Goal: Task Accomplishment & Management: Manage account settings

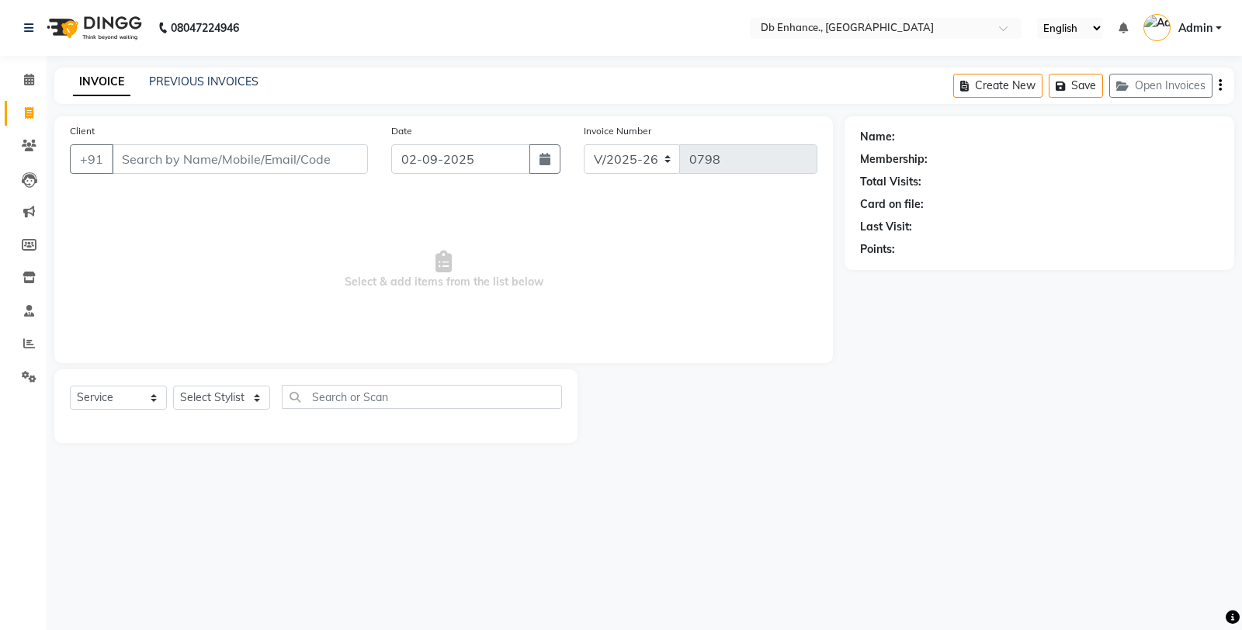
select select "4474"
select select "service"
click at [539, 161] on icon "button" at bounding box center [544, 159] width 11 height 12
select select "9"
select select "2025"
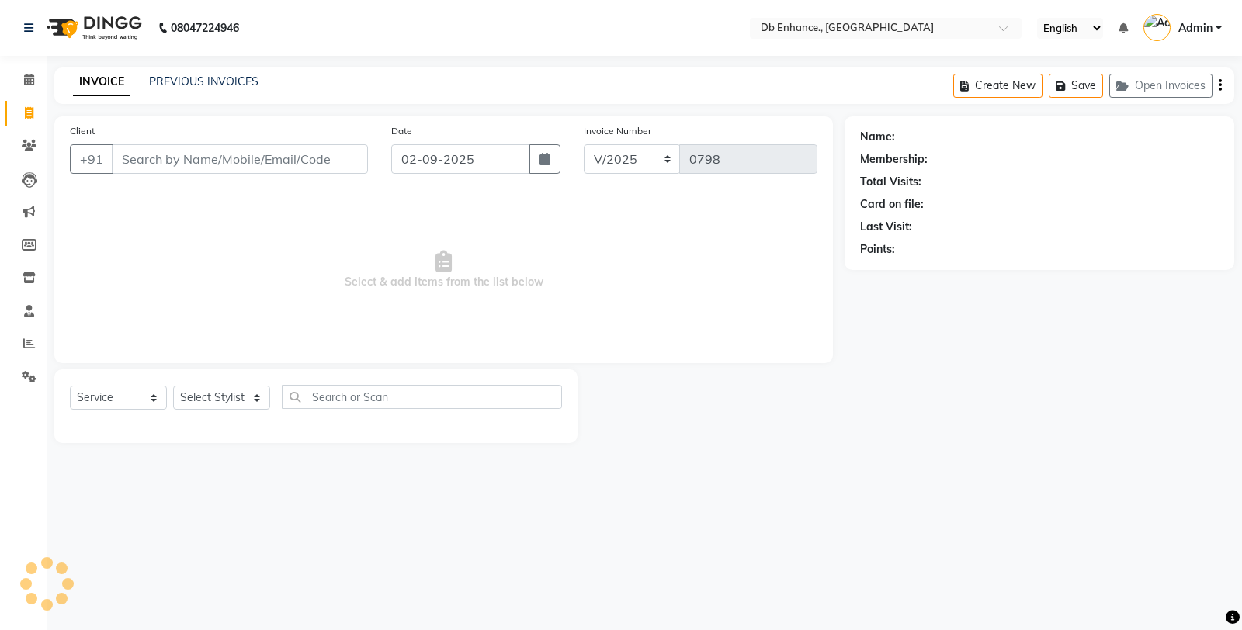
click at [529, 144] on button "button" at bounding box center [544, 158] width 31 height 29
select select "9"
select select "2025"
click at [529, 144] on button "button" at bounding box center [544, 158] width 31 height 29
select select "9"
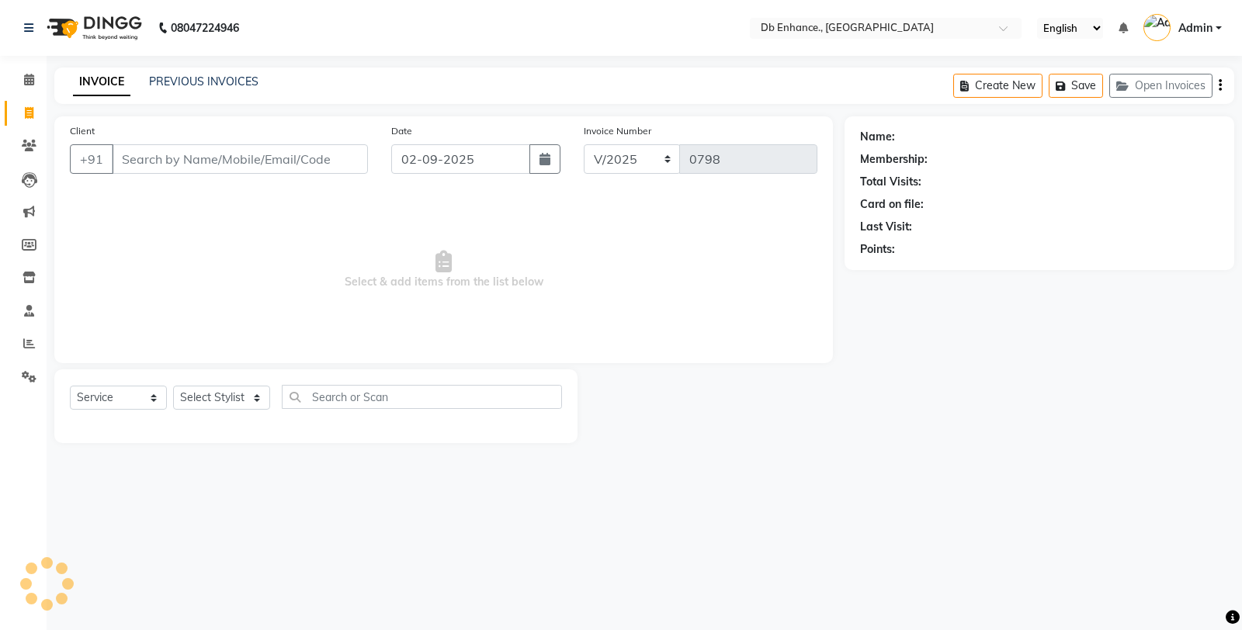
select select "2025"
click at [529, 144] on button "button" at bounding box center [544, 158] width 31 height 29
select select "9"
select select "2025"
click at [309, 146] on input "Client" at bounding box center [240, 158] width 256 height 29
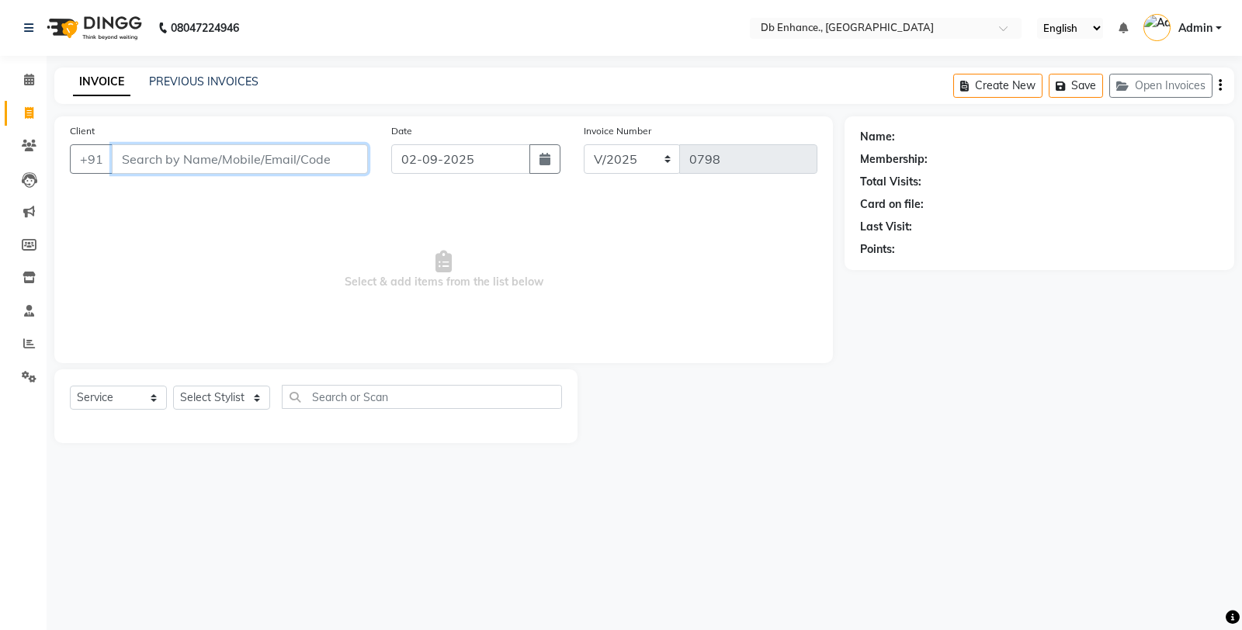
click at [306, 164] on input "Client" at bounding box center [240, 158] width 256 height 29
click at [244, 165] on input "Client" at bounding box center [240, 158] width 256 height 29
click at [222, 165] on input "Client" at bounding box center [240, 158] width 256 height 29
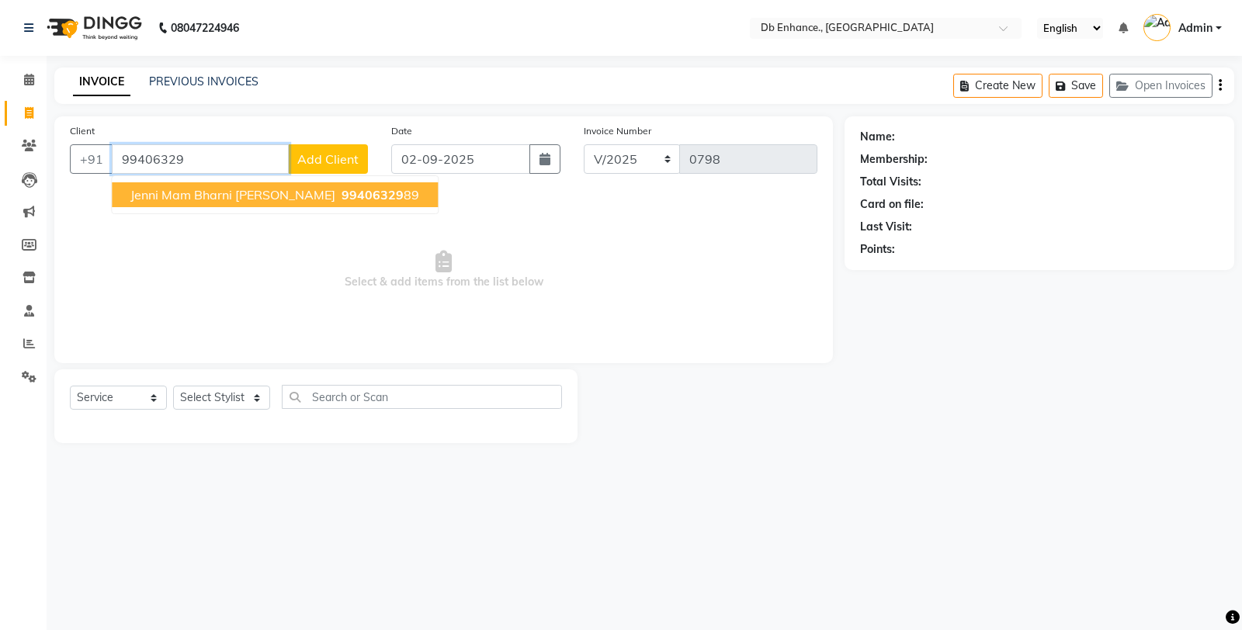
click at [254, 195] on span "jenni mam bharni sir godrej waife" at bounding box center [232, 195] width 205 height 16
type input "9940632989"
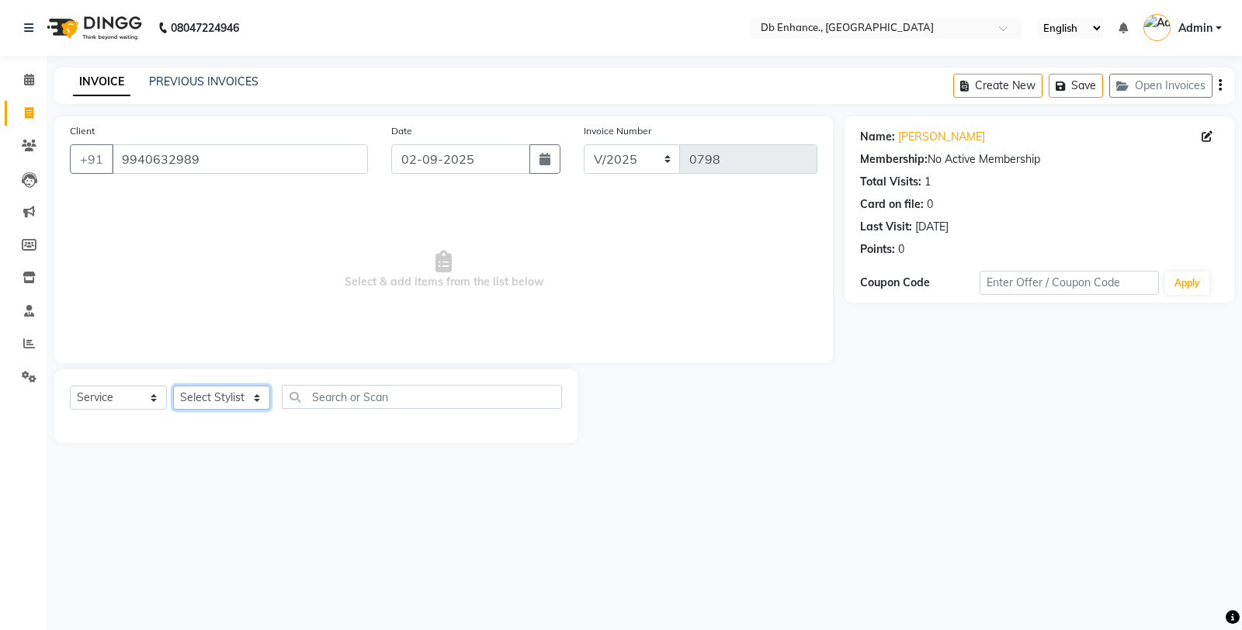
click at [243, 396] on select "Select Stylist Amarjeet Kumar mamta pradhan nishat anwar Raju Rekha Ujala Uttar…" at bounding box center [221, 398] width 97 height 24
select select "25380"
click at [173, 386] on select "Select Stylist Amarjeet Kumar mamta pradhan nishat anwar Raju Rekha Ujala Uttar…" at bounding box center [221, 398] width 97 height 24
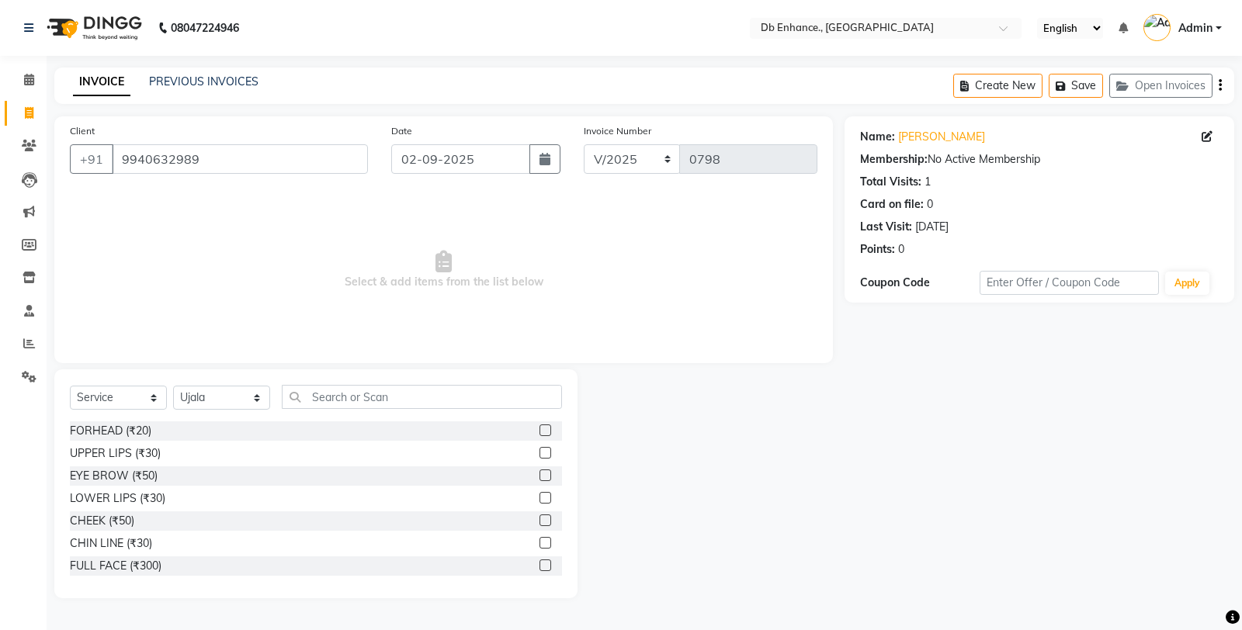
click at [539, 474] on label at bounding box center [545, 475] width 12 height 12
click at [539, 474] on input "checkbox" at bounding box center [544, 476] width 10 height 10
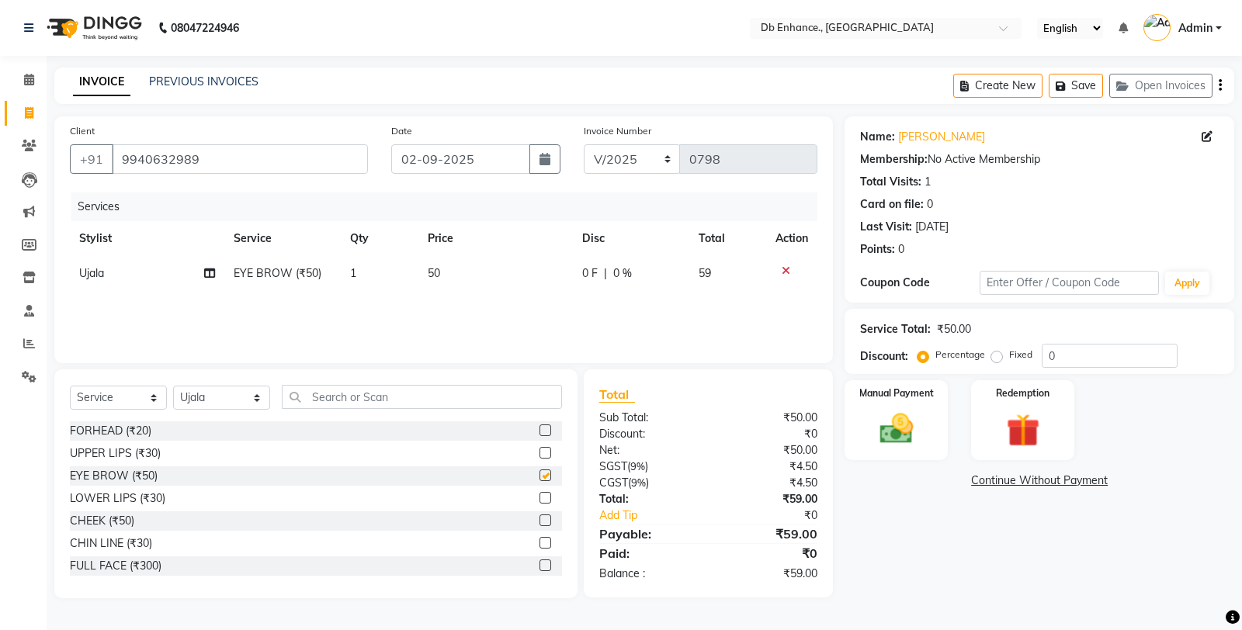
checkbox input "false"
click at [909, 409] on img at bounding box center [896, 429] width 56 height 40
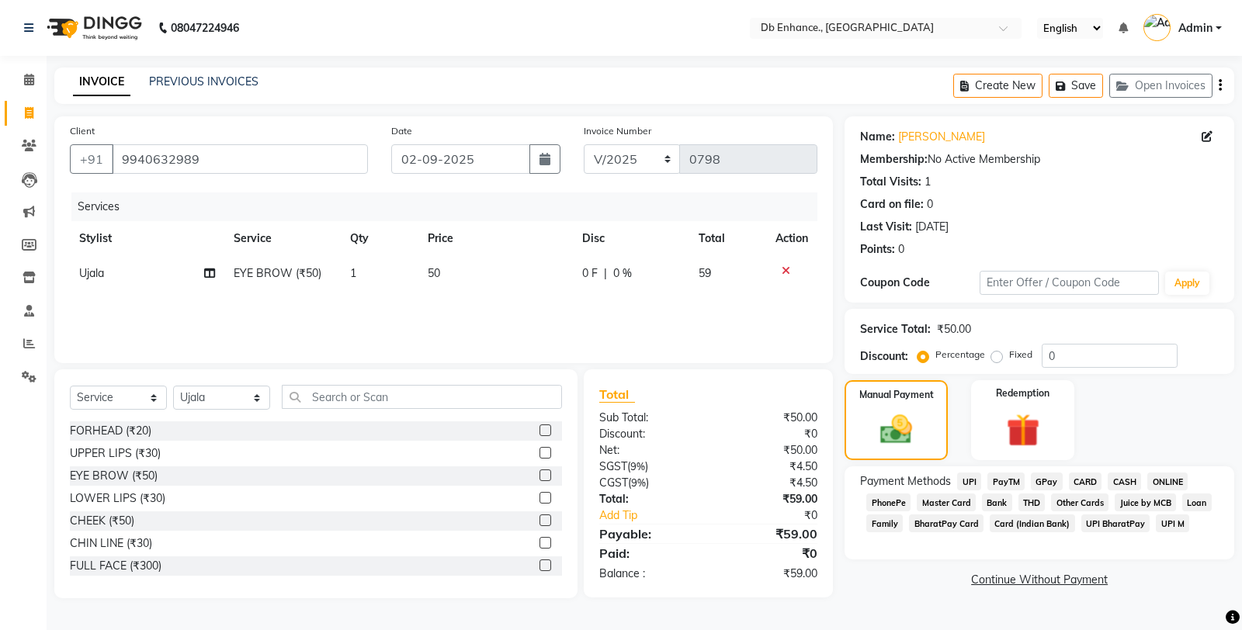
click at [1160, 476] on span "ONLINE" at bounding box center [1167, 482] width 40 height 18
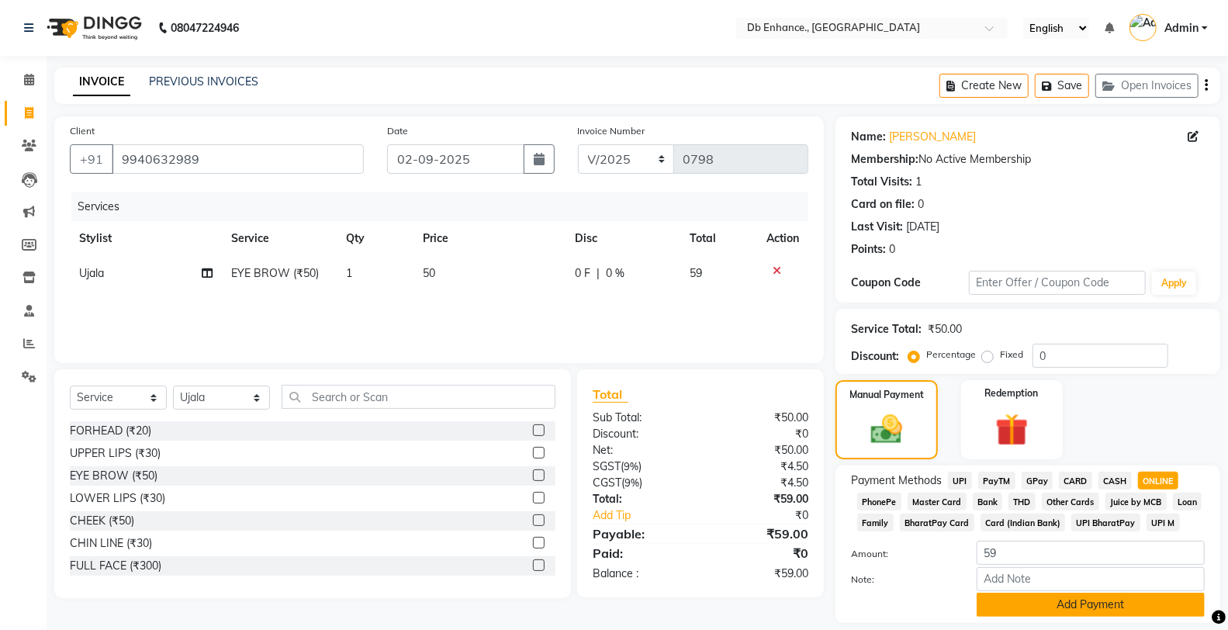
click at [1044, 604] on button "Add Payment" at bounding box center [1091, 605] width 228 height 24
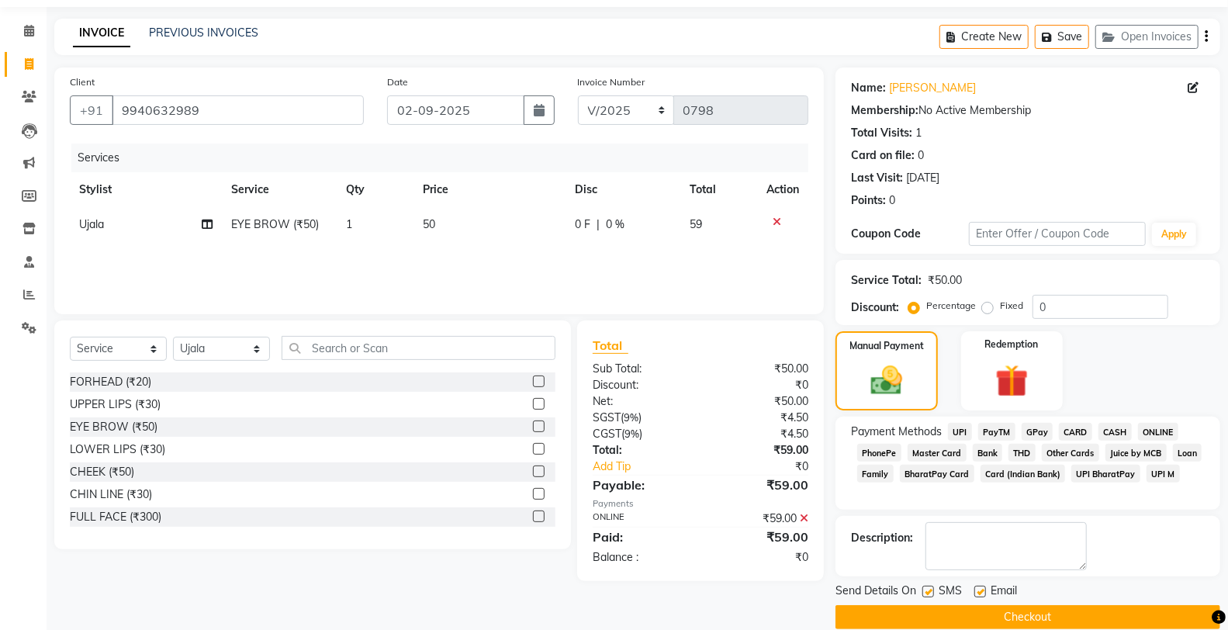
scroll to position [71, 0]
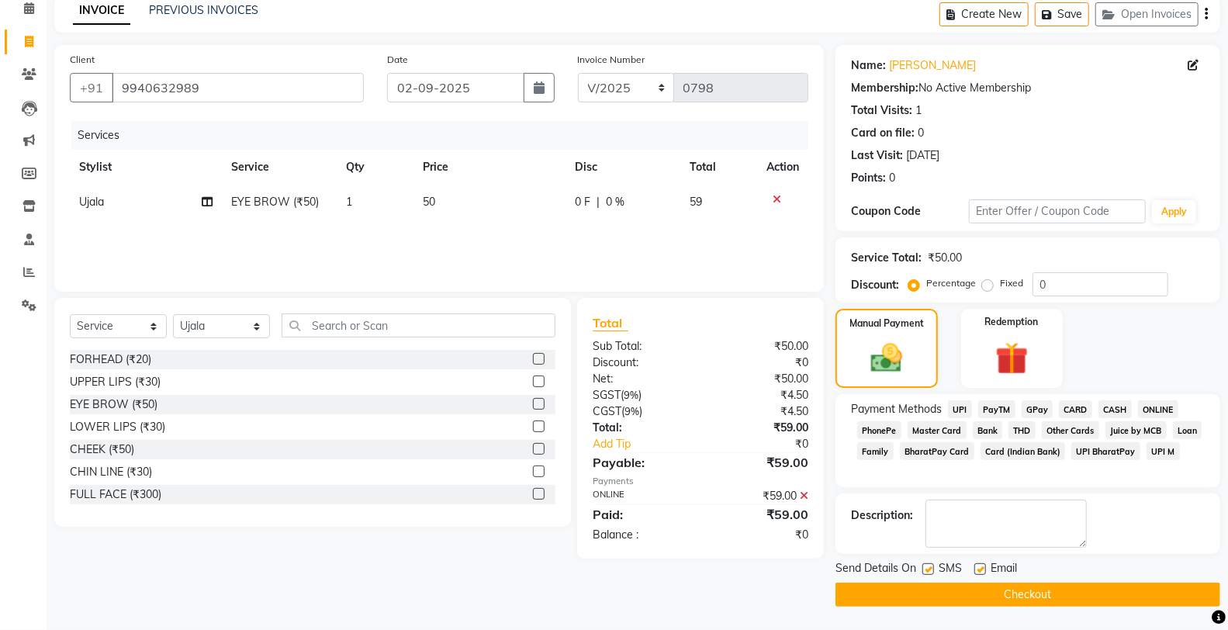
click at [983, 572] on label at bounding box center [981, 569] width 12 height 12
click at [983, 572] on input "checkbox" at bounding box center [980, 570] width 10 height 10
checkbox input "false"
click at [961, 595] on button "Checkout" at bounding box center [1028, 595] width 385 height 24
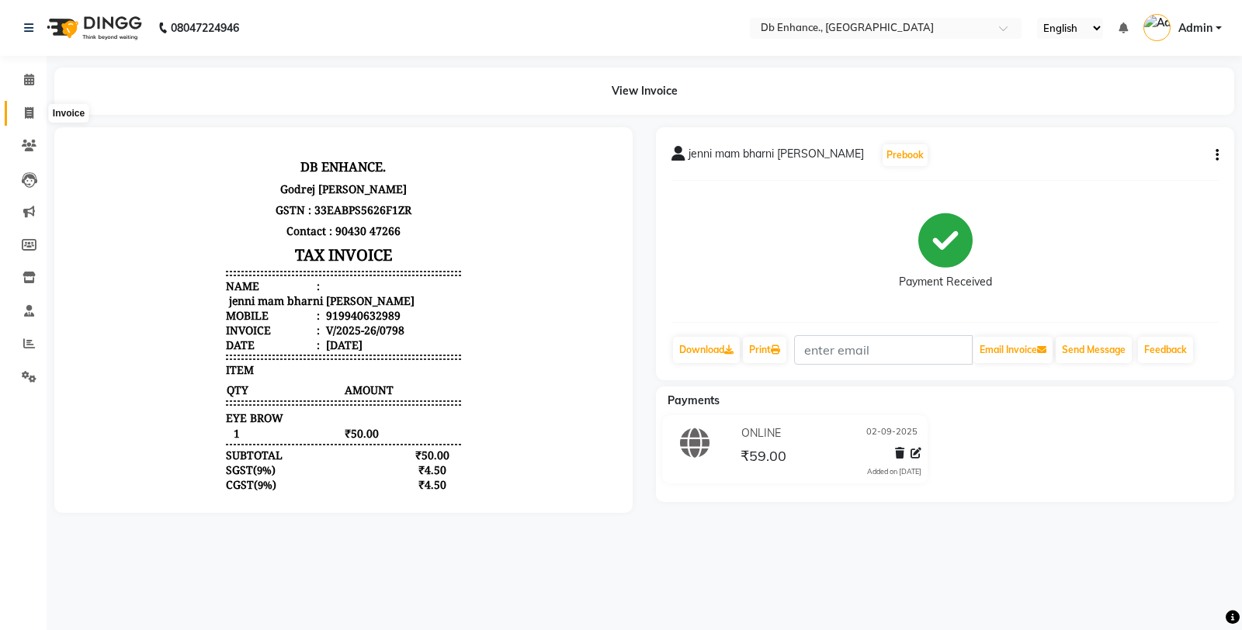
click at [25, 115] on icon at bounding box center [29, 113] width 9 height 12
select select "4474"
select select "service"
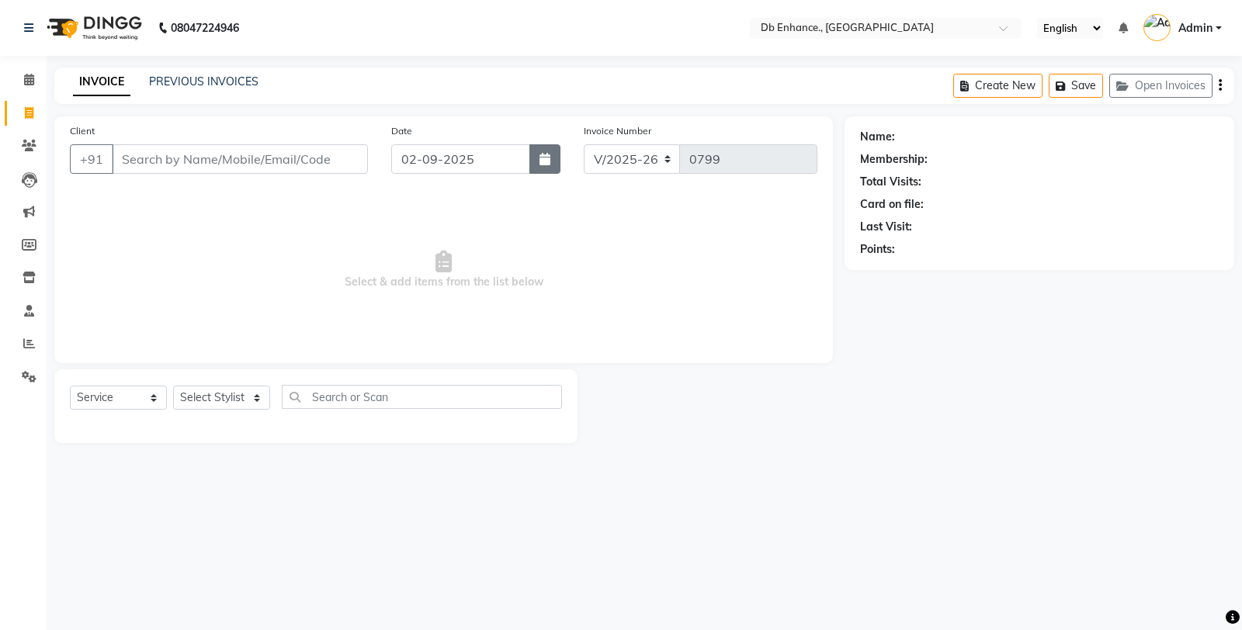
click at [542, 165] on icon "button" at bounding box center [544, 159] width 11 height 12
select select "9"
select select "2025"
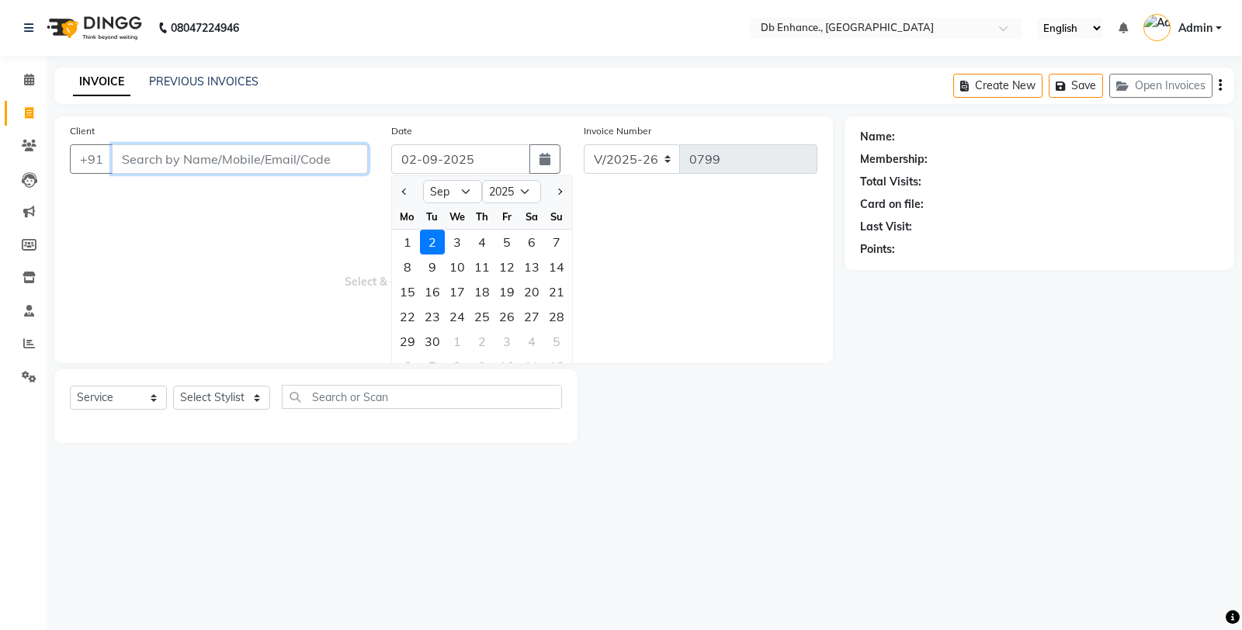
click at [223, 146] on input "Client" at bounding box center [240, 158] width 256 height 29
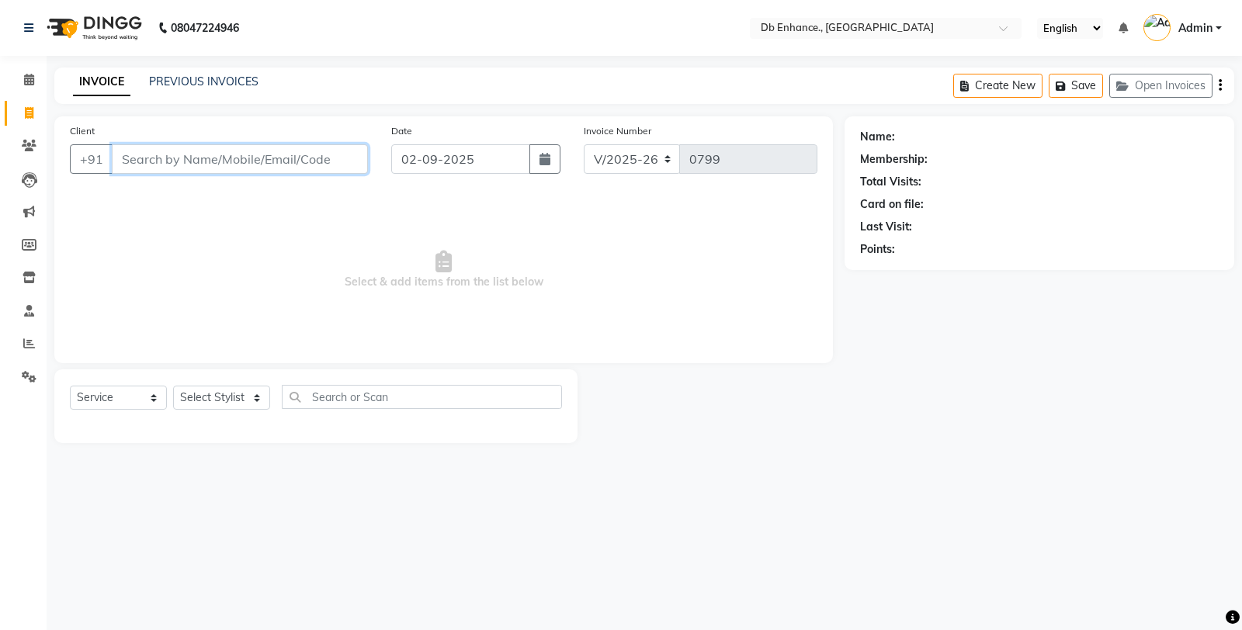
click at [176, 163] on input "Client" at bounding box center [240, 158] width 256 height 29
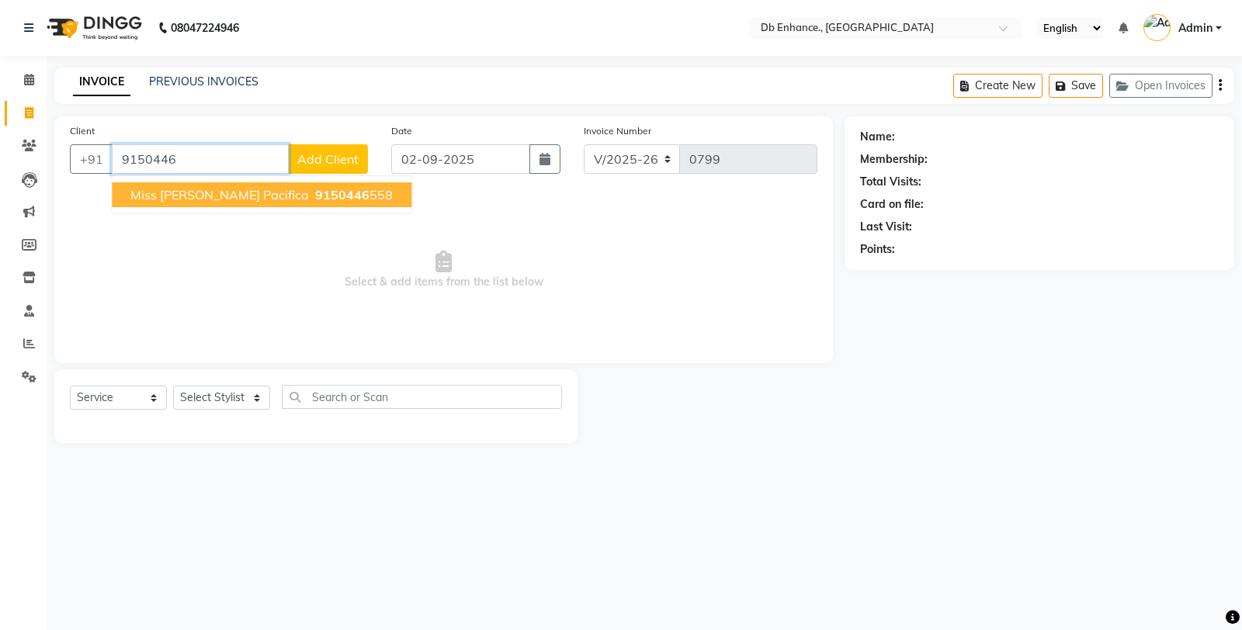
click at [194, 192] on span "miss vijay pacifica" at bounding box center [219, 195] width 178 height 16
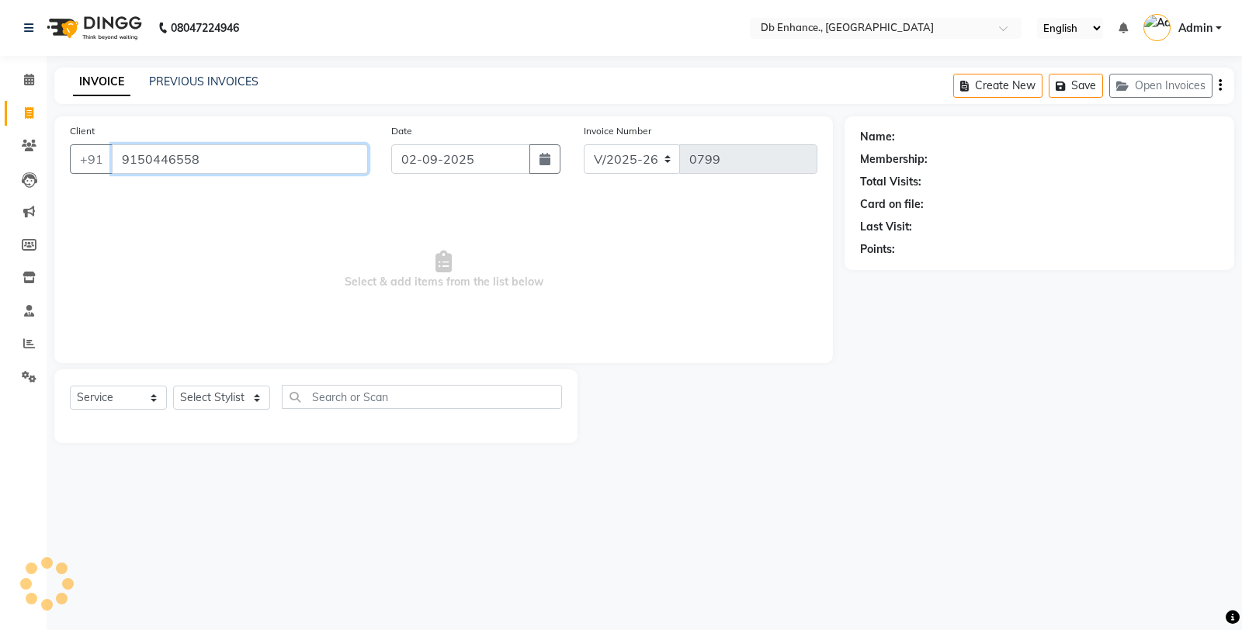
type input "9150446558"
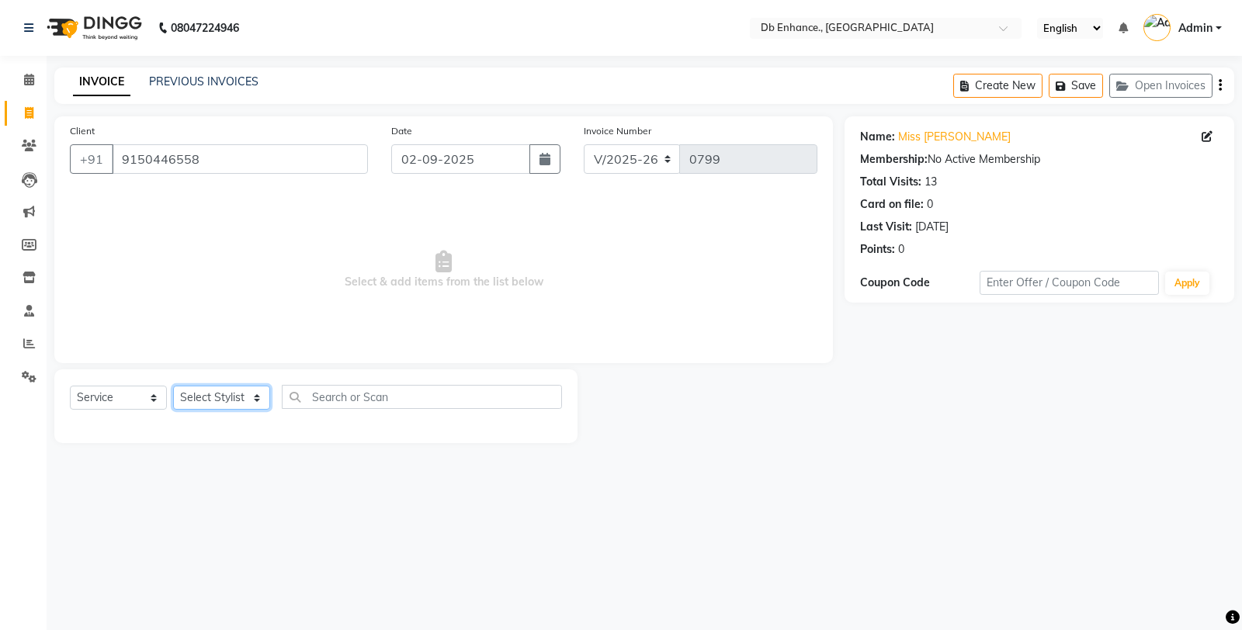
click at [230, 399] on select "Select Stylist Amarjeet Kumar mamta pradhan nishat anwar Raju Rekha Ujala Uttar…" at bounding box center [221, 398] width 97 height 24
select select "25380"
click at [173, 386] on select "Select Stylist Amarjeet Kumar mamta pradhan nishat anwar Raju Rekha Ujala Uttar…" at bounding box center [221, 398] width 97 height 24
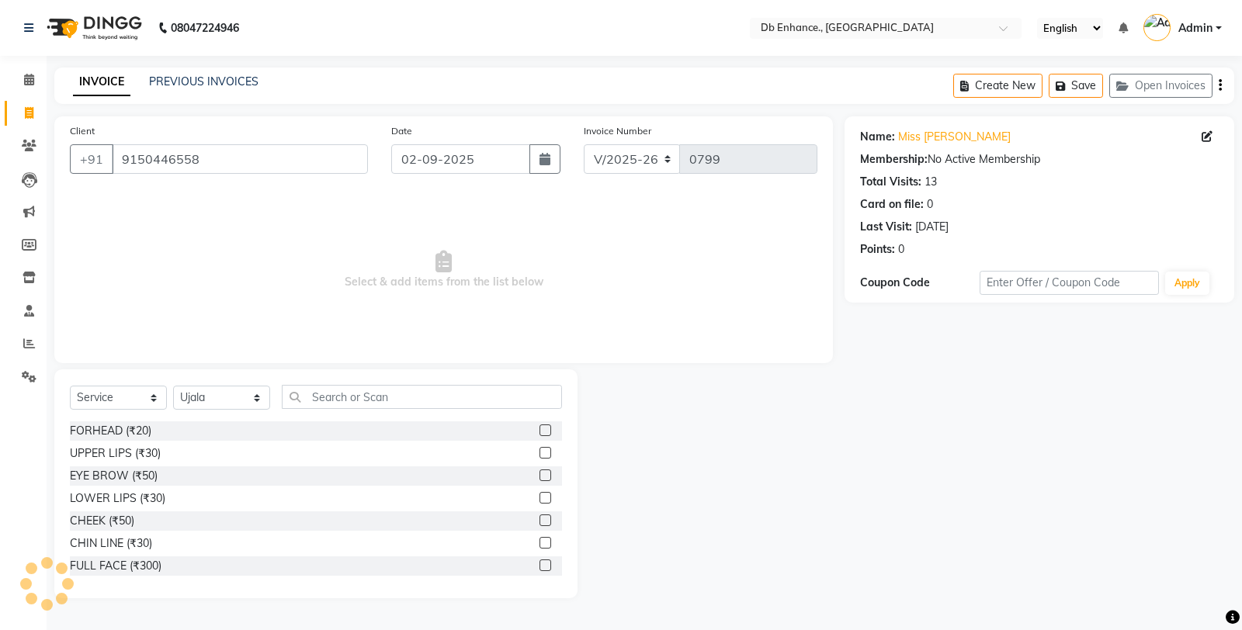
click at [539, 476] on label at bounding box center [545, 475] width 12 height 12
click at [539, 476] on input "checkbox" at bounding box center [544, 476] width 10 height 10
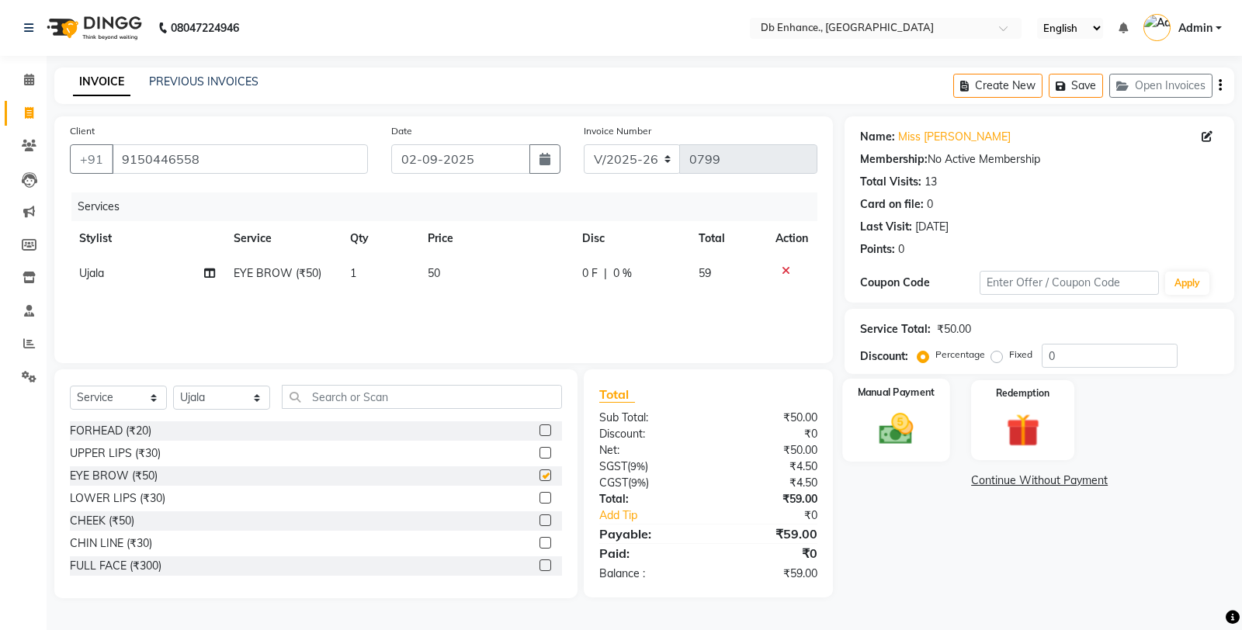
checkbox input "false"
click at [916, 417] on img at bounding box center [896, 429] width 56 height 40
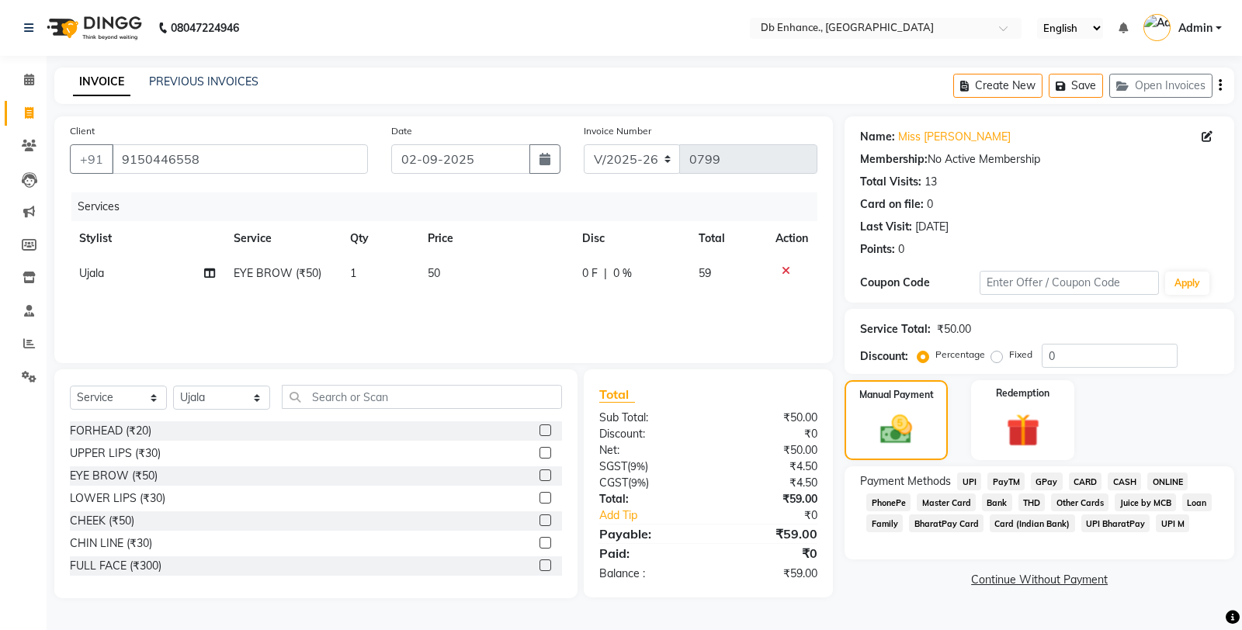
click at [1159, 477] on span "ONLINE" at bounding box center [1167, 482] width 40 height 18
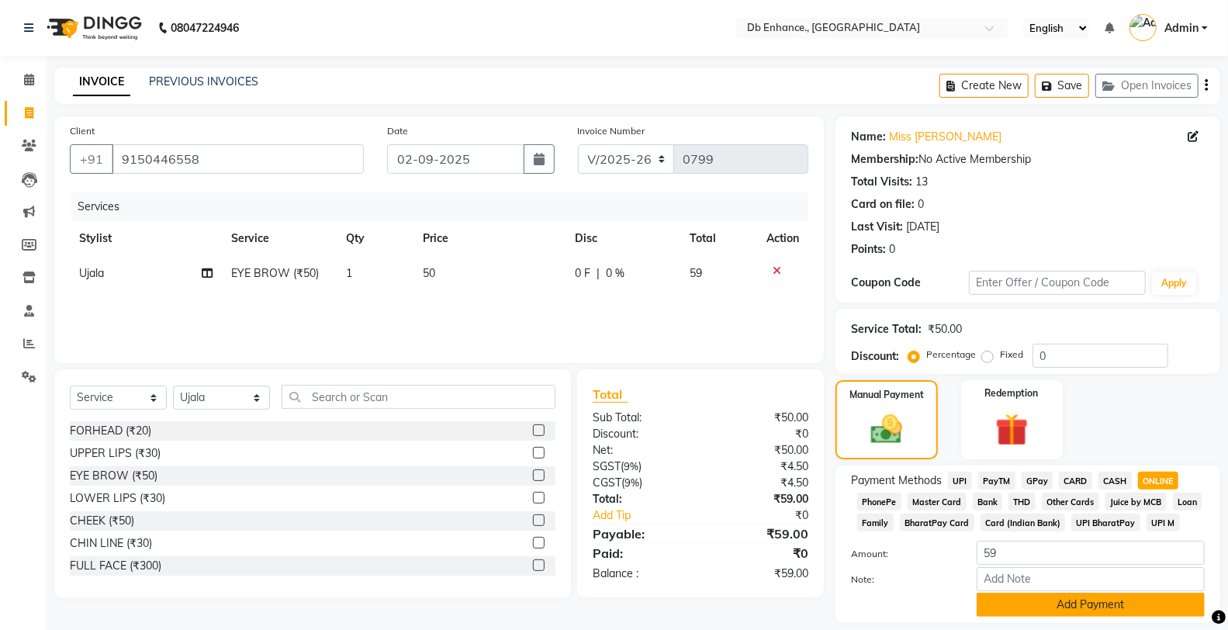
click at [1068, 607] on button "Add Payment" at bounding box center [1091, 605] width 228 height 24
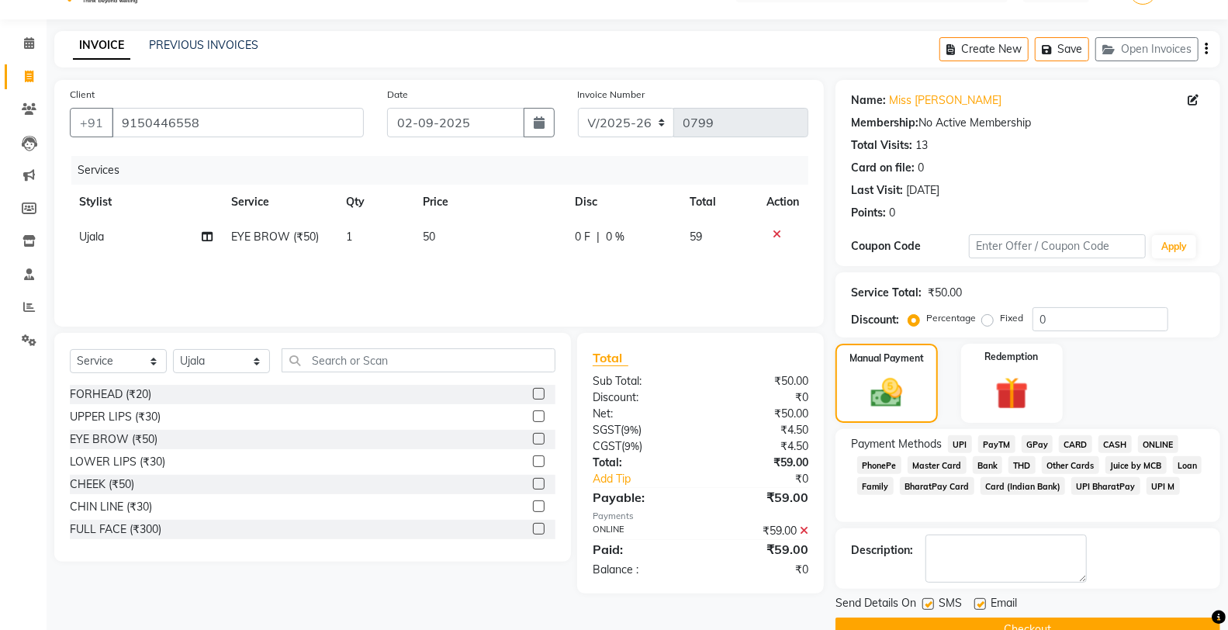
scroll to position [71, 0]
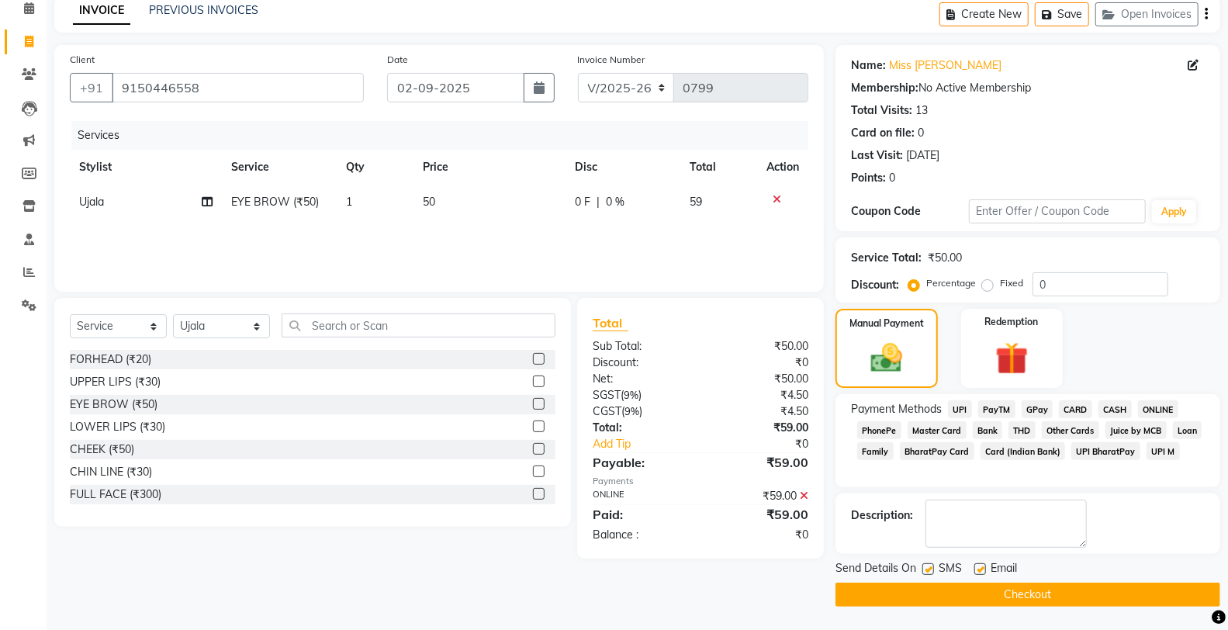
click at [923, 566] on label at bounding box center [929, 569] width 12 height 12
click at [923, 566] on input "checkbox" at bounding box center [928, 570] width 10 height 10
checkbox input "false"
click at [979, 567] on label at bounding box center [981, 569] width 12 height 12
click at [979, 567] on input "checkbox" at bounding box center [980, 570] width 10 height 10
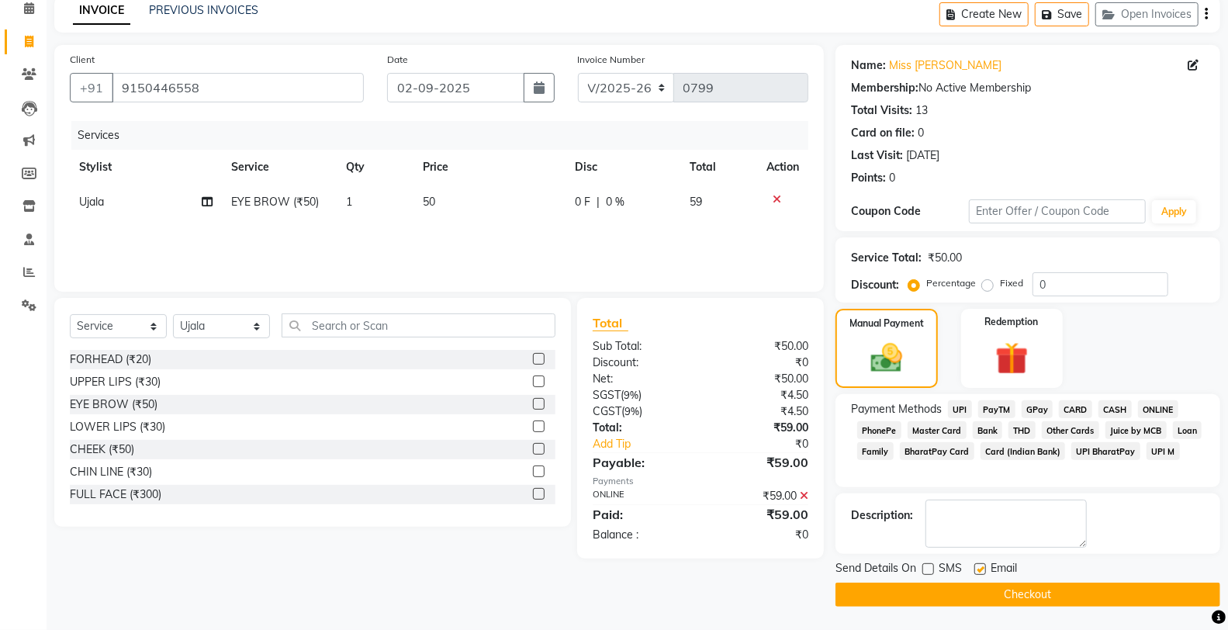
checkbox input "false"
click at [981, 585] on button "Checkout" at bounding box center [1028, 595] width 385 height 24
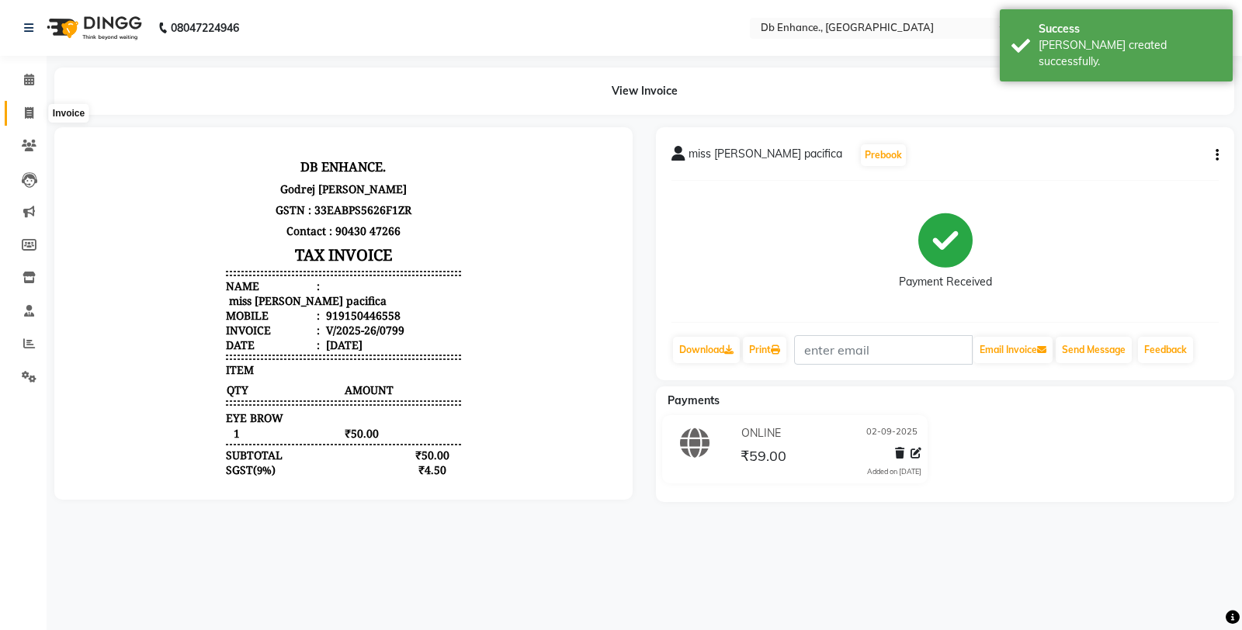
drag, startPoint x: 29, startPoint y: 109, endPoint x: 64, endPoint y: 103, distance: 36.2
click at [29, 109] on icon at bounding box center [29, 113] width 9 height 12
select select "service"
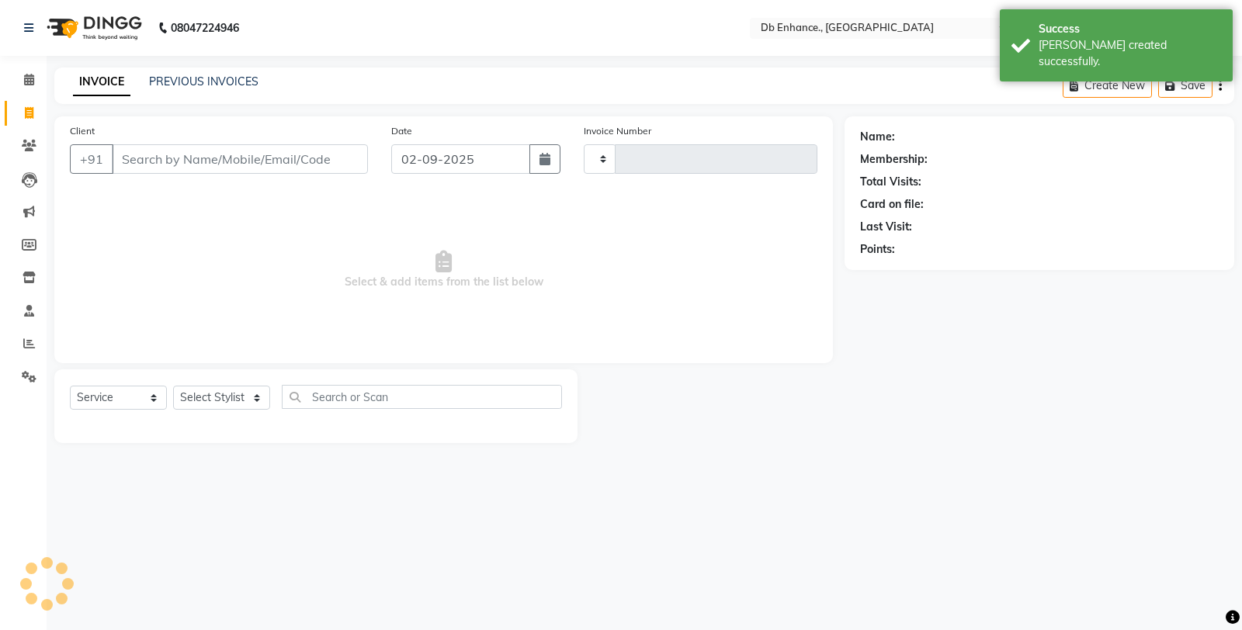
type input "0800"
select select "4474"
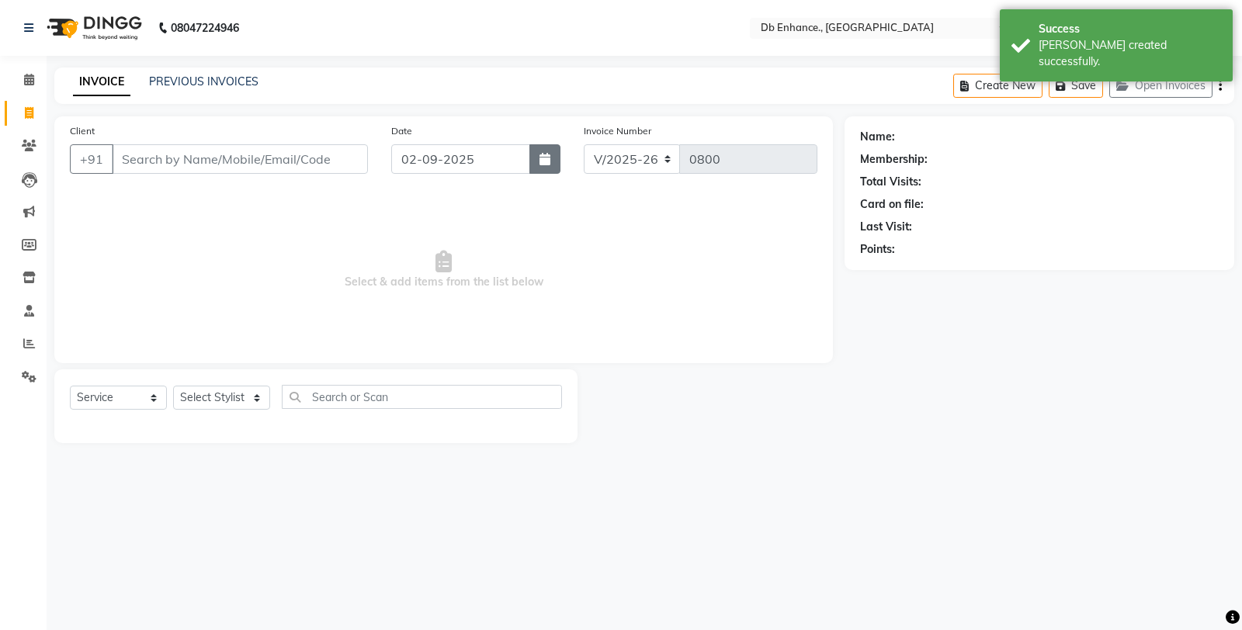
click at [539, 159] on icon "button" at bounding box center [544, 159] width 11 height 12
select select "9"
select select "2025"
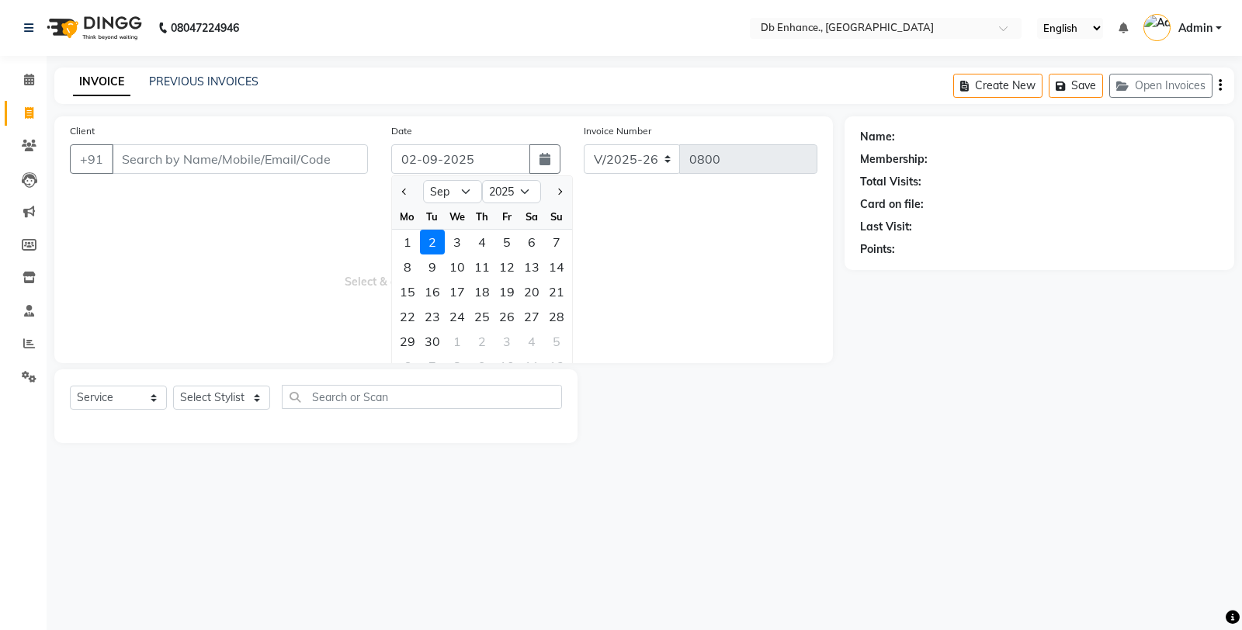
click at [529, 144] on button "button" at bounding box center [544, 158] width 31 height 29
select select "9"
select select "2025"
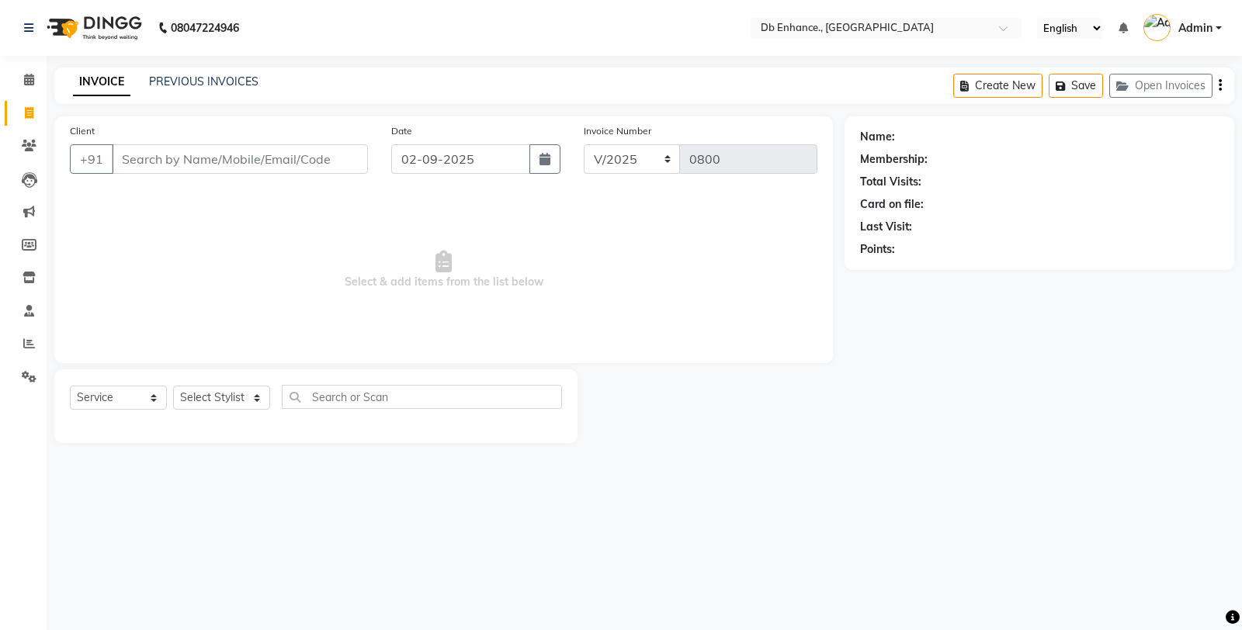
click at [529, 144] on button "button" at bounding box center [544, 158] width 31 height 29
select select "9"
select select "2025"
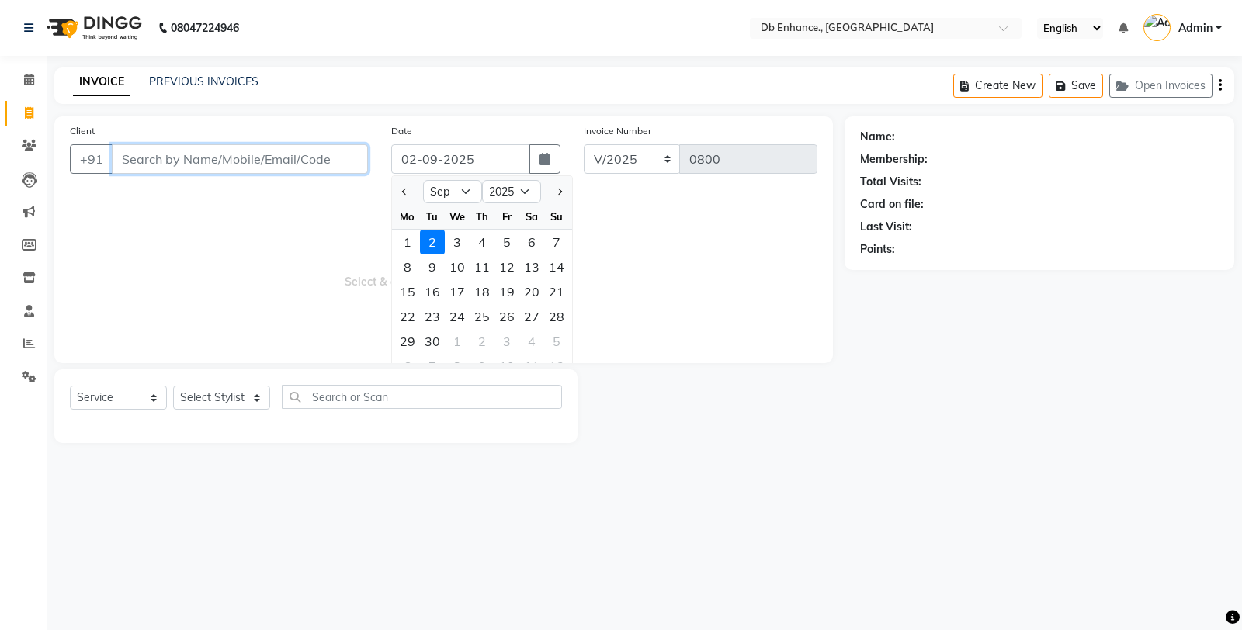
click at [230, 163] on input "Client" at bounding box center [240, 158] width 256 height 29
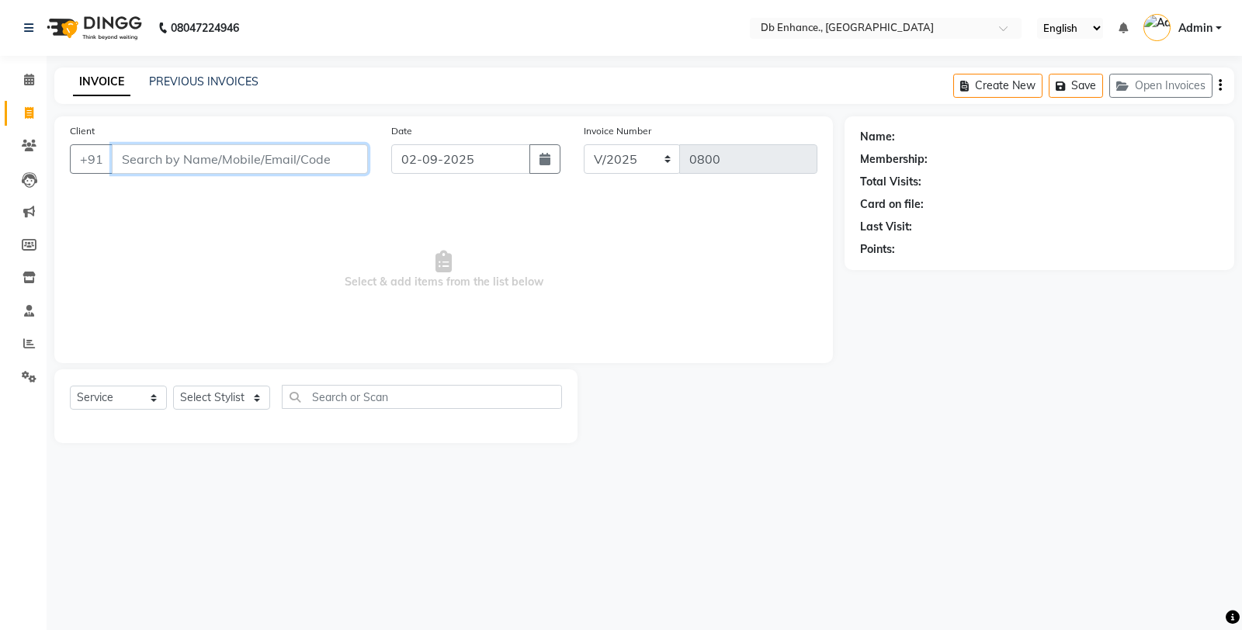
click at [285, 168] on input "Client" at bounding box center [240, 158] width 256 height 29
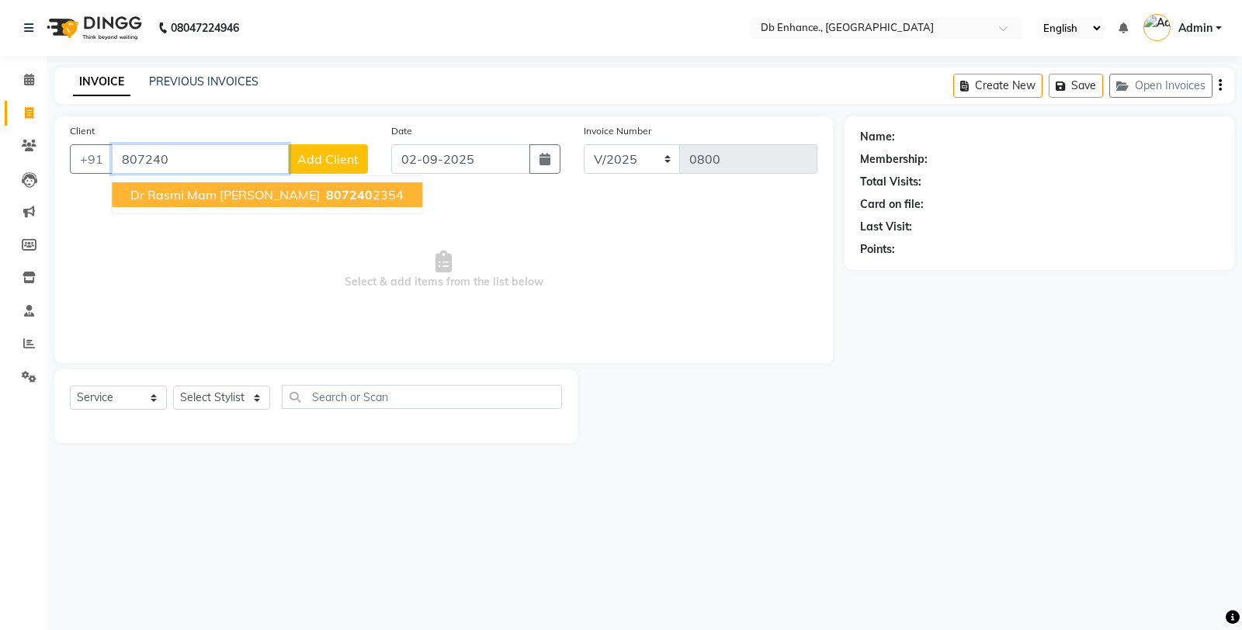
click at [326, 196] on span "807240" at bounding box center [349, 195] width 47 height 16
type input "8072402354"
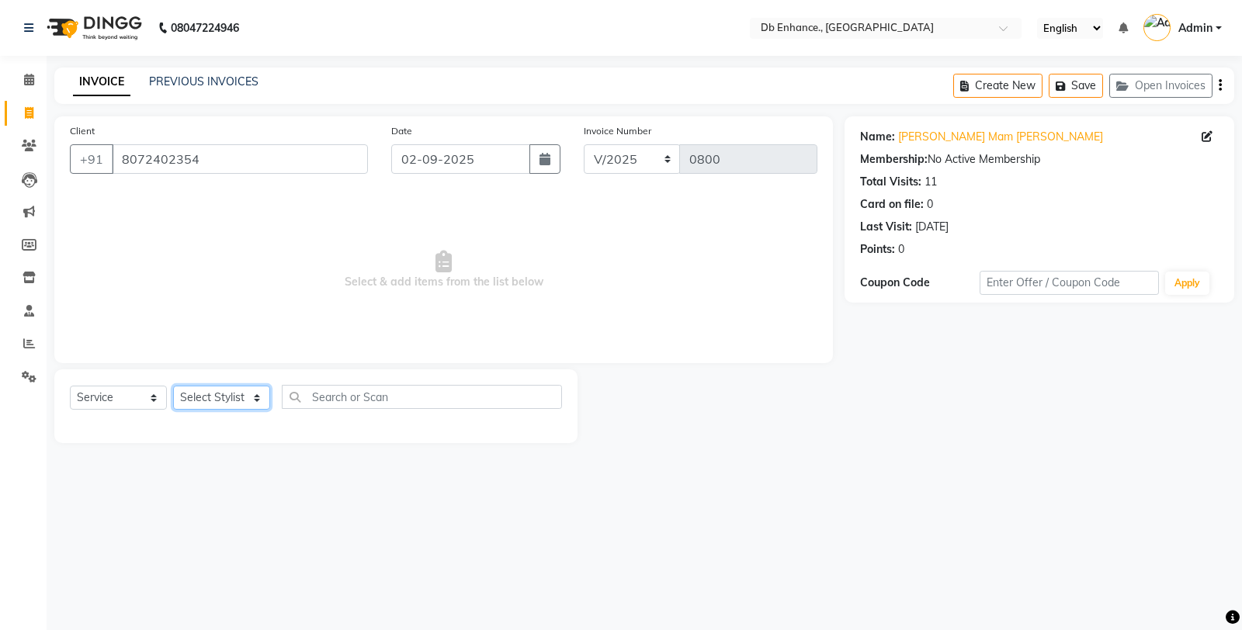
click at [227, 398] on select "Select Stylist Amarjeet Kumar mamta pradhan nishat anwar Raju Rekha Ujala Uttar…" at bounding box center [221, 398] width 97 height 24
select select "25380"
click at [173, 386] on select "Select Stylist Amarjeet Kumar mamta pradhan nishat anwar Raju Rekha Ujala Uttar…" at bounding box center [221, 398] width 97 height 24
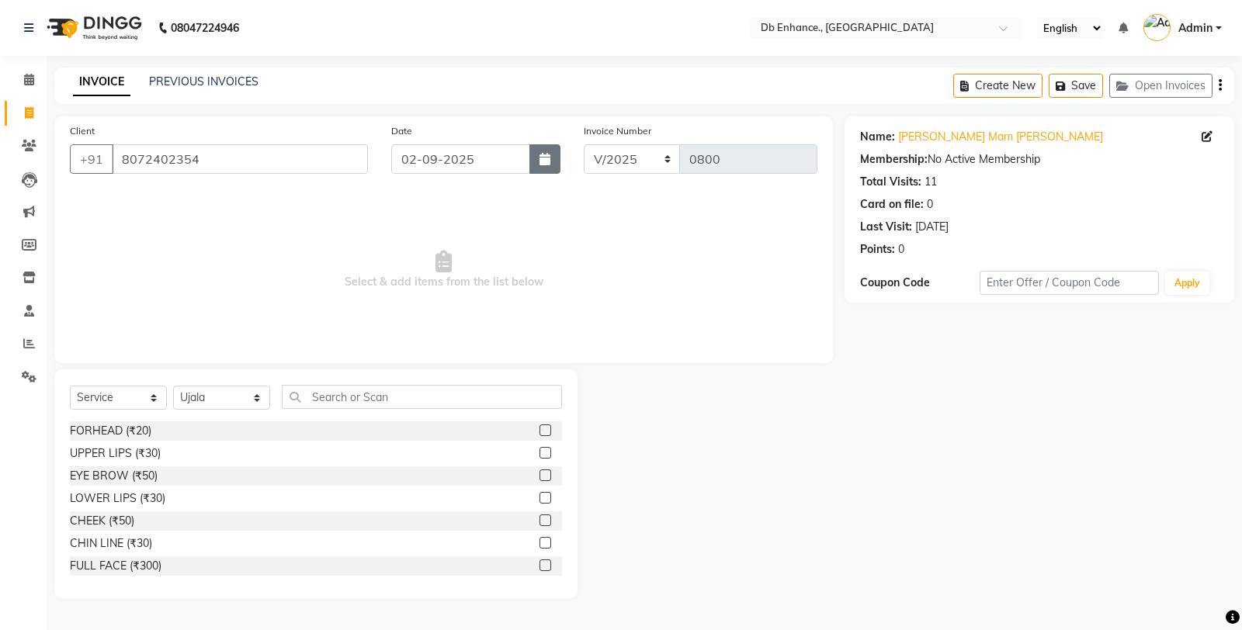
click at [540, 160] on icon "button" at bounding box center [544, 159] width 11 height 12
select select "9"
select select "2025"
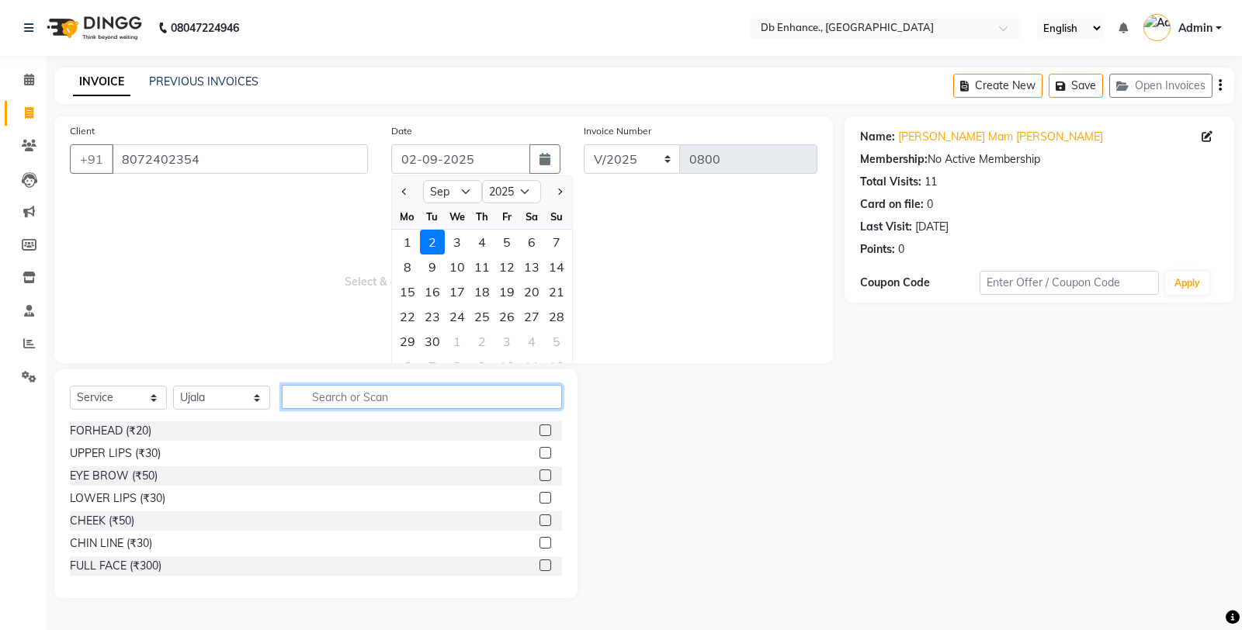
click at [366, 397] on input "text" at bounding box center [422, 397] width 280 height 24
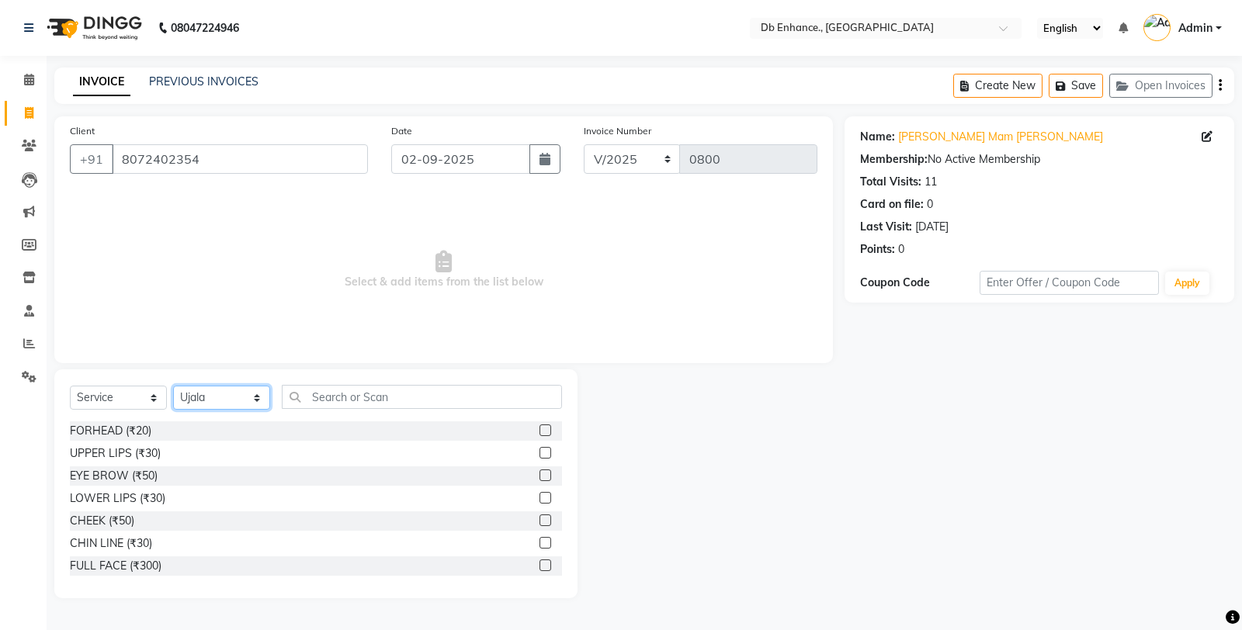
click at [200, 391] on select "Select Stylist Amarjeet Kumar mamta pradhan nishat anwar Raju Rekha Ujala Uttar…" at bounding box center [221, 398] width 97 height 24
click at [368, 400] on input "text" at bounding box center [422, 397] width 280 height 24
click at [539, 472] on label at bounding box center [545, 475] width 12 height 12
click at [539, 472] on input "checkbox" at bounding box center [544, 476] width 10 height 10
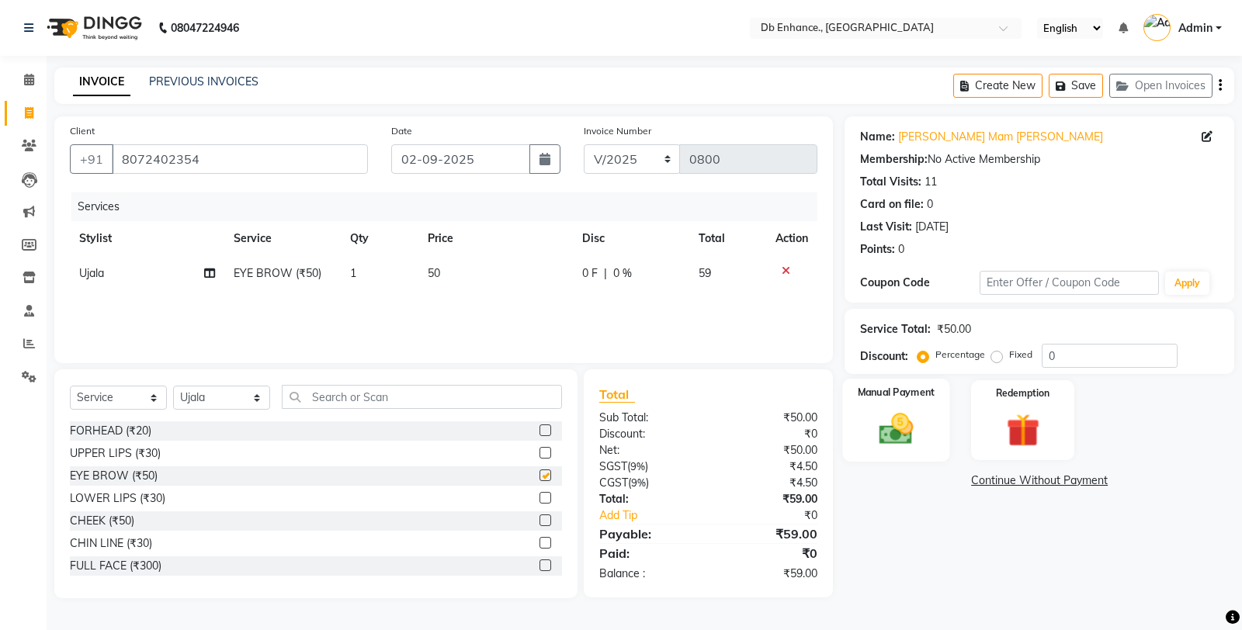
checkbox input "false"
click at [903, 435] on img at bounding box center [896, 429] width 56 height 40
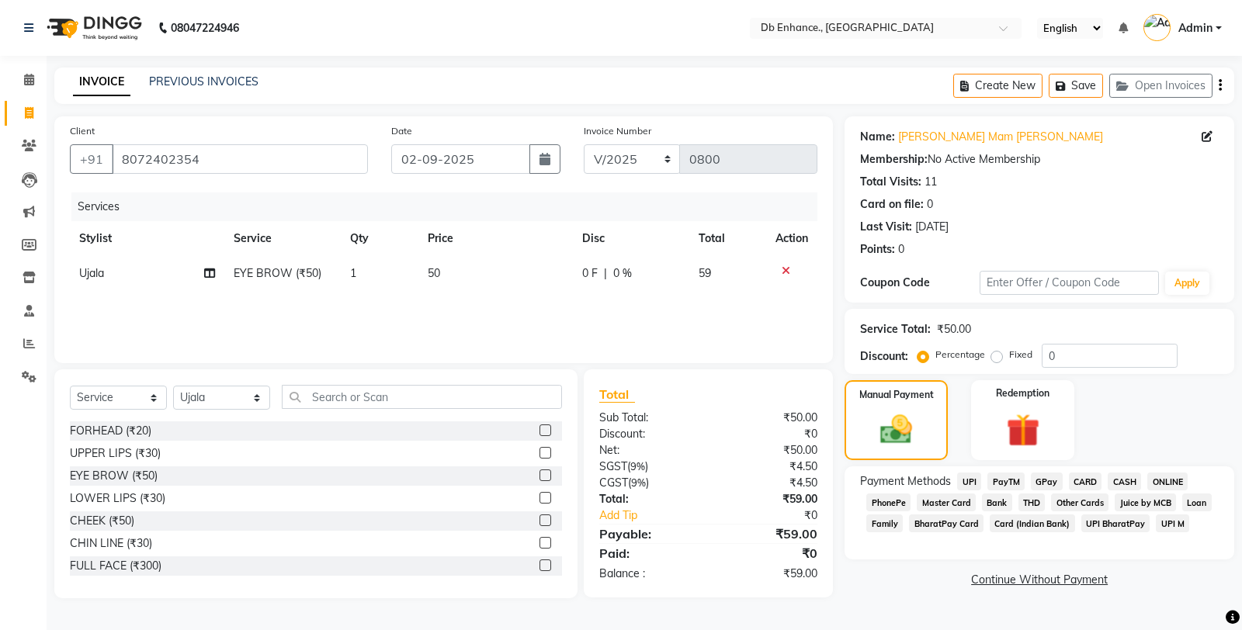
click at [1152, 473] on span "ONLINE" at bounding box center [1167, 482] width 40 height 18
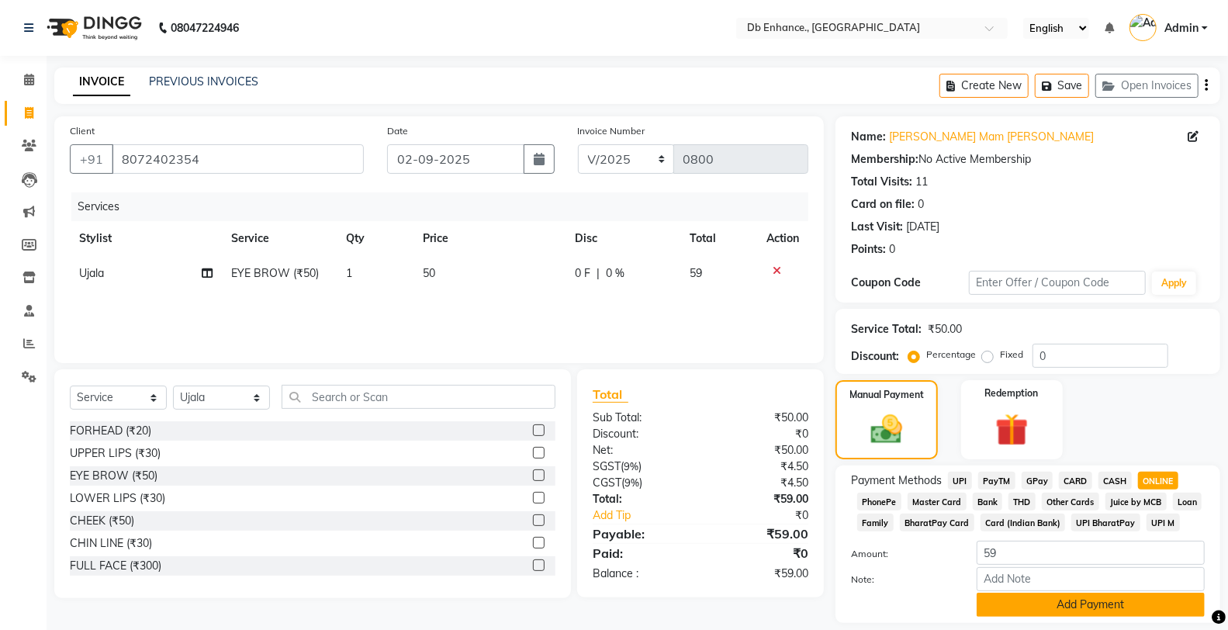
click at [1128, 605] on button "Add Payment" at bounding box center [1091, 605] width 228 height 24
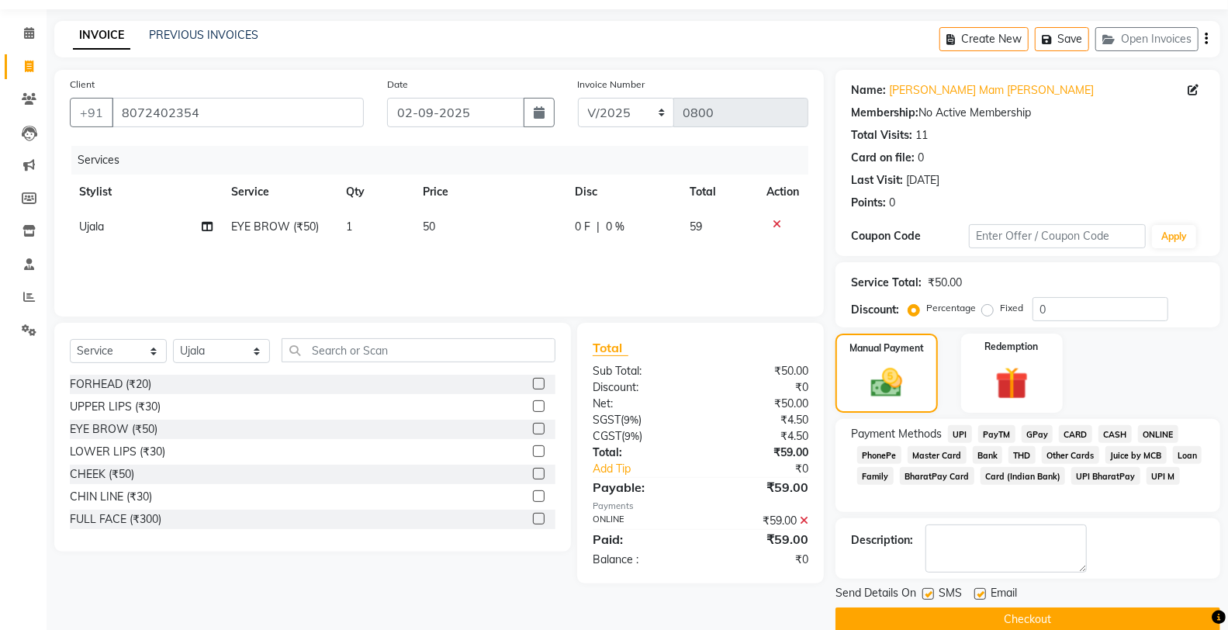
scroll to position [71, 0]
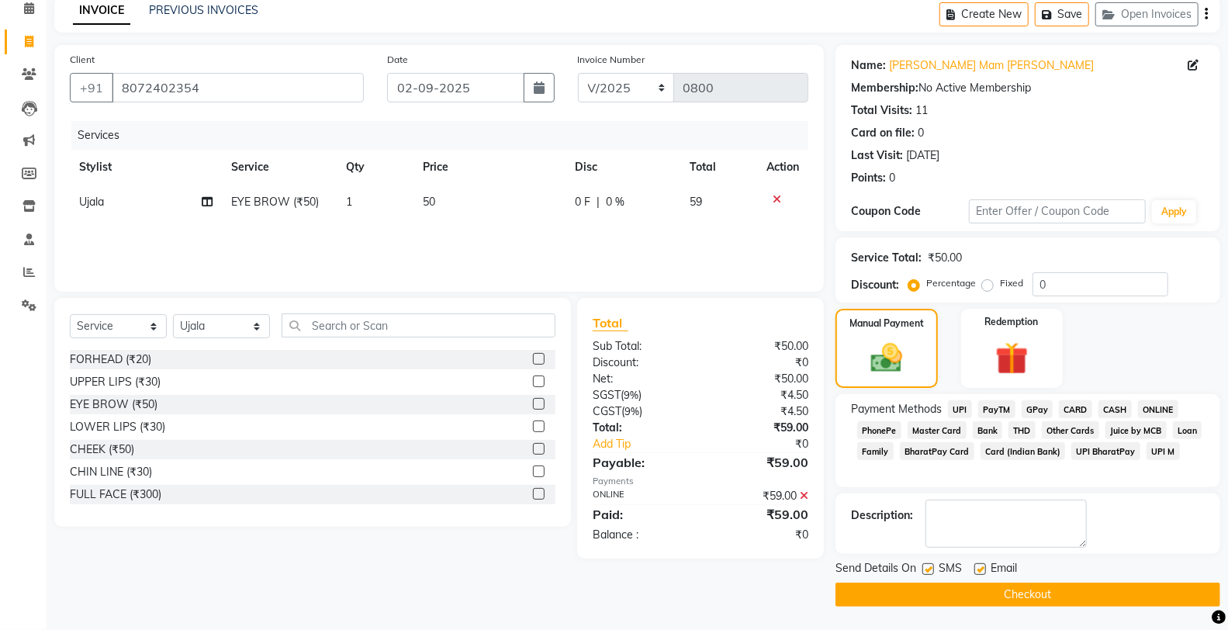
click at [982, 567] on label at bounding box center [981, 569] width 12 height 12
click at [982, 567] on input "checkbox" at bounding box center [980, 570] width 10 height 10
checkbox input "false"
click at [932, 566] on label at bounding box center [929, 569] width 12 height 12
click at [932, 566] on input "checkbox" at bounding box center [928, 570] width 10 height 10
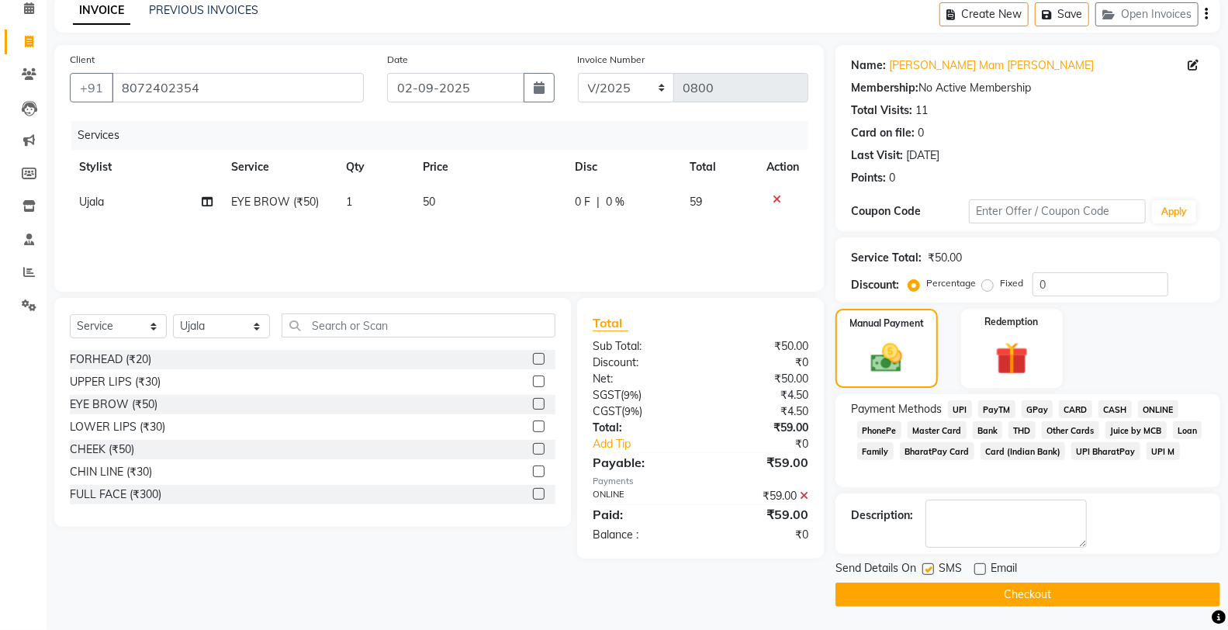
checkbox input "false"
click at [950, 590] on button "Checkout" at bounding box center [1028, 595] width 385 height 24
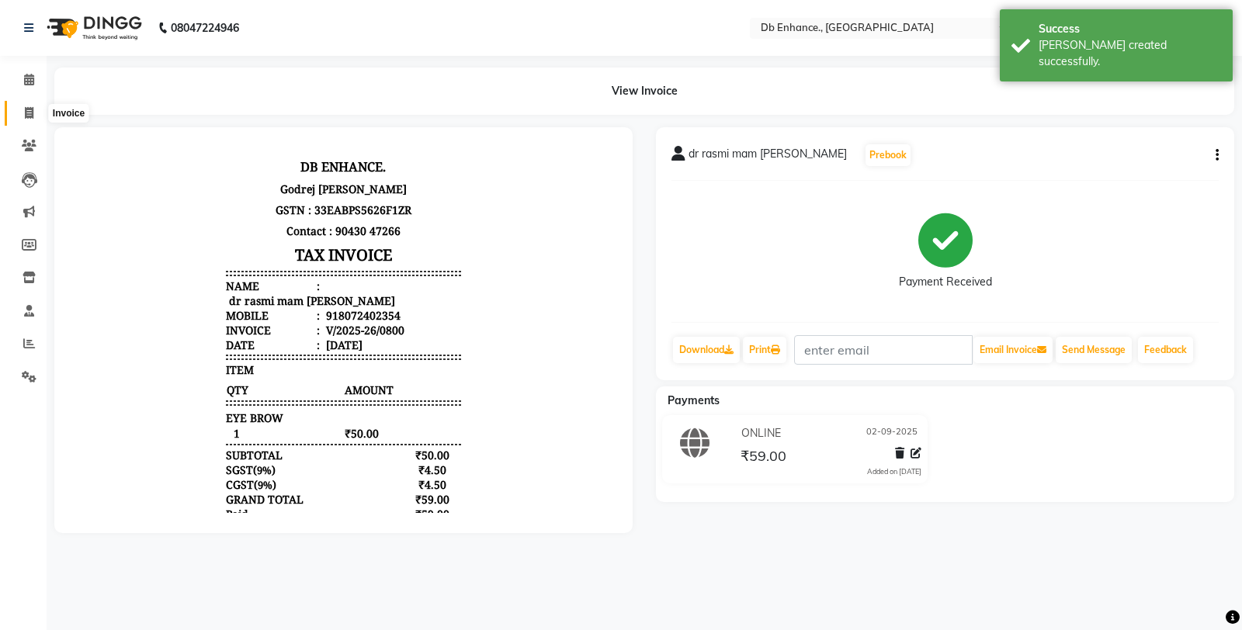
click at [28, 111] on icon at bounding box center [29, 113] width 9 height 12
select select "service"
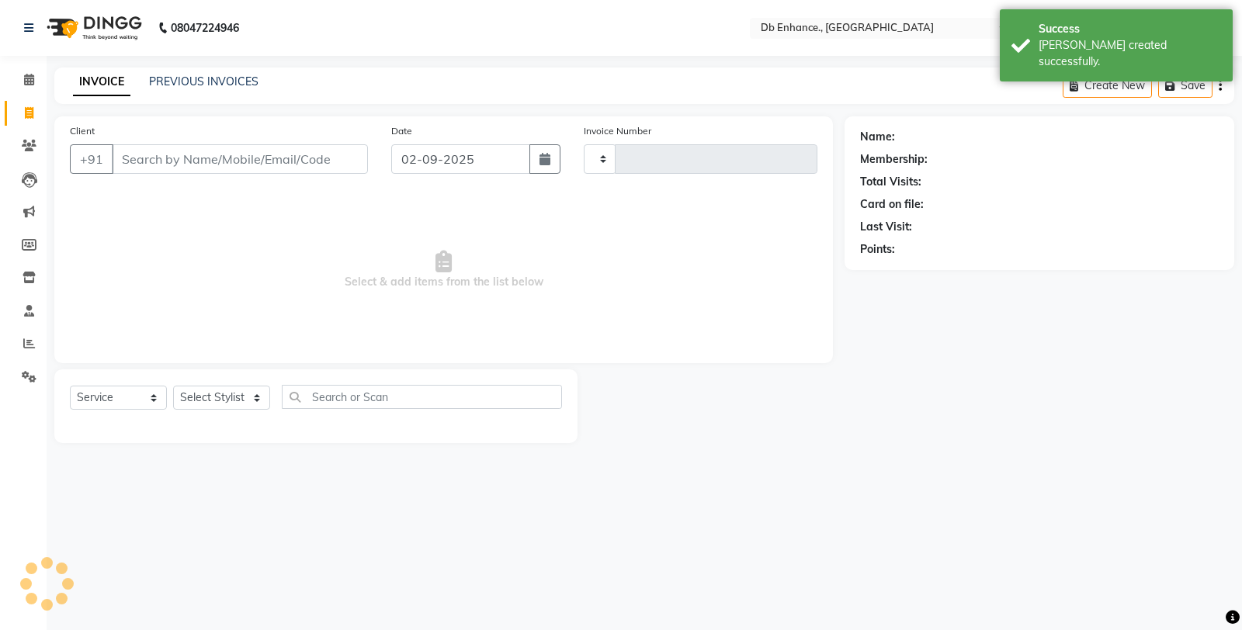
type input "0801"
select select "4474"
click at [238, 80] on link "PREVIOUS INVOICES" at bounding box center [203, 81] width 109 height 14
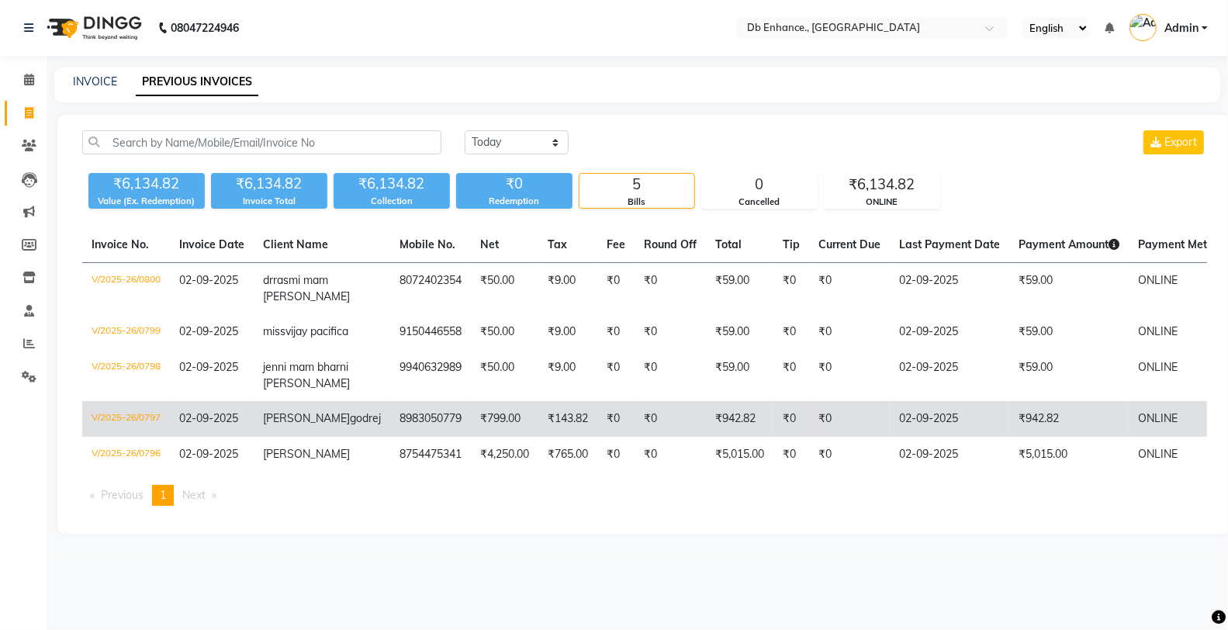
click at [809, 437] on td "₹0" at bounding box center [849, 419] width 81 height 36
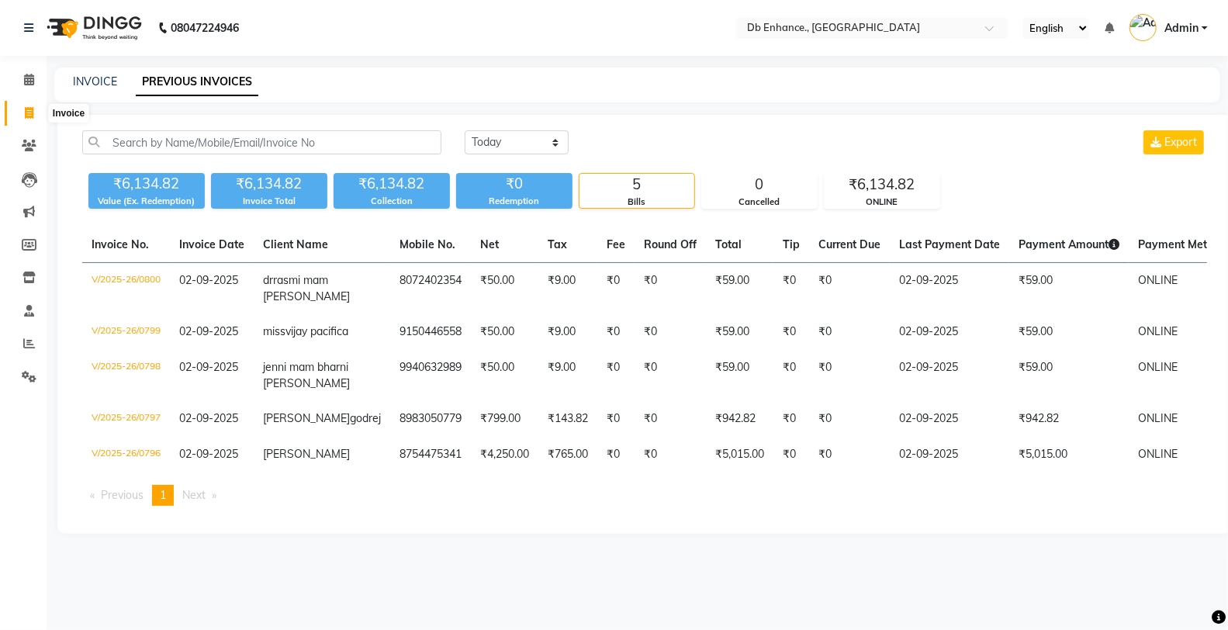
click at [28, 112] on icon at bounding box center [29, 113] width 9 height 12
select select "service"
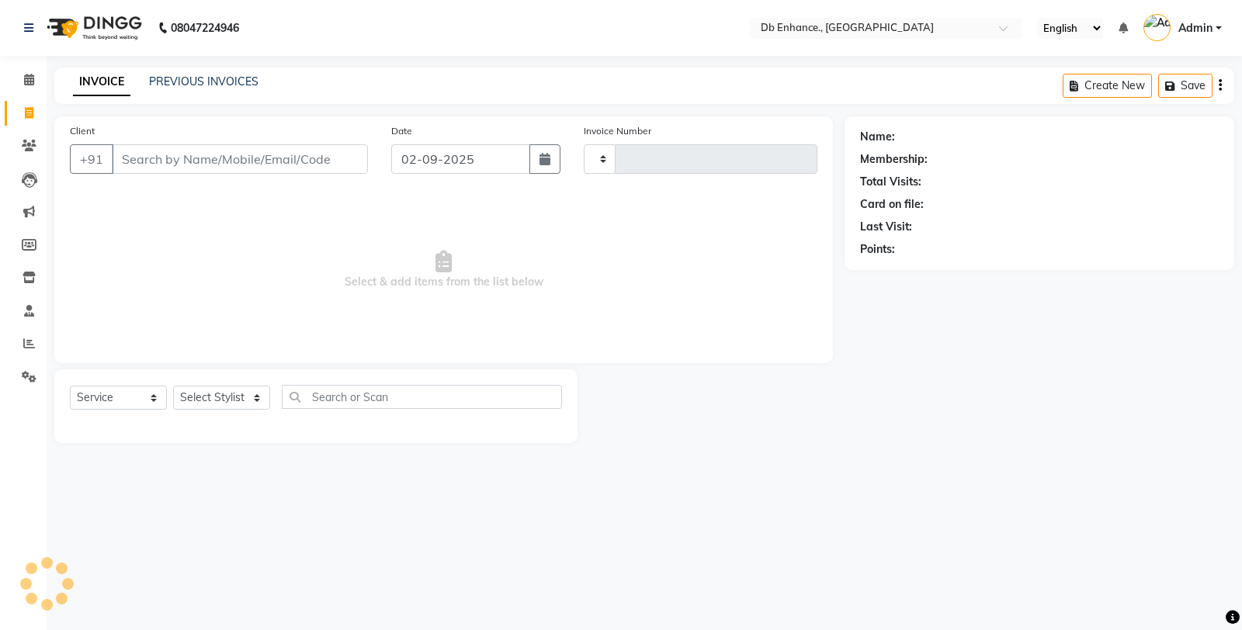
type input "0801"
select select "4474"
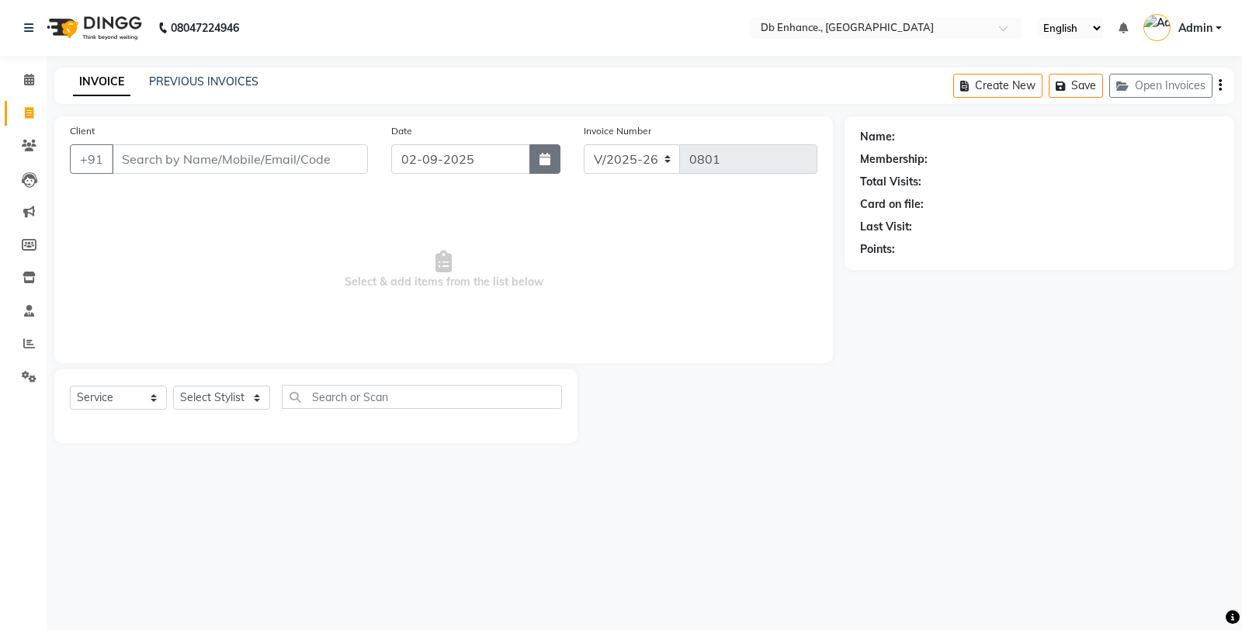
click at [546, 161] on icon "button" at bounding box center [544, 159] width 11 height 12
select select "9"
select select "2025"
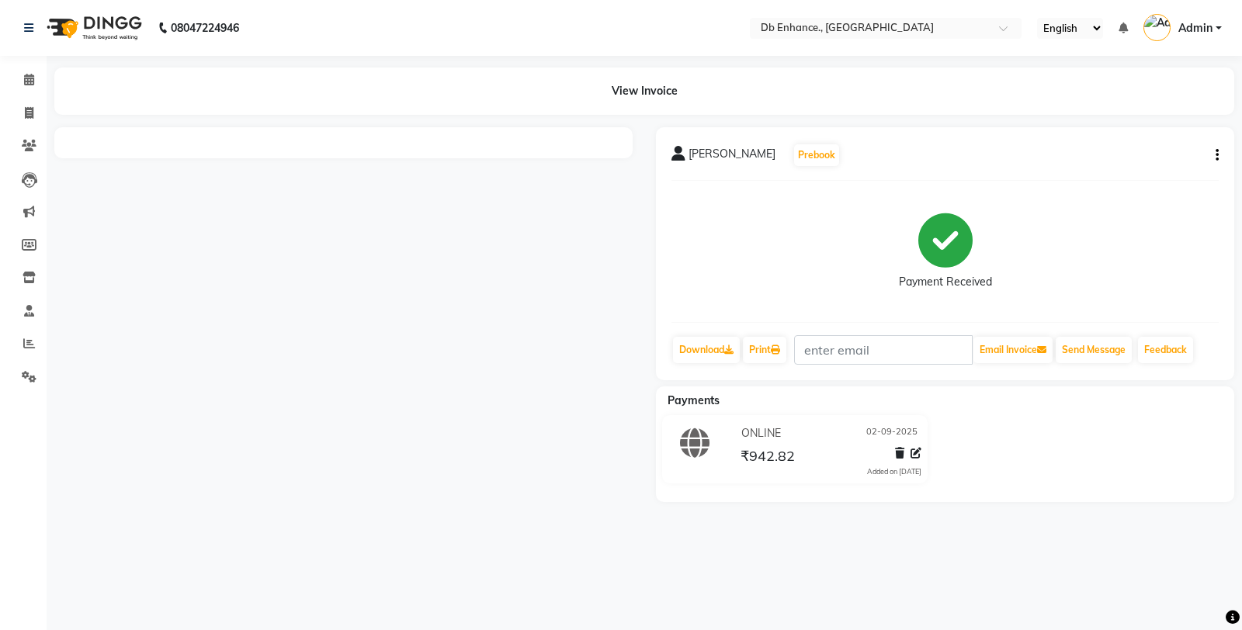
click at [1215, 155] on icon "button" at bounding box center [1216, 155] width 3 height 1
click at [1131, 173] on div "Edit Invoice" at bounding box center [1139, 174] width 106 height 19
select select "service"
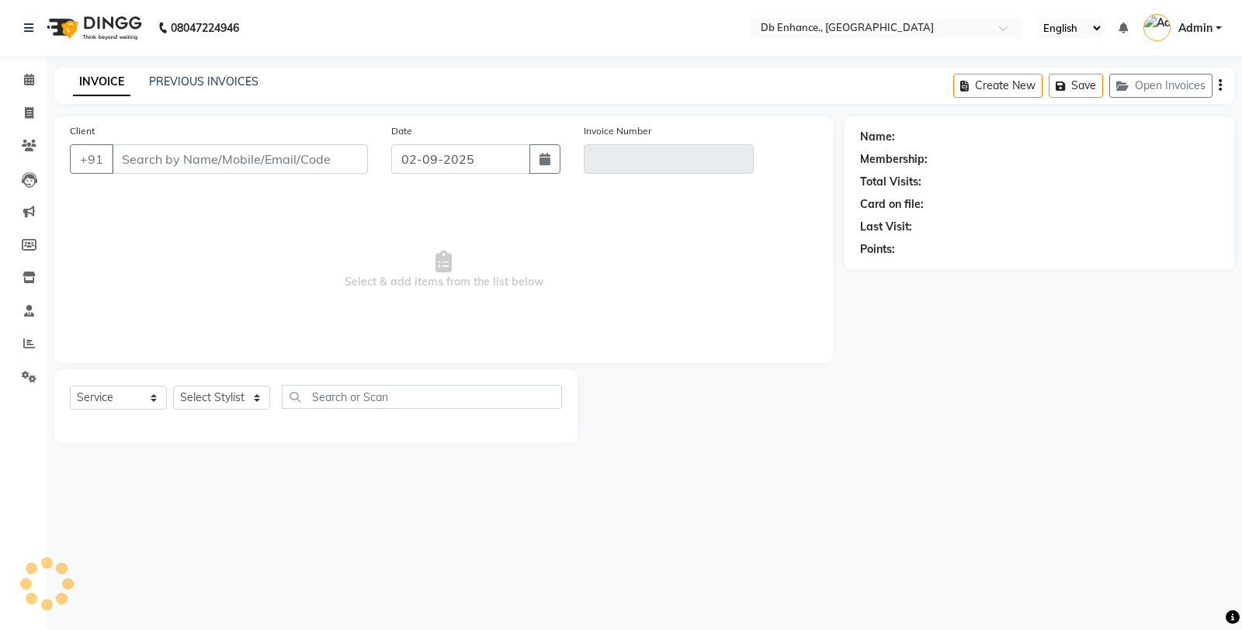
type input "8983050779"
type input "V/2025-26/0797"
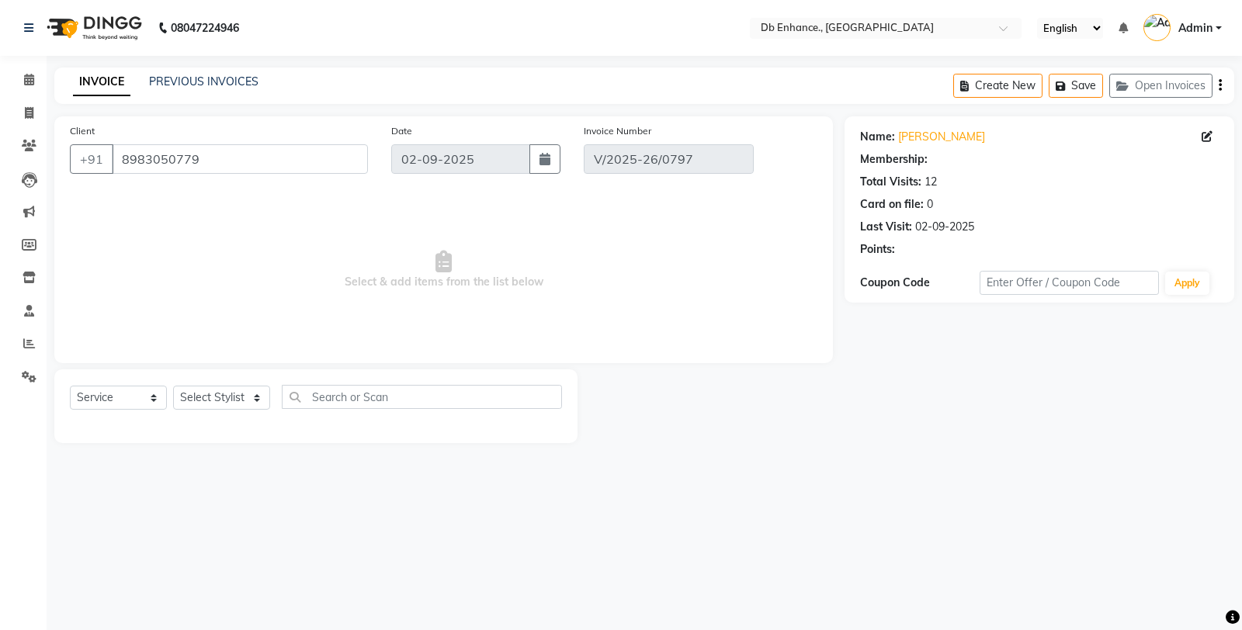
select select "1: Object"
select select "select"
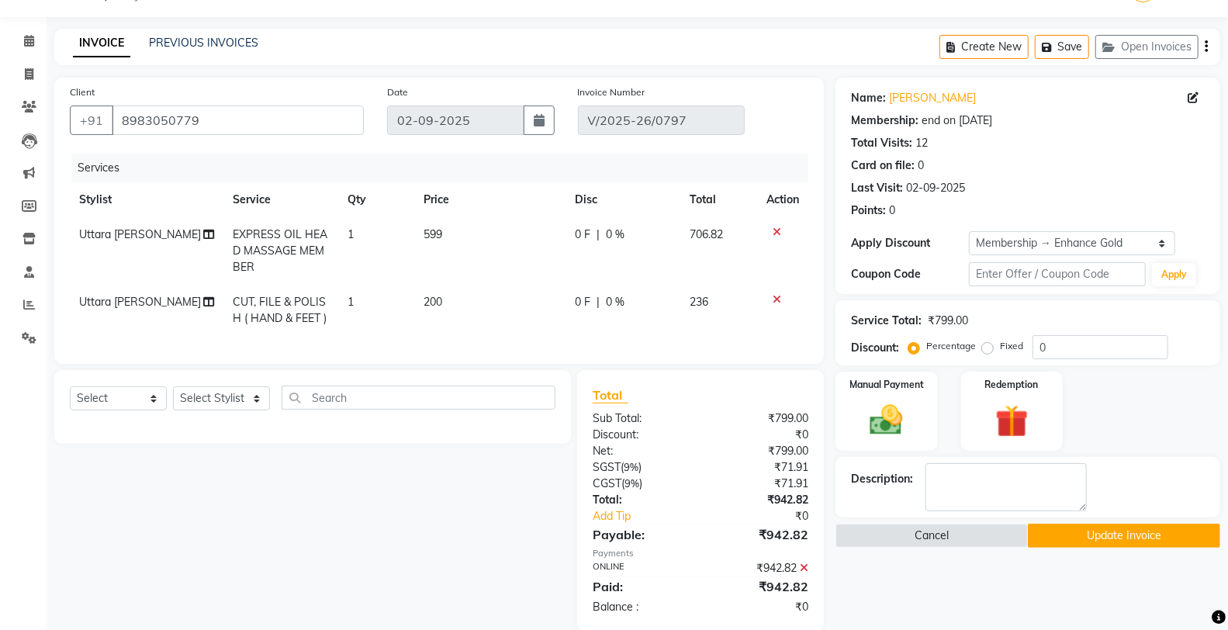
scroll to position [75, 0]
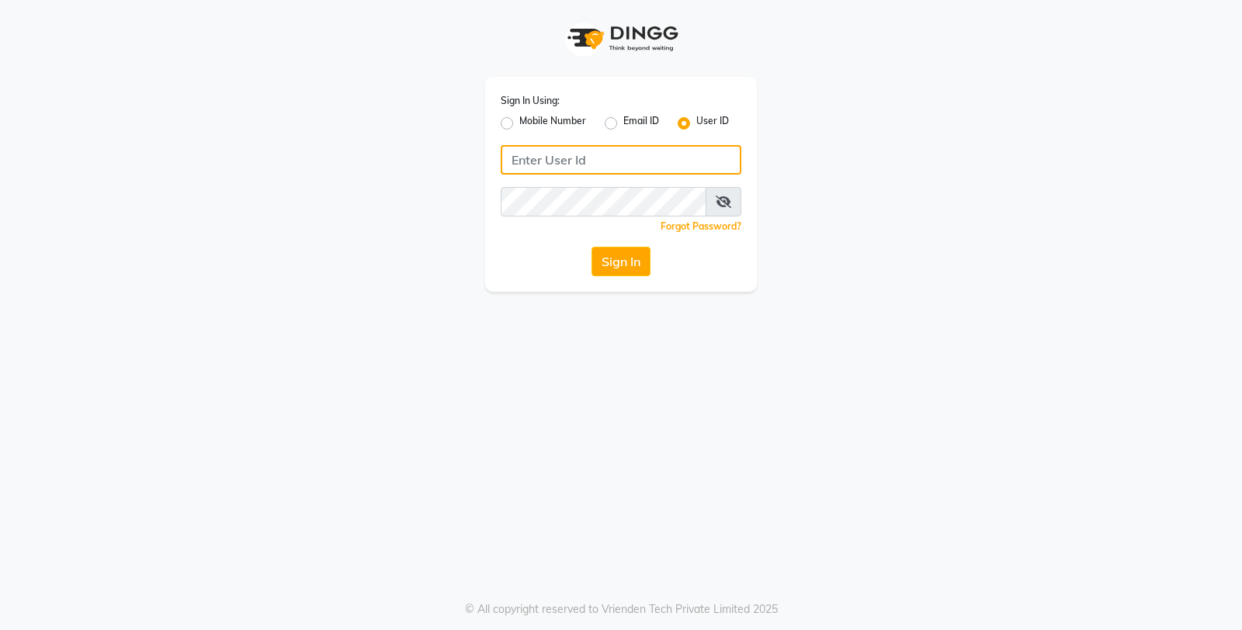
click at [645, 159] on input "Username" at bounding box center [621, 159] width 241 height 29
type input "db enhance"
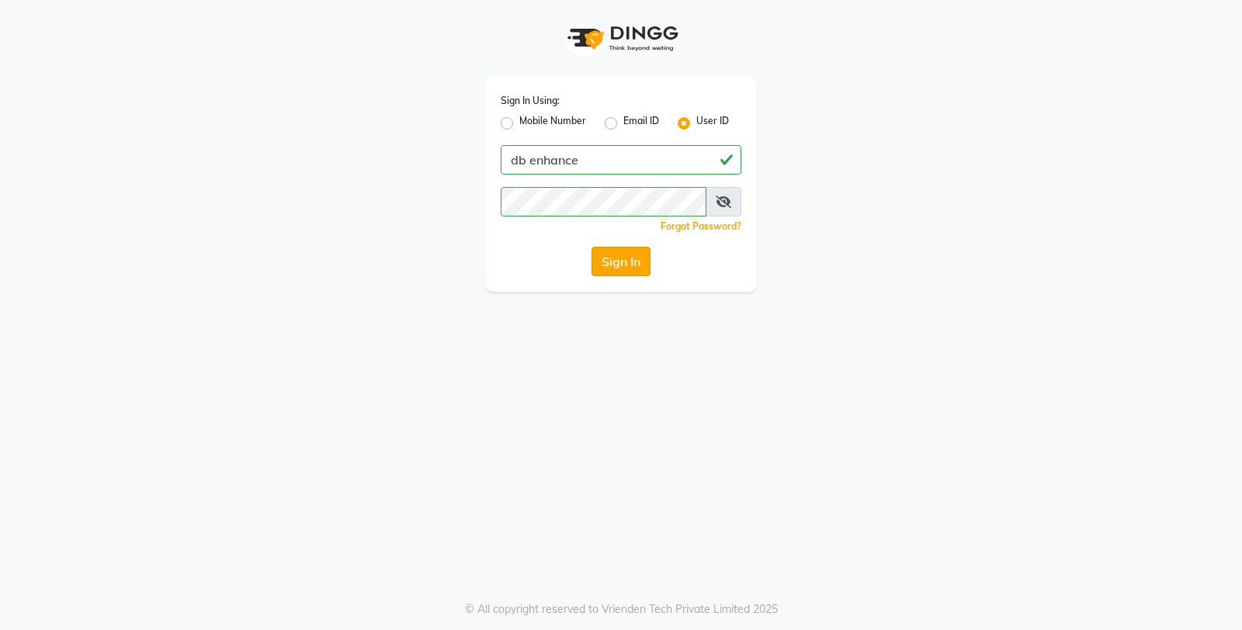
click at [618, 268] on button "Sign In" at bounding box center [620, 261] width 59 height 29
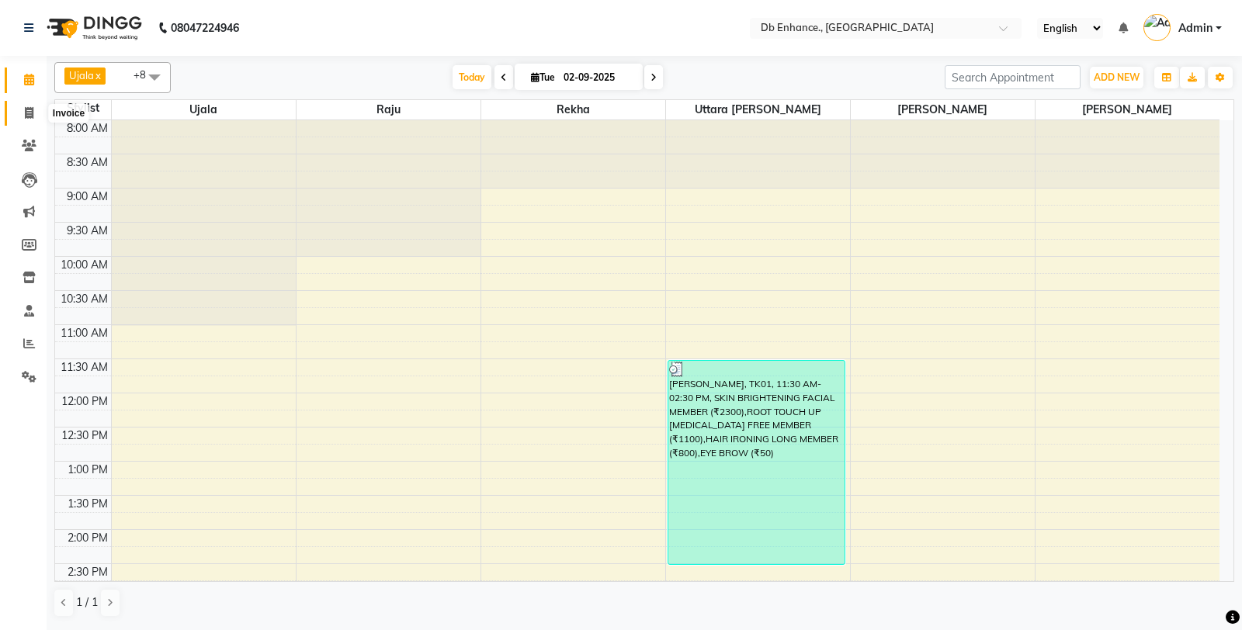
click at [28, 114] on icon at bounding box center [29, 113] width 9 height 12
select select "4474"
select select "service"
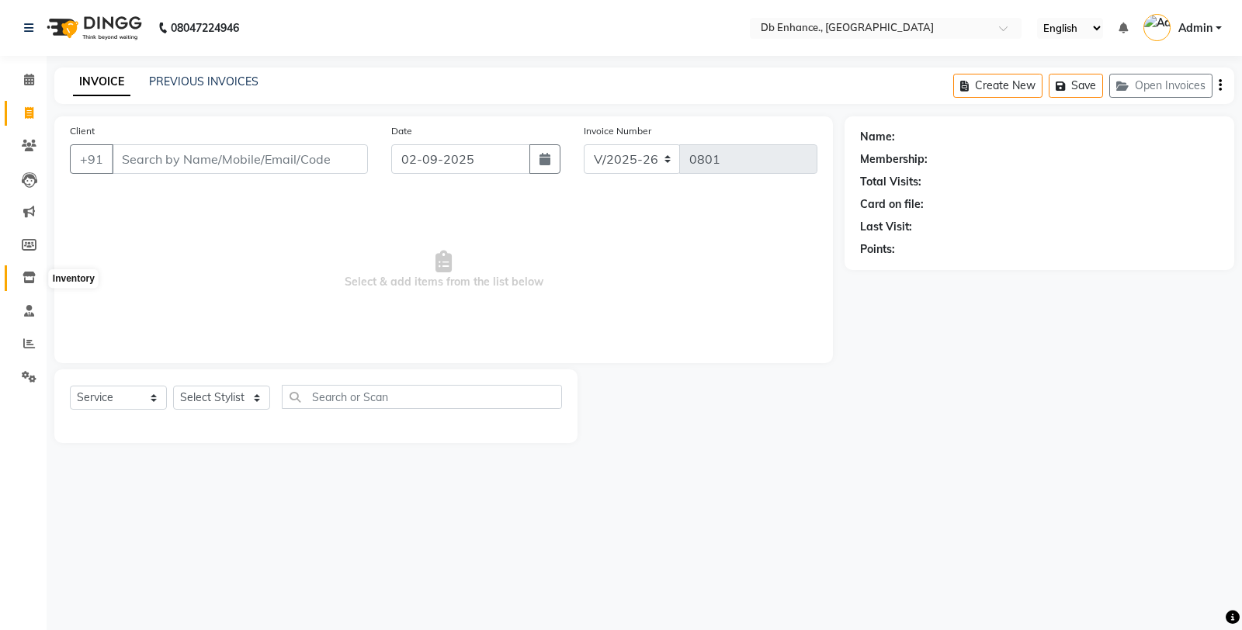
click at [29, 277] on icon at bounding box center [29, 278] width 13 height 12
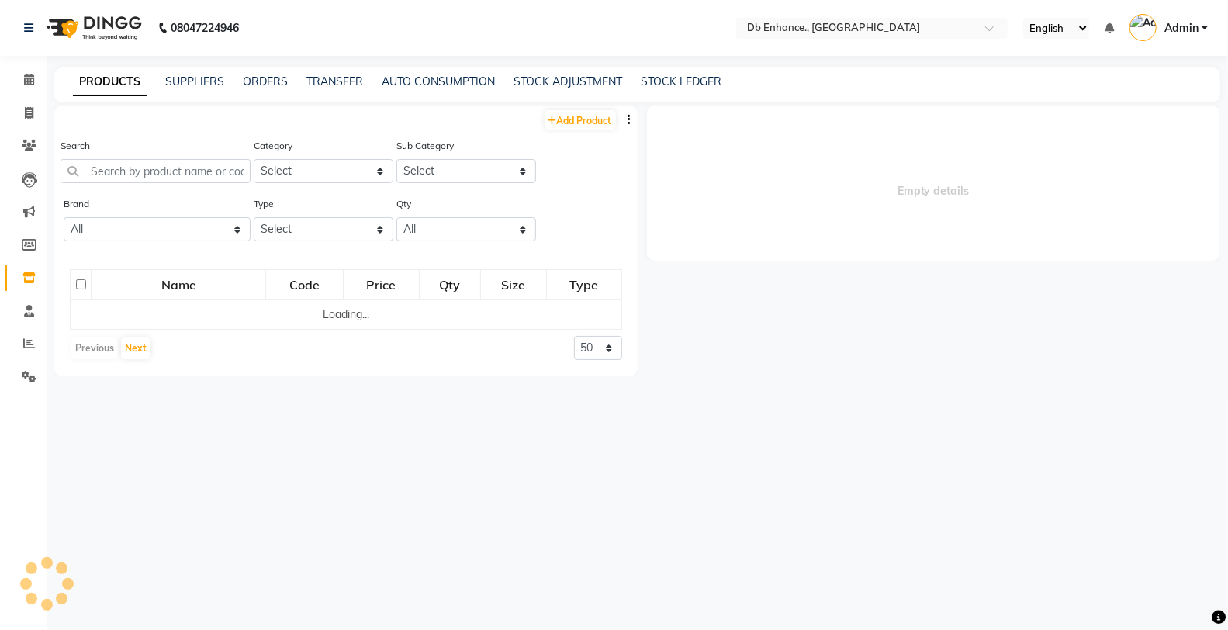
select select
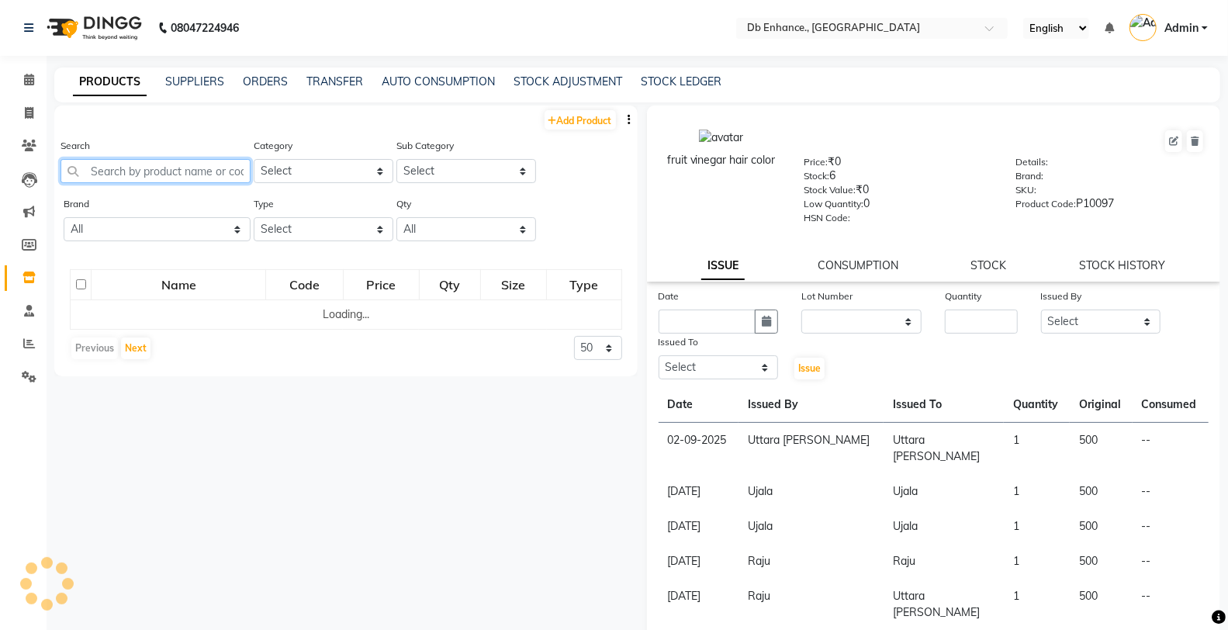
click at [140, 172] on input "text" at bounding box center [156, 171] width 190 height 24
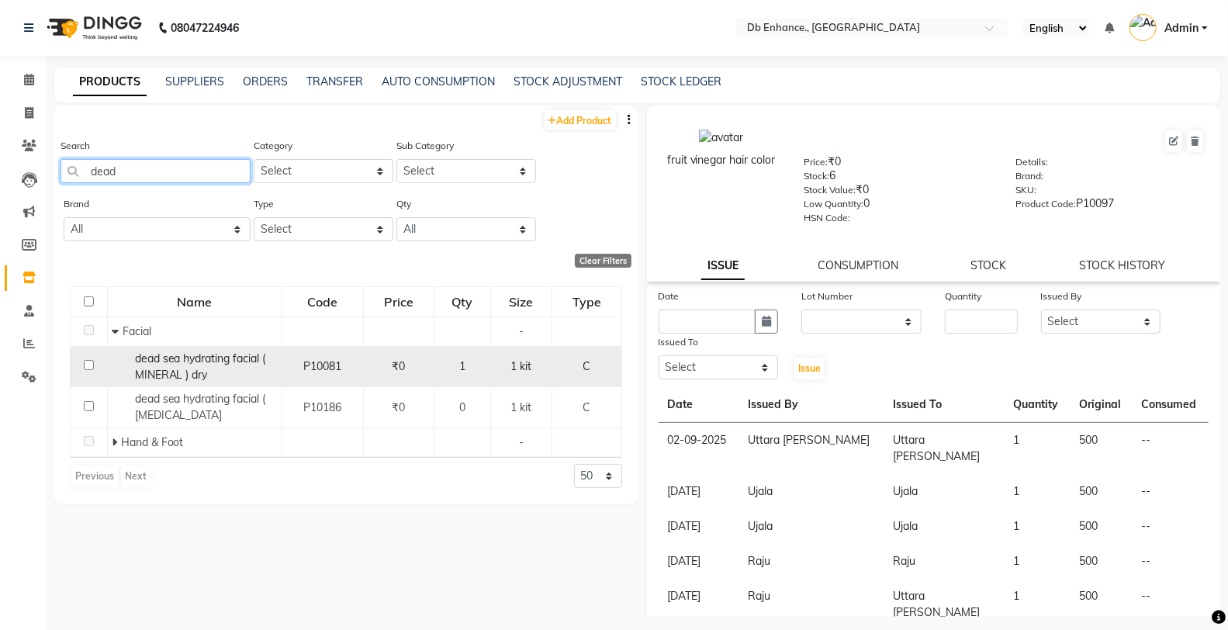
type input "dead"
click at [88, 365] on input "checkbox" at bounding box center [89, 365] width 10 height 10
checkbox input "true"
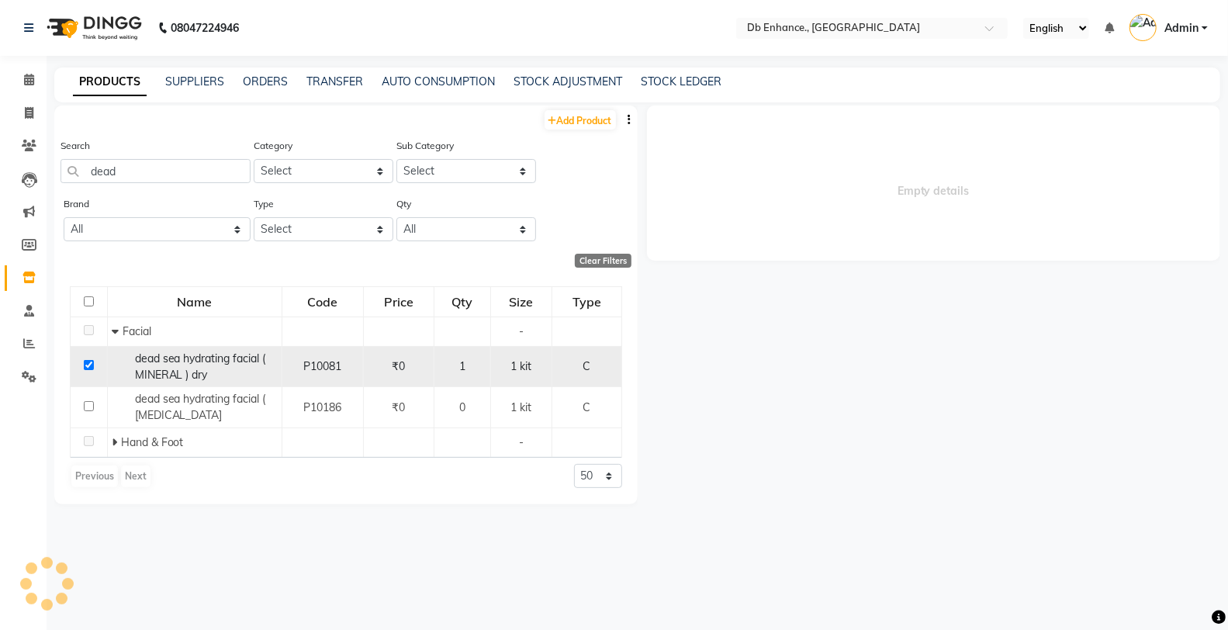
select select
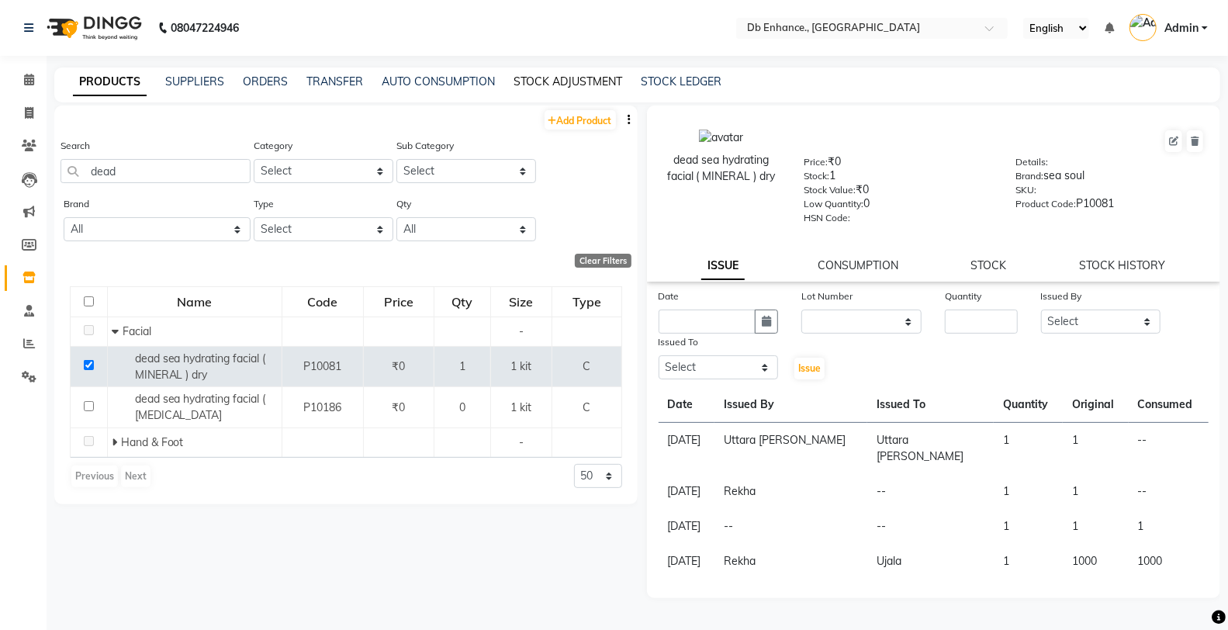
click at [593, 76] on link "STOCK ADJUSTMENT" at bounding box center [568, 81] width 109 height 14
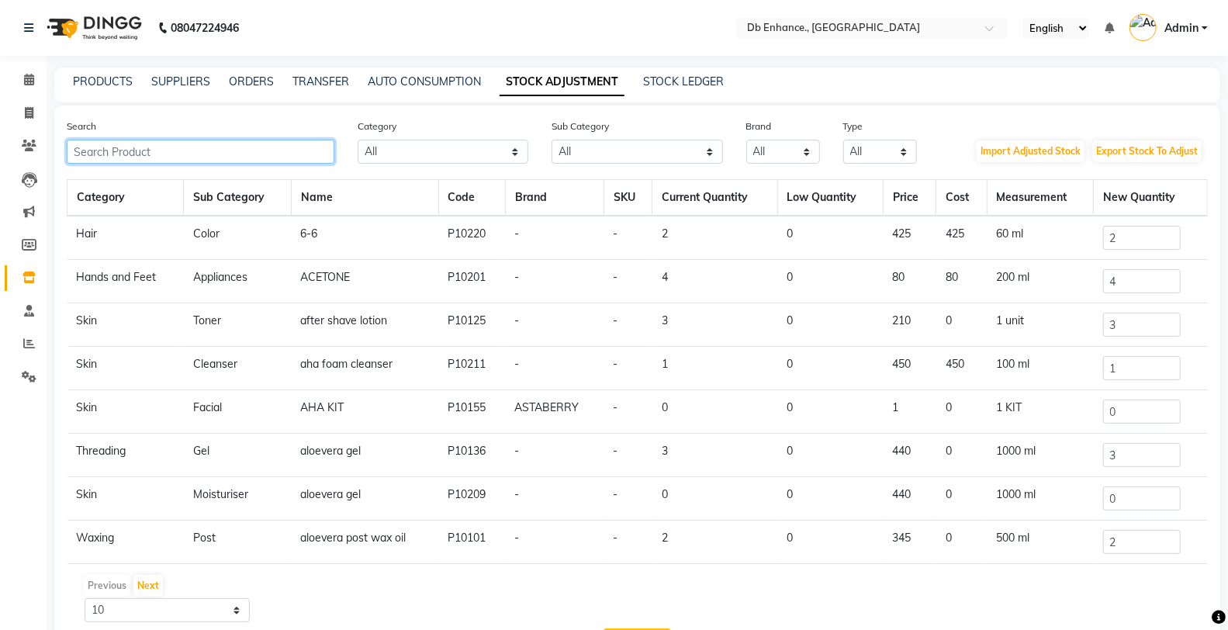
click at [227, 151] on input "text" at bounding box center [201, 152] width 268 height 24
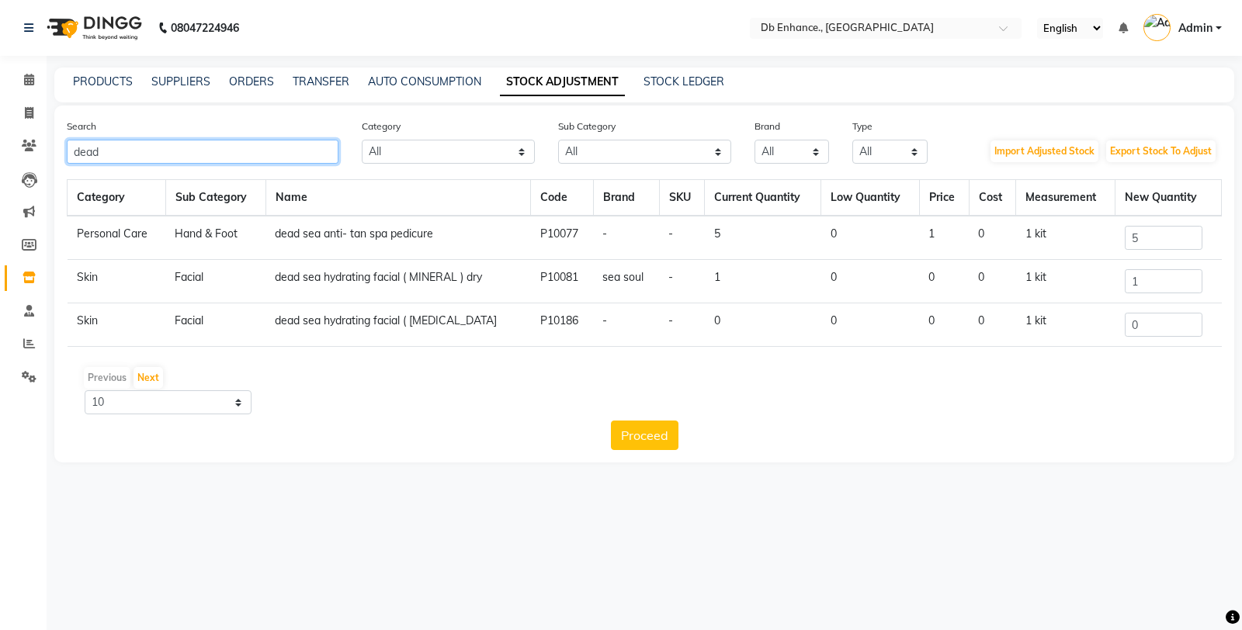
type input "dead"
click at [1144, 280] on input "1" at bounding box center [1163, 281] width 78 height 24
click at [1154, 287] on input "1" at bounding box center [1163, 281] width 78 height 24
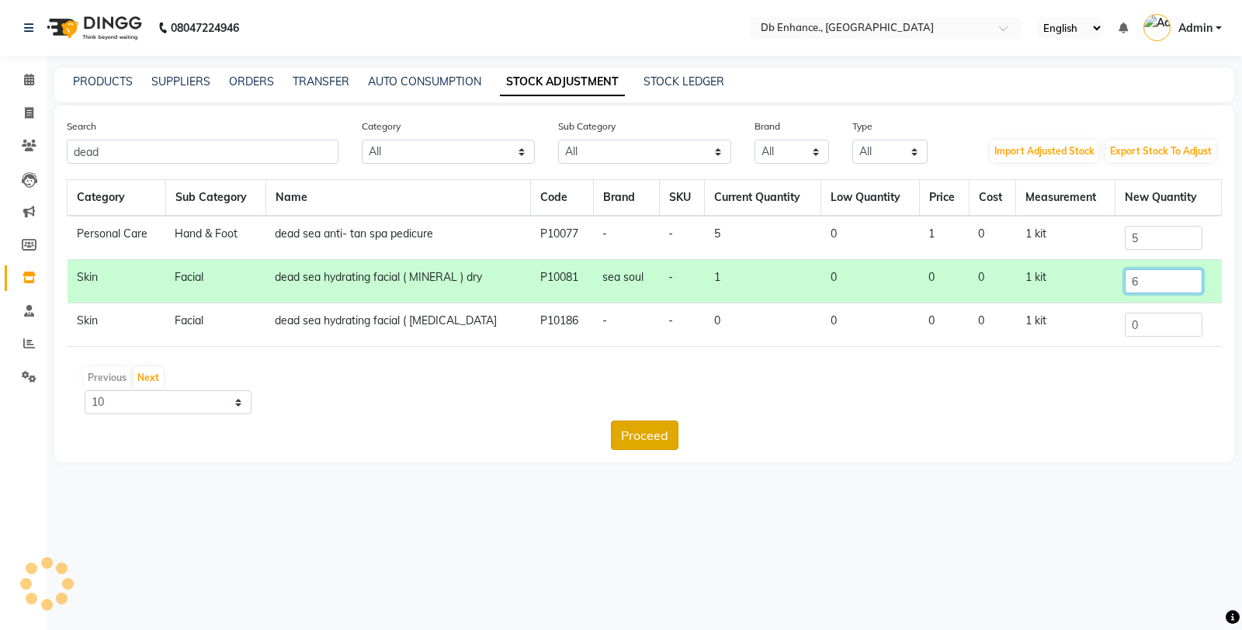
type input "6"
click at [666, 438] on button "Proceed" at bounding box center [645, 435] width 68 height 29
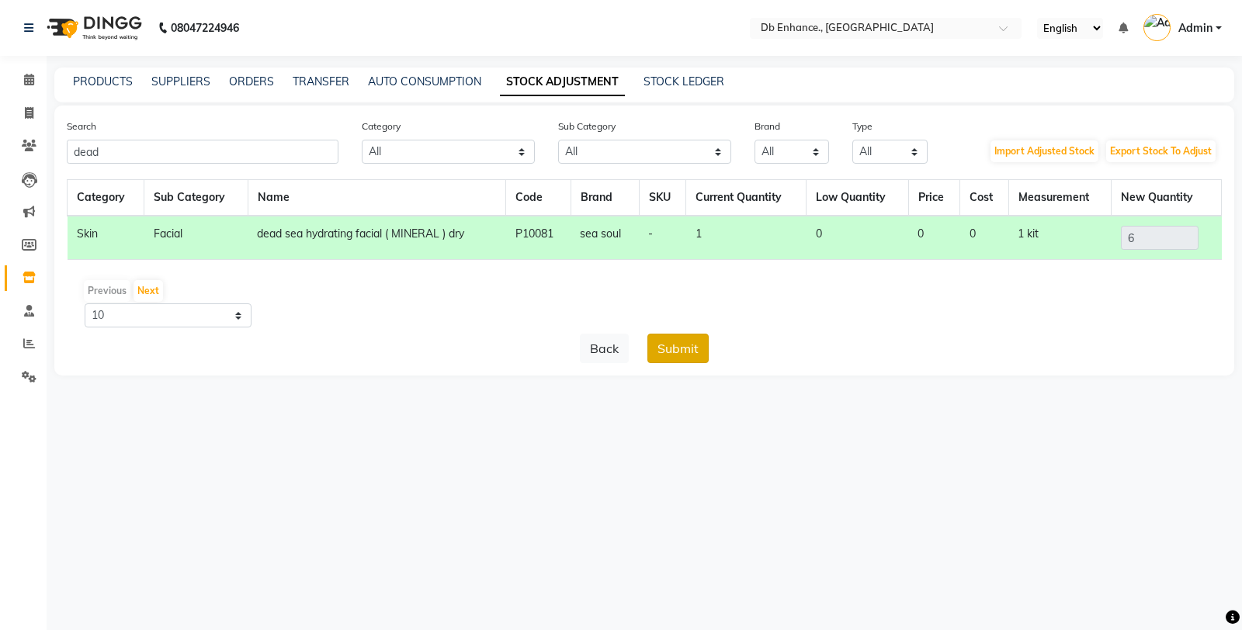
click at [684, 347] on button "Submit" at bounding box center [677, 348] width 61 height 29
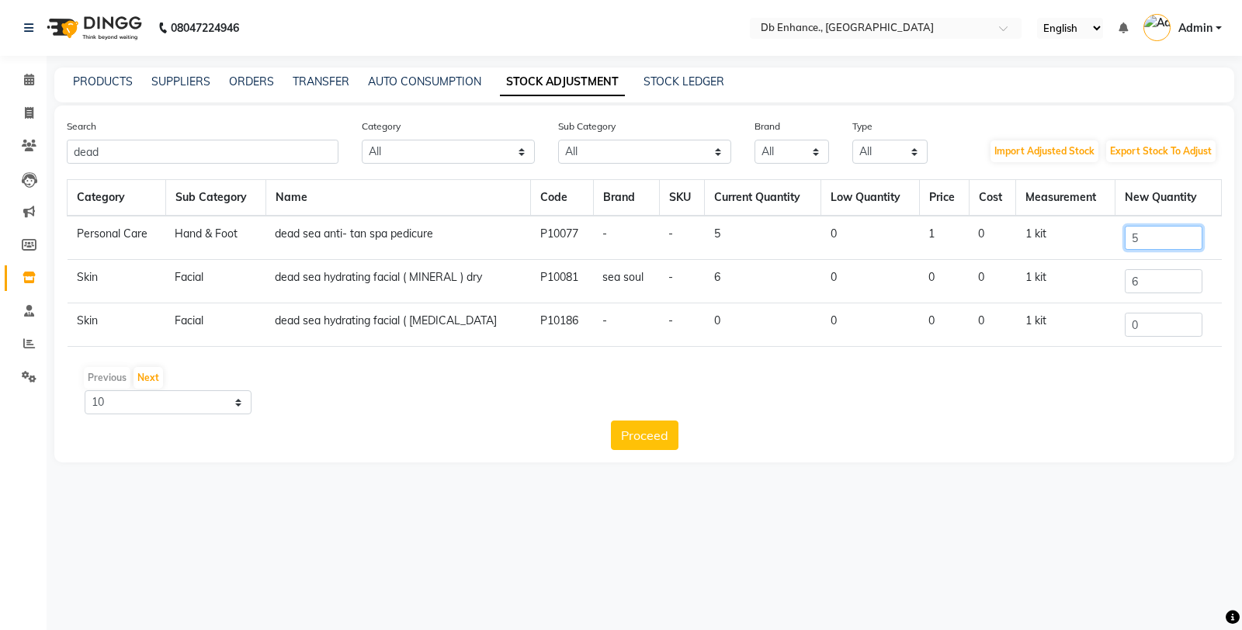
click at [1145, 237] on input "5" at bounding box center [1163, 238] width 78 height 24
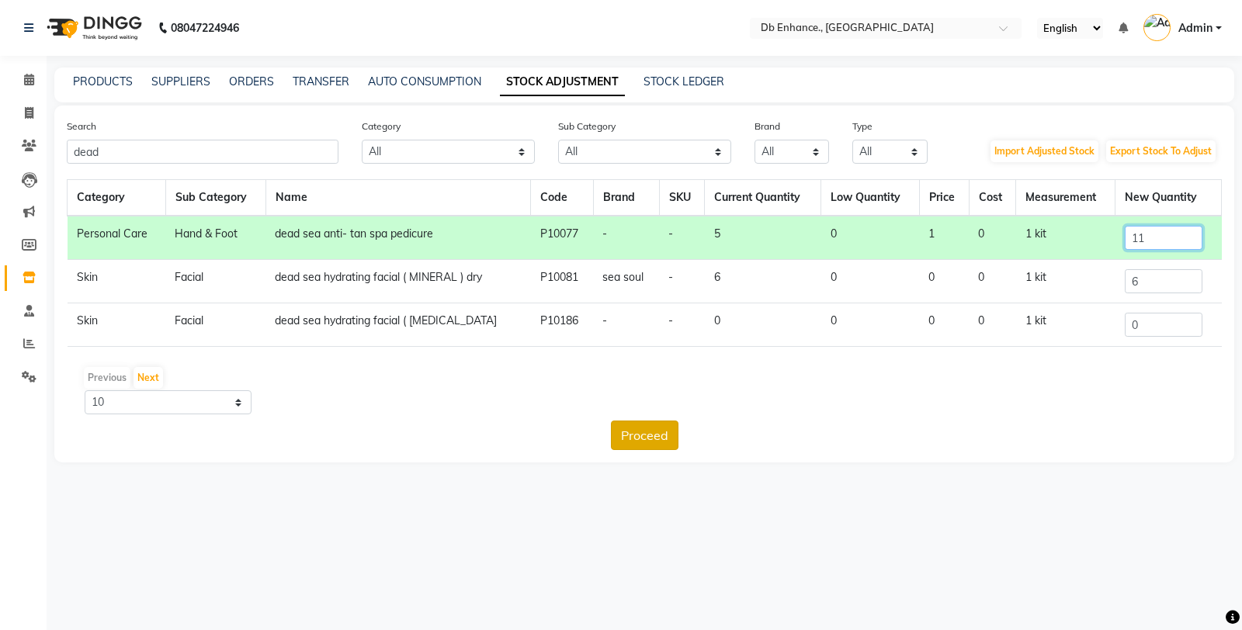
type input "11"
click at [647, 436] on button "Proceed" at bounding box center [645, 435] width 68 height 29
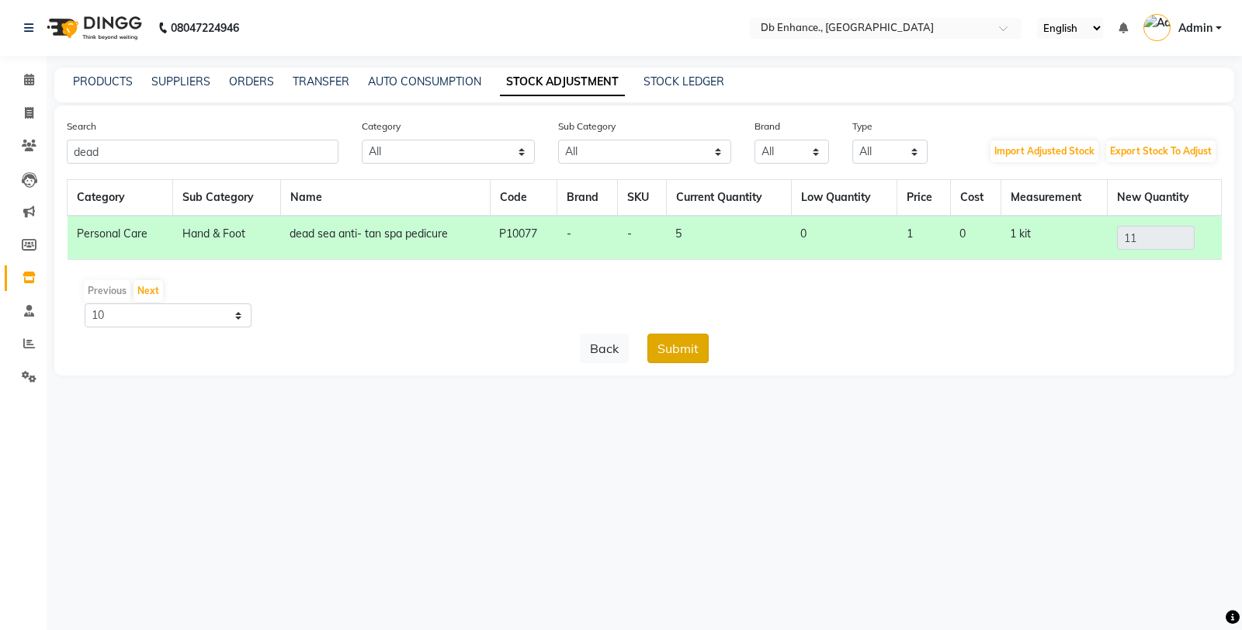
click at [680, 351] on button "Submit" at bounding box center [677, 348] width 61 height 29
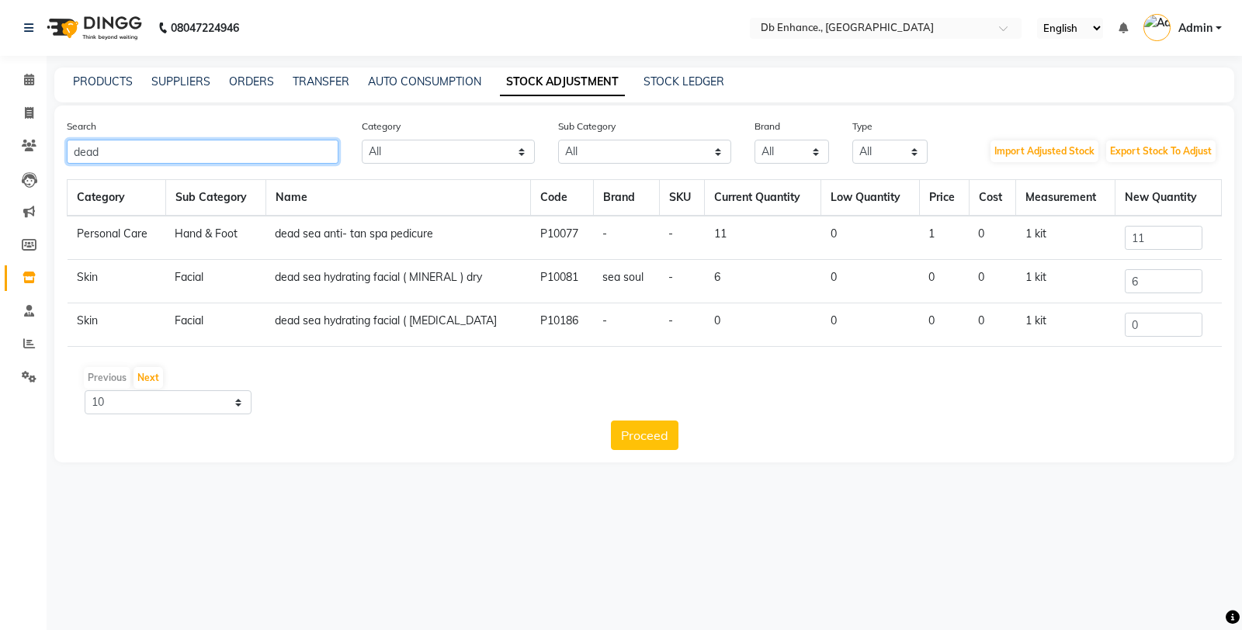
click at [219, 153] on input "dead" at bounding box center [203, 152] width 272 height 24
type input "d"
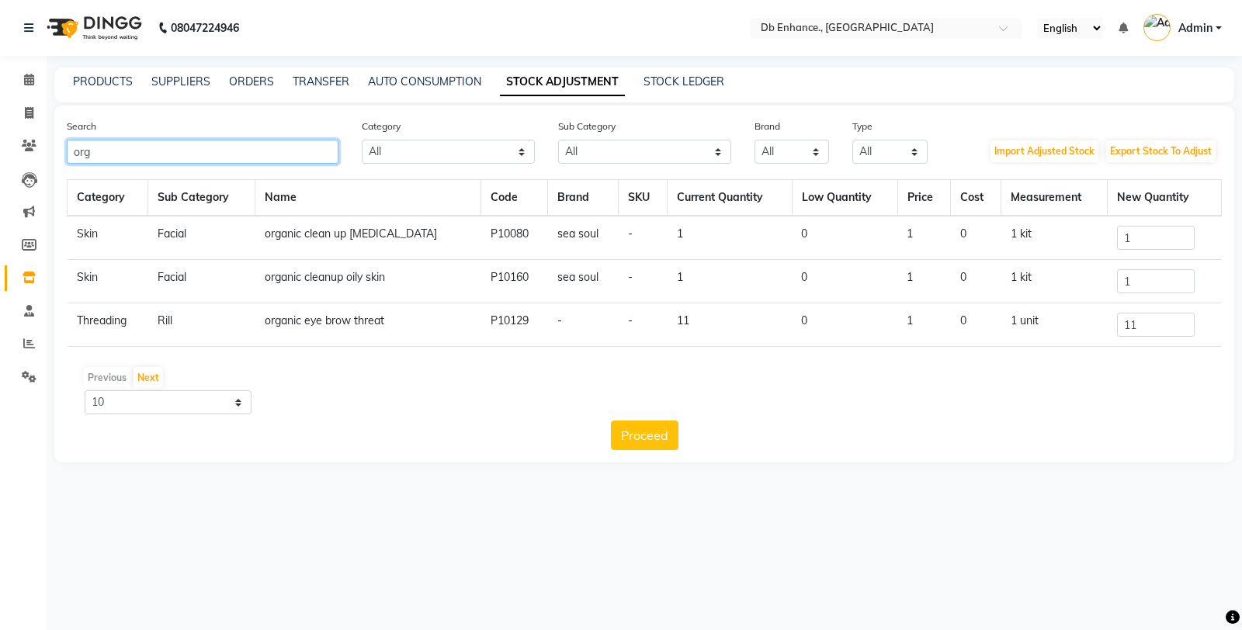
type input "org"
click at [1133, 283] on input "1" at bounding box center [1156, 281] width 78 height 24
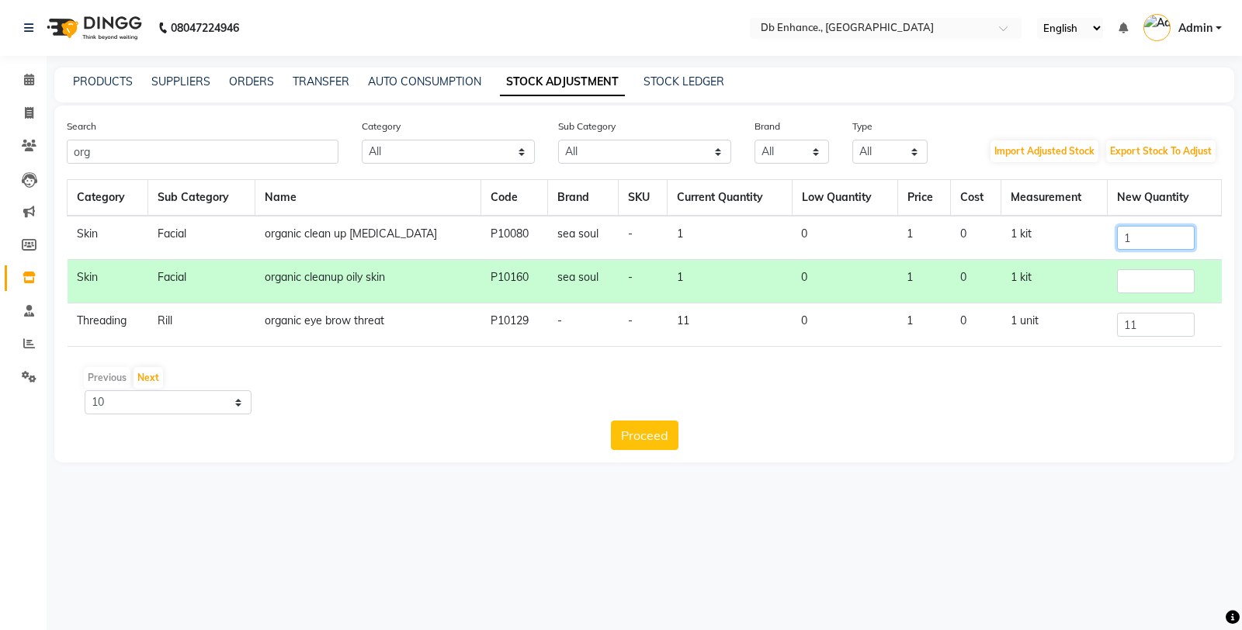
click at [1144, 234] on input "1" at bounding box center [1156, 238] width 78 height 24
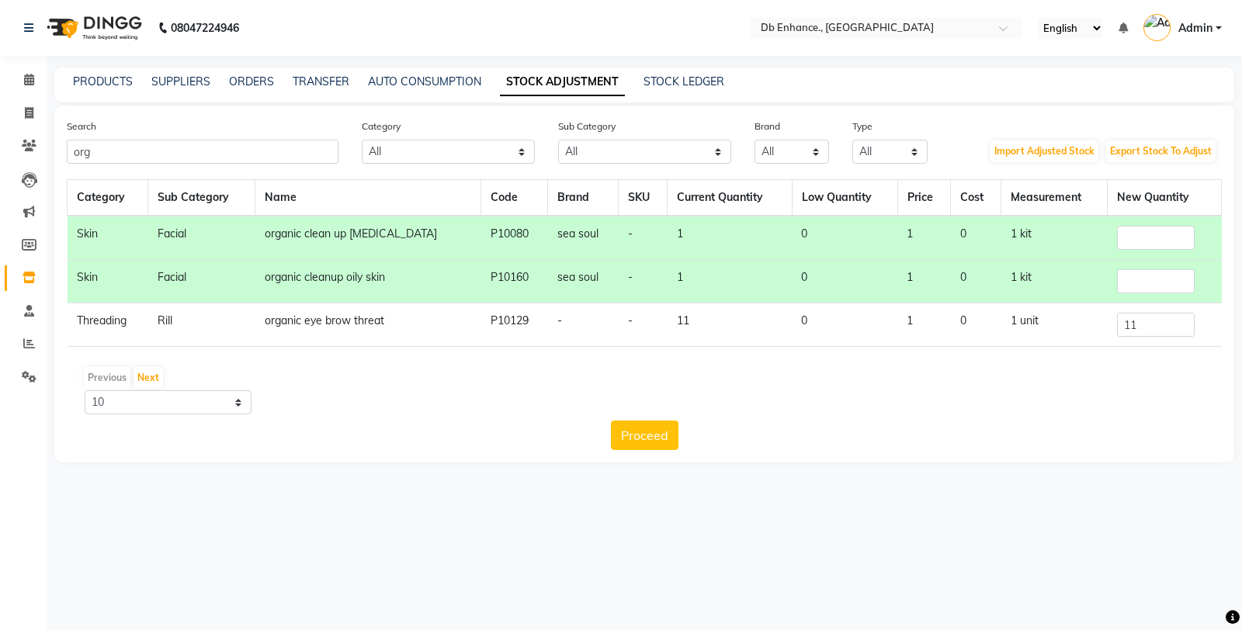
click at [1013, 425] on div "Proceed" at bounding box center [644, 435] width 1155 height 29
click at [1124, 282] on input "number" at bounding box center [1156, 281] width 78 height 24
type input "0"
click at [1131, 235] on input "number" at bounding box center [1156, 238] width 78 height 24
type input "6"
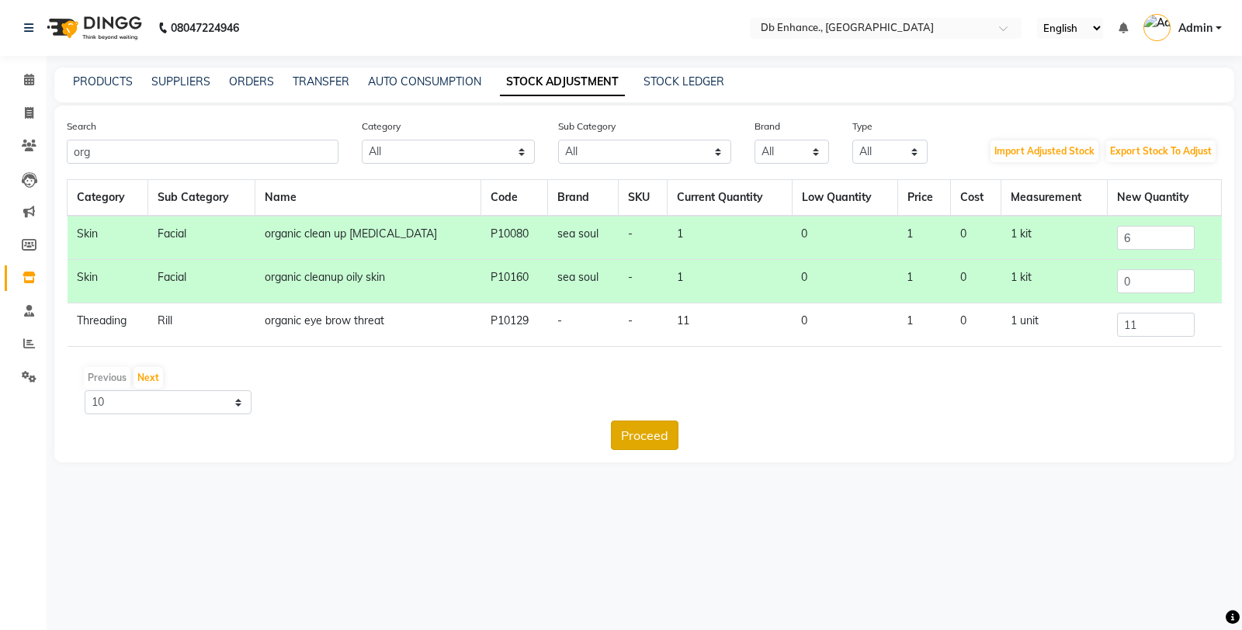
click at [623, 435] on button "Proceed" at bounding box center [645, 435] width 68 height 29
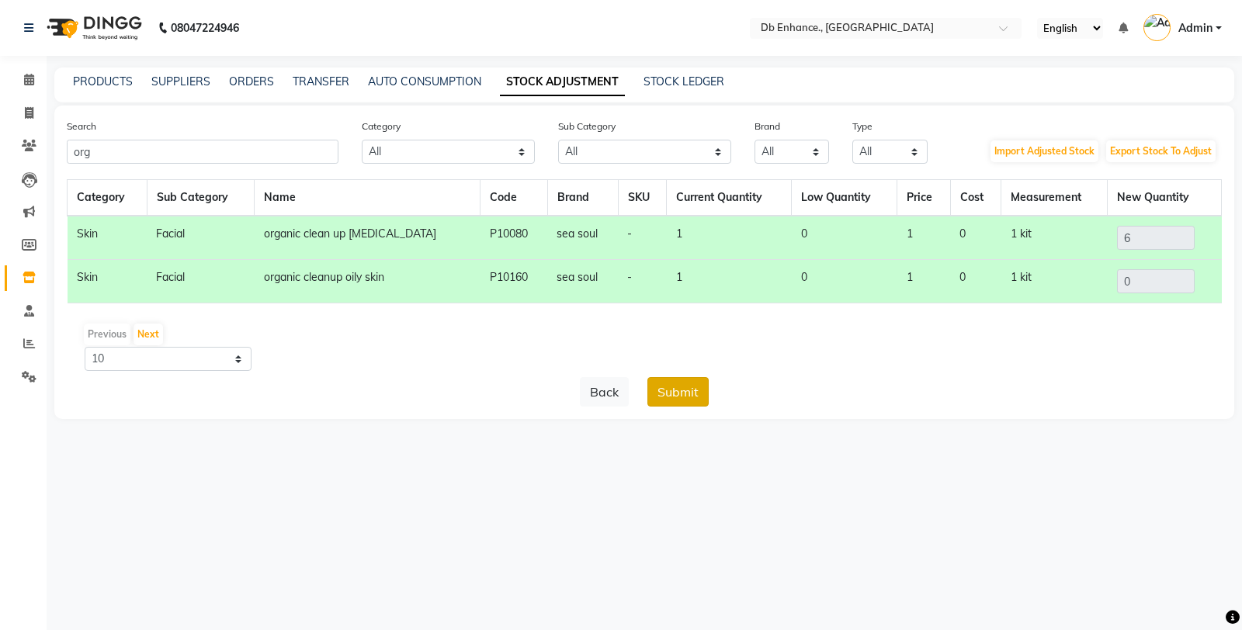
click at [675, 390] on button "Submit" at bounding box center [677, 391] width 61 height 29
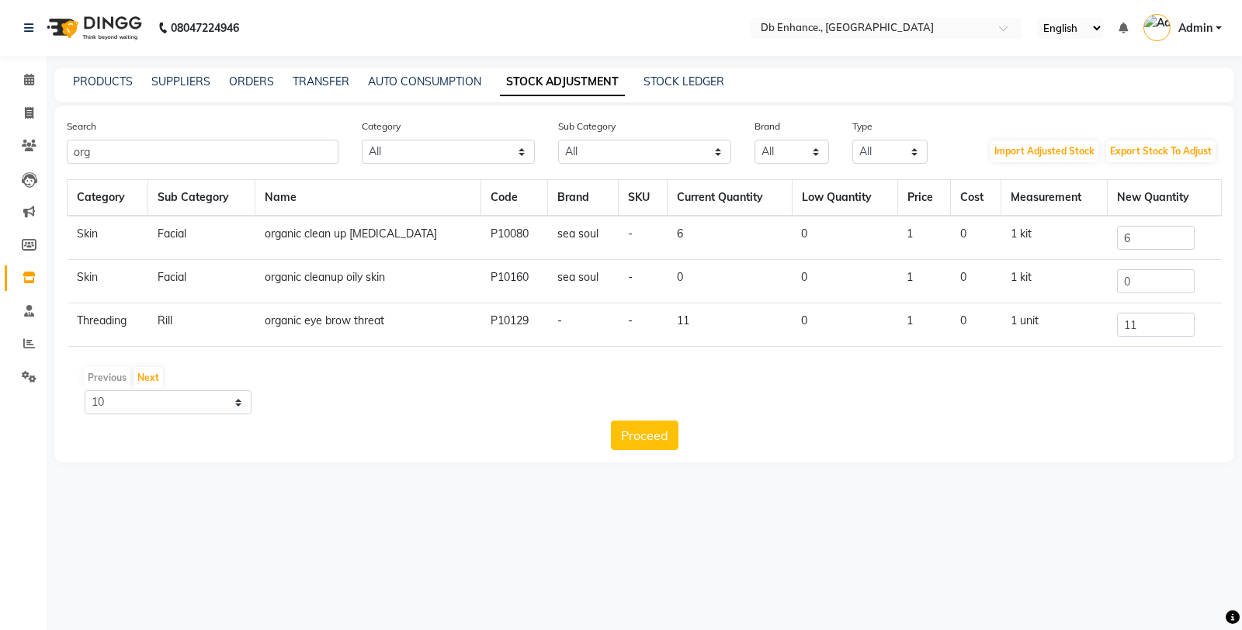
drag, startPoint x: 944, startPoint y: 415, endPoint x: 979, endPoint y: 419, distance: 35.9
click at [976, 419] on div "Category Sub Category Name Code Brand SKU Current Quantity Low Quantity Price C…" at bounding box center [644, 314] width 1155 height 271
click at [979, 419] on div "Category Sub Category Name Code Brand SKU Current Quantity Low Quantity Price C…" at bounding box center [644, 314] width 1155 height 271
click at [204, 151] on input "org" at bounding box center [203, 152] width 272 height 24
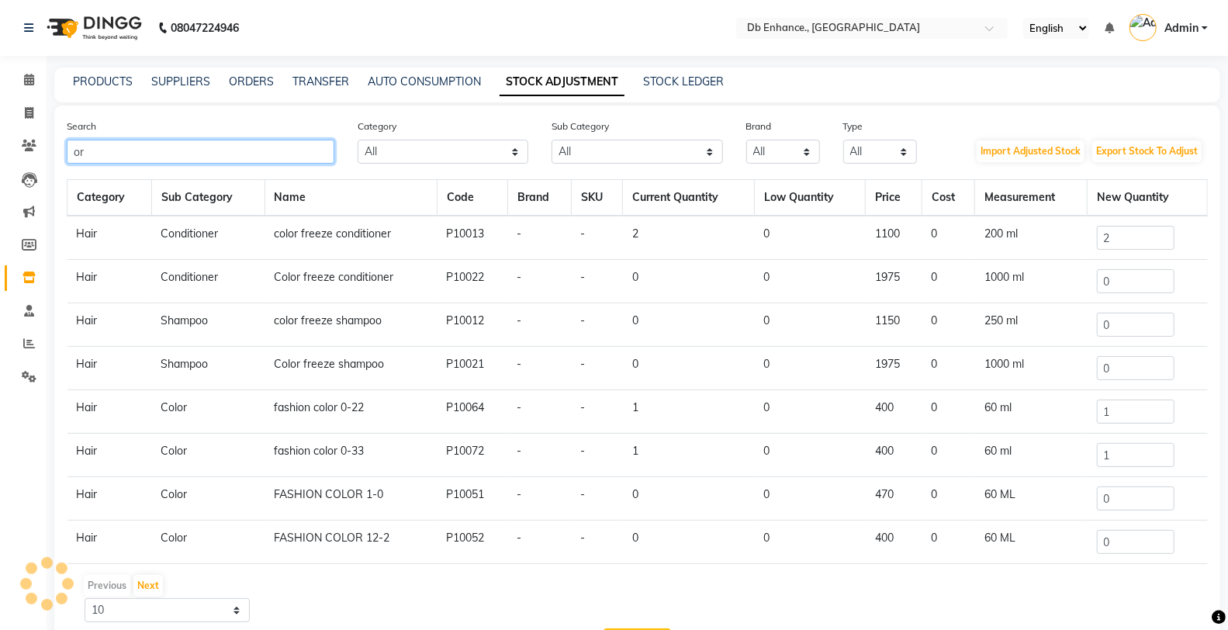
type input "o"
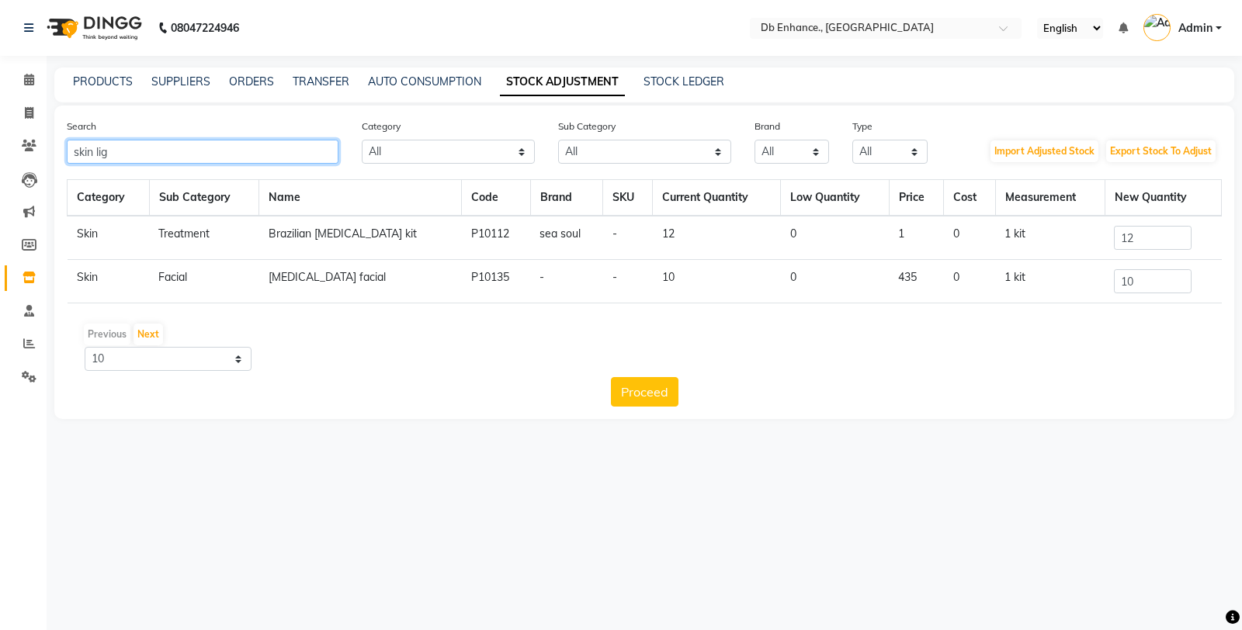
type input "skin lig"
click at [579, 288] on td "-" at bounding box center [566, 281] width 72 height 43
click at [28, 279] on icon at bounding box center [29, 278] width 13 height 12
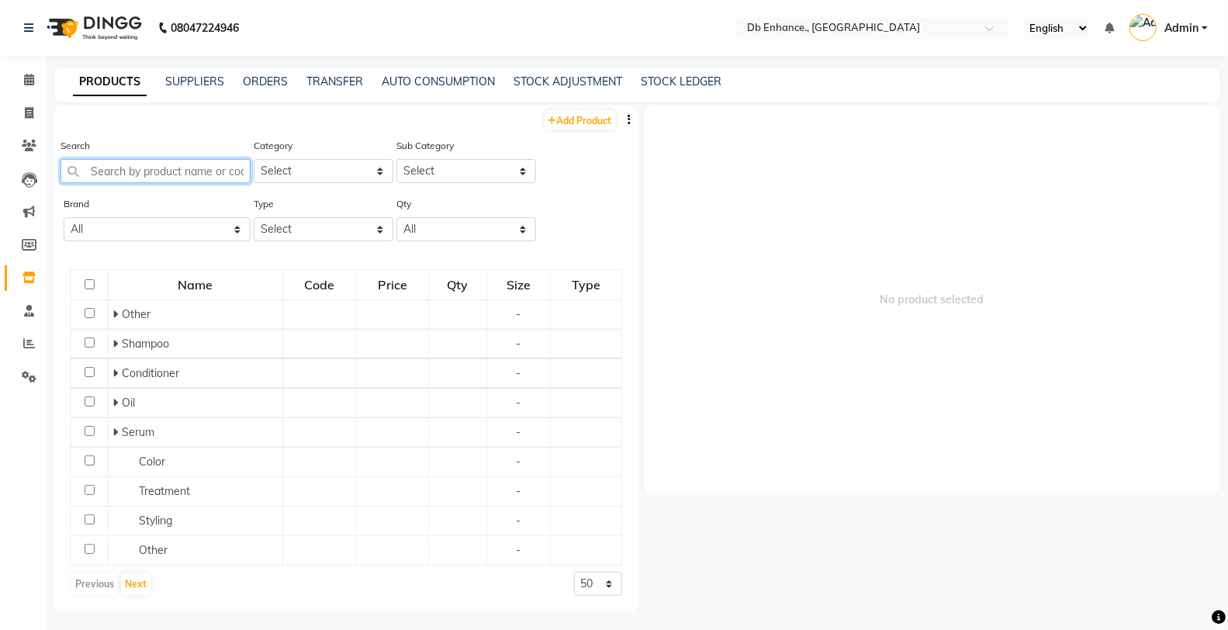
click at [192, 172] on input "text" at bounding box center [156, 171] width 190 height 24
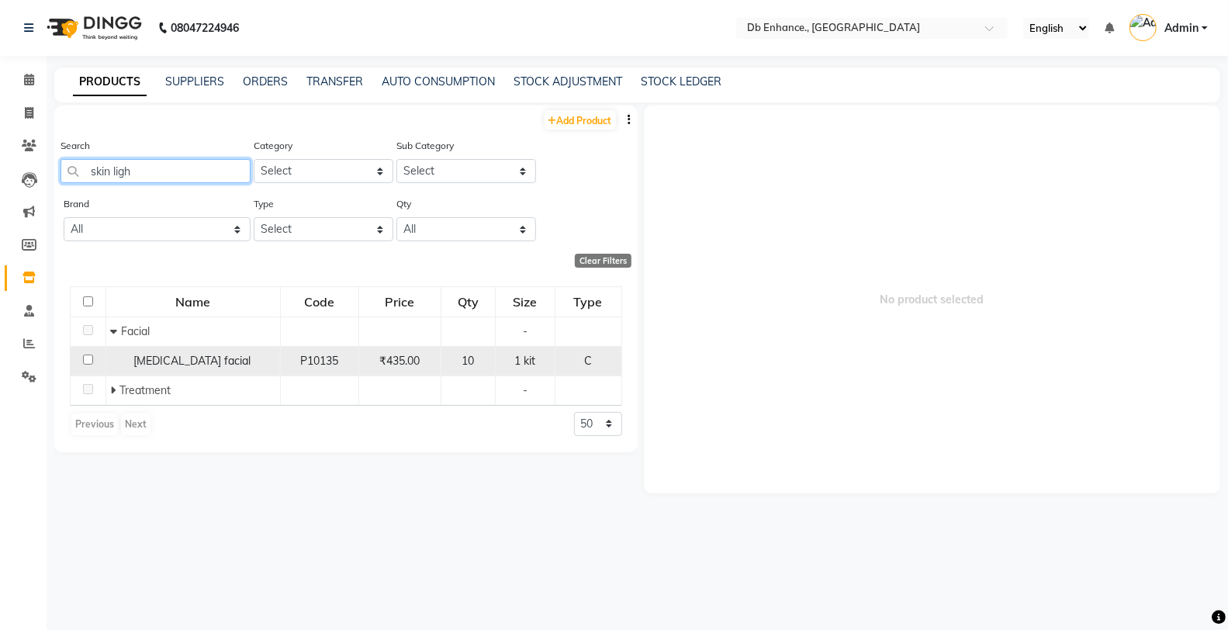
type input "skin ligh"
click at [90, 362] on input "checkbox" at bounding box center [88, 360] width 10 height 10
checkbox input "true"
select select
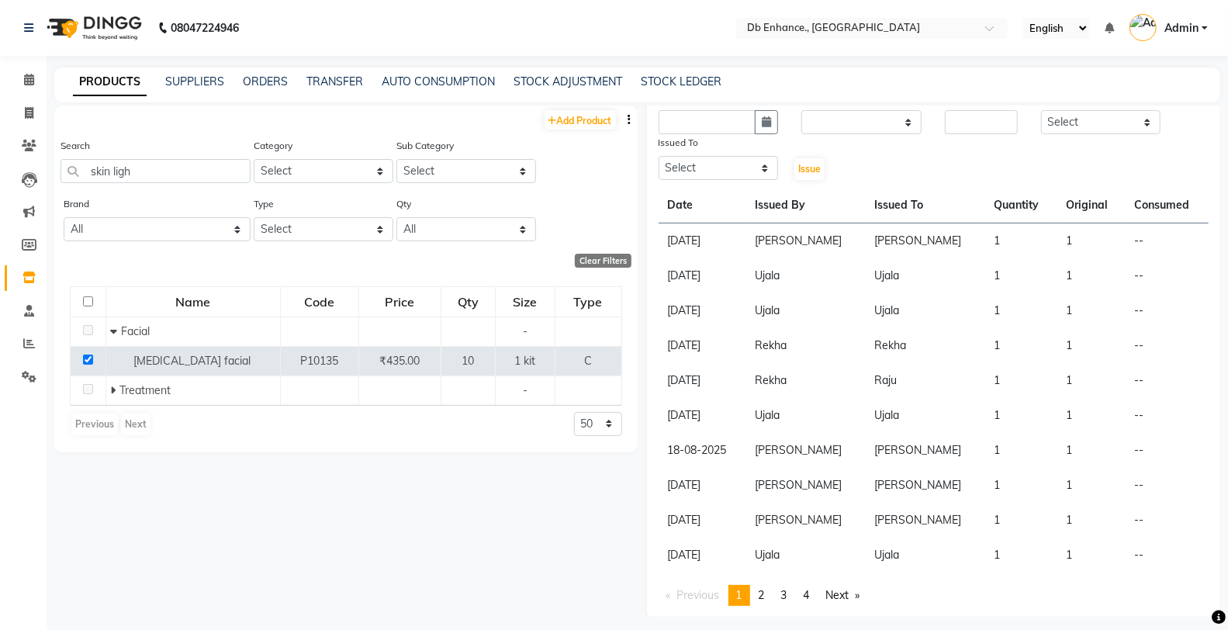
scroll to position [202, 0]
click at [810, 591] on span "4" at bounding box center [807, 594] width 6 height 14
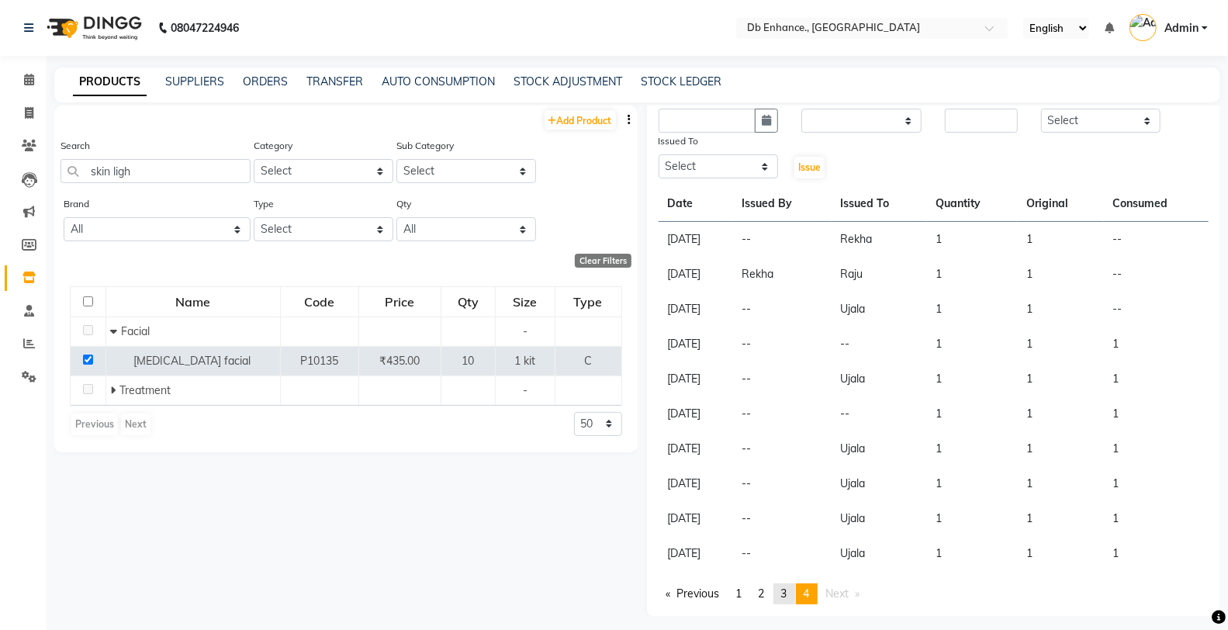
click at [788, 596] on span "3" at bounding box center [784, 594] width 6 height 14
click at [763, 596] on span "2" at bounding box center [762, 594] width 6 height 14
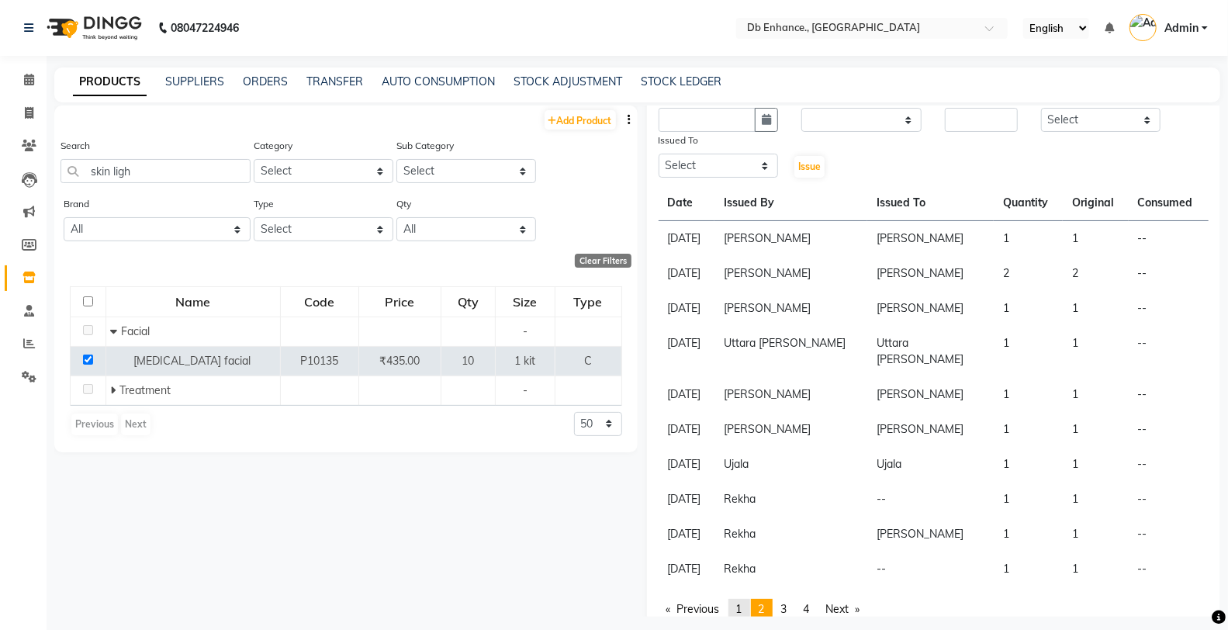
click at [745, 601] on link "page 1" at bounding box center [740, 609] width 22 height 21
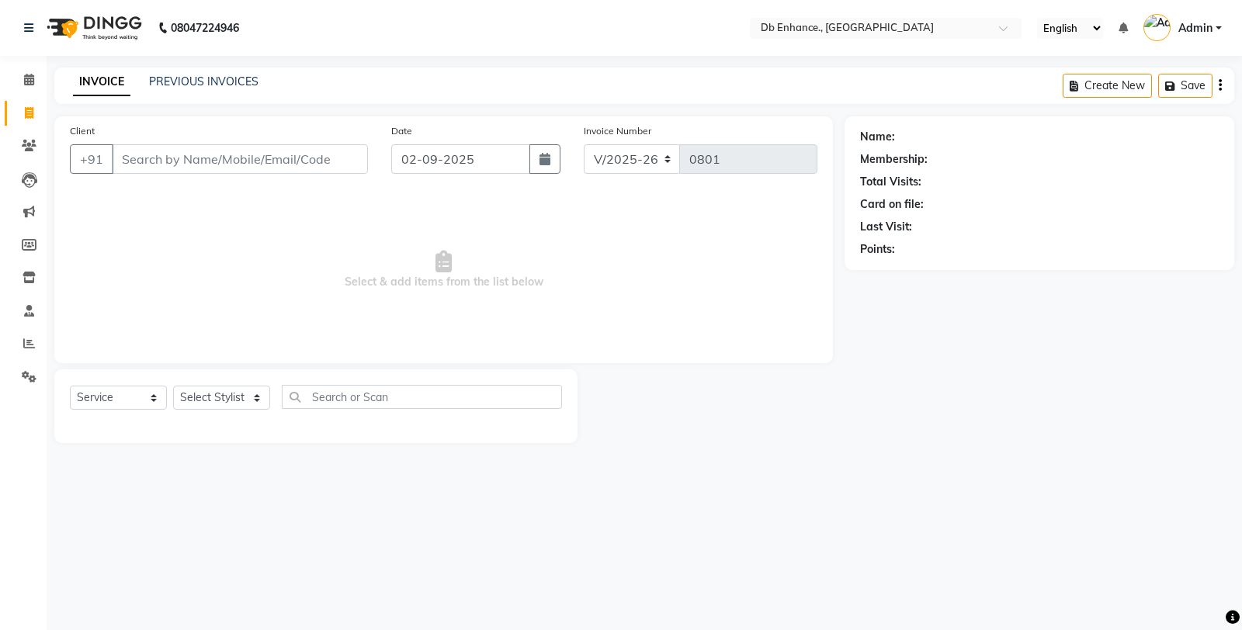
select select "4474"
select select "service"
click at [551, 158] on button "button" at bounding box center [544, 158] width 31 height 29
select select "9"
select select "2025"
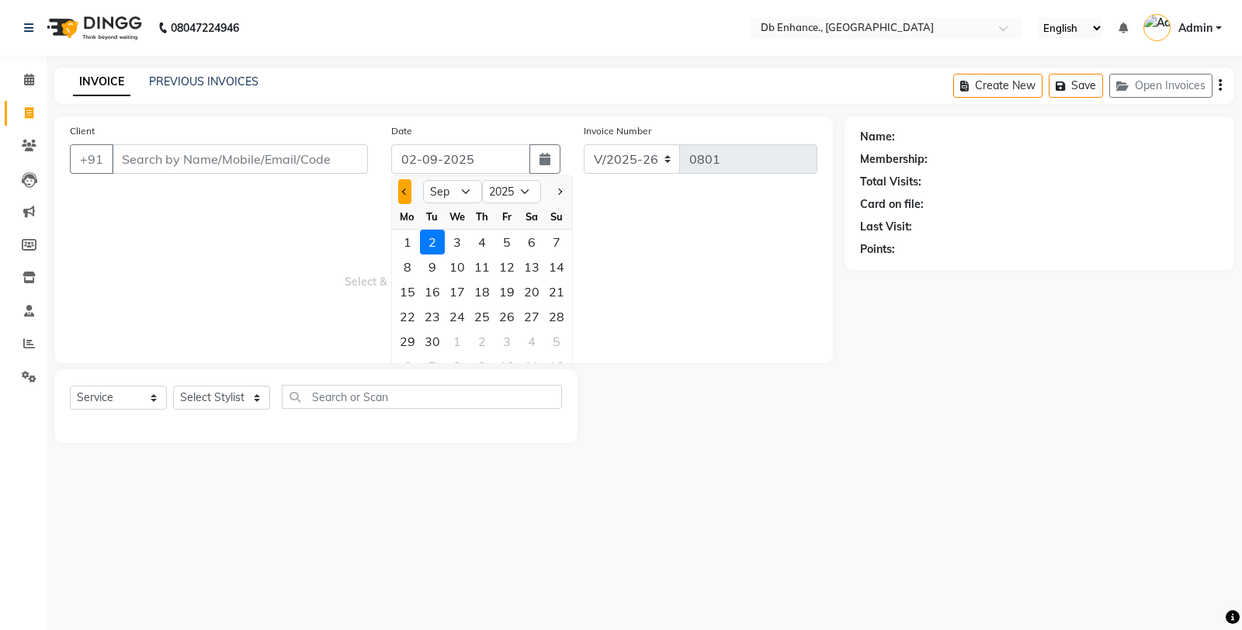
click at [409, 191] on button "Previous month" at bounding box center [404, 191] width 13 height 25
select select "8"
click at [26, 339] on icon at bounding box center [29, 344] width 12 height 12
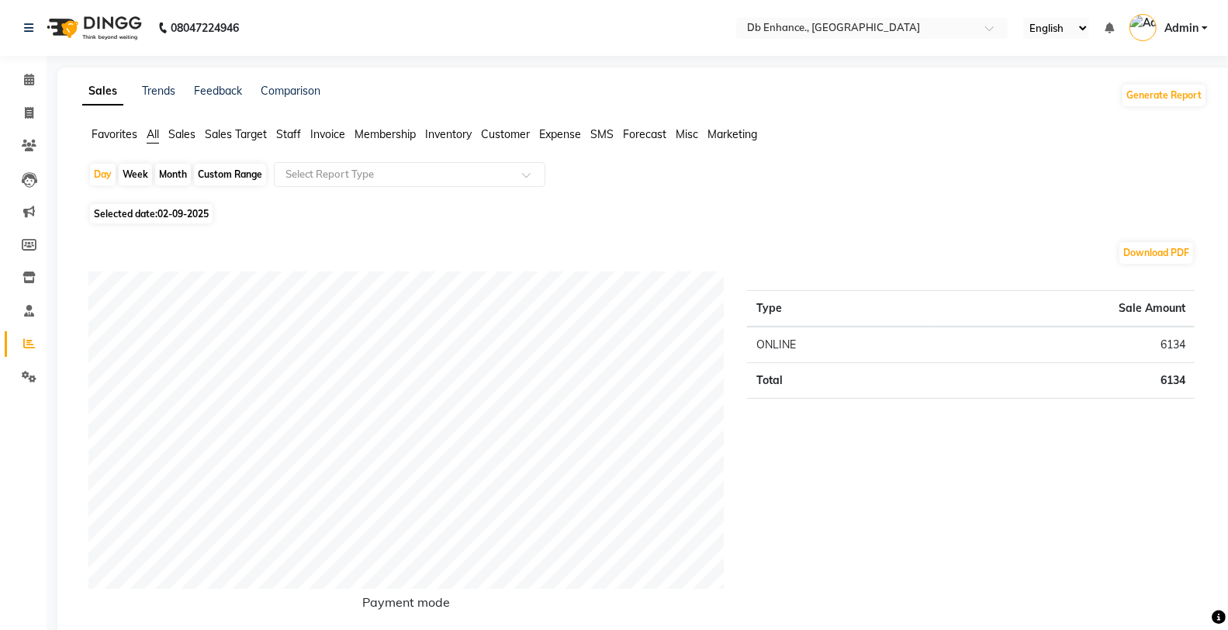
click at [225, 133] on span "Sales Target" at bounding box center [236, 134] width 62 height 14
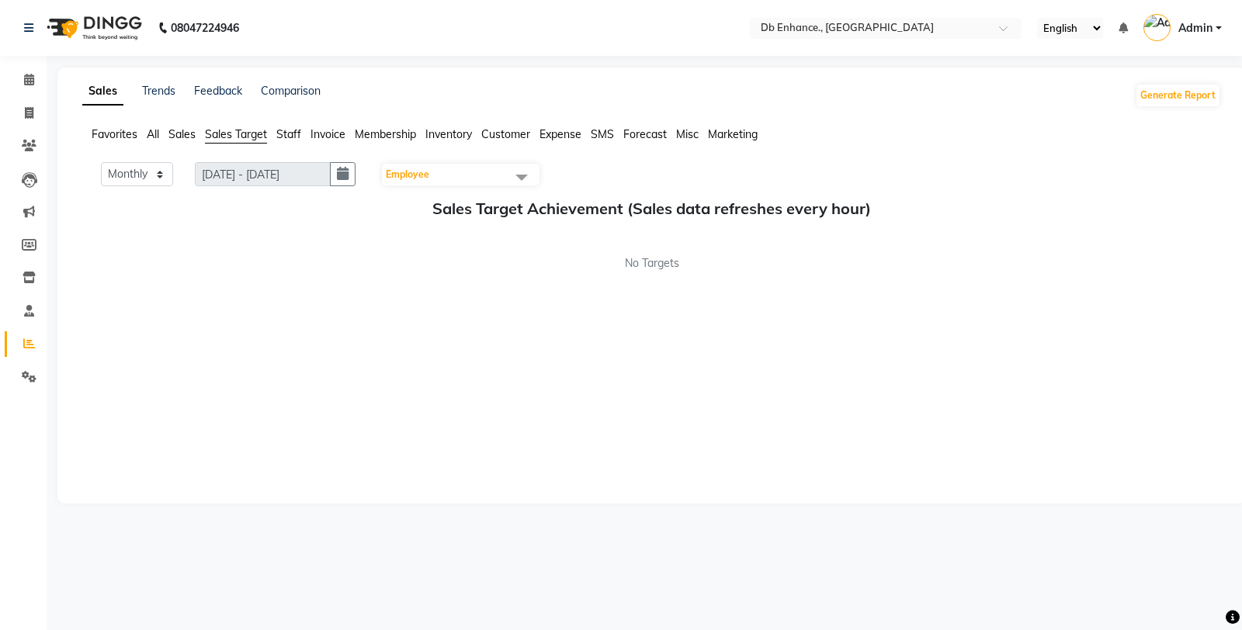
click at [532, 176] on span at bounding box center [521, 176] width 31 height 29
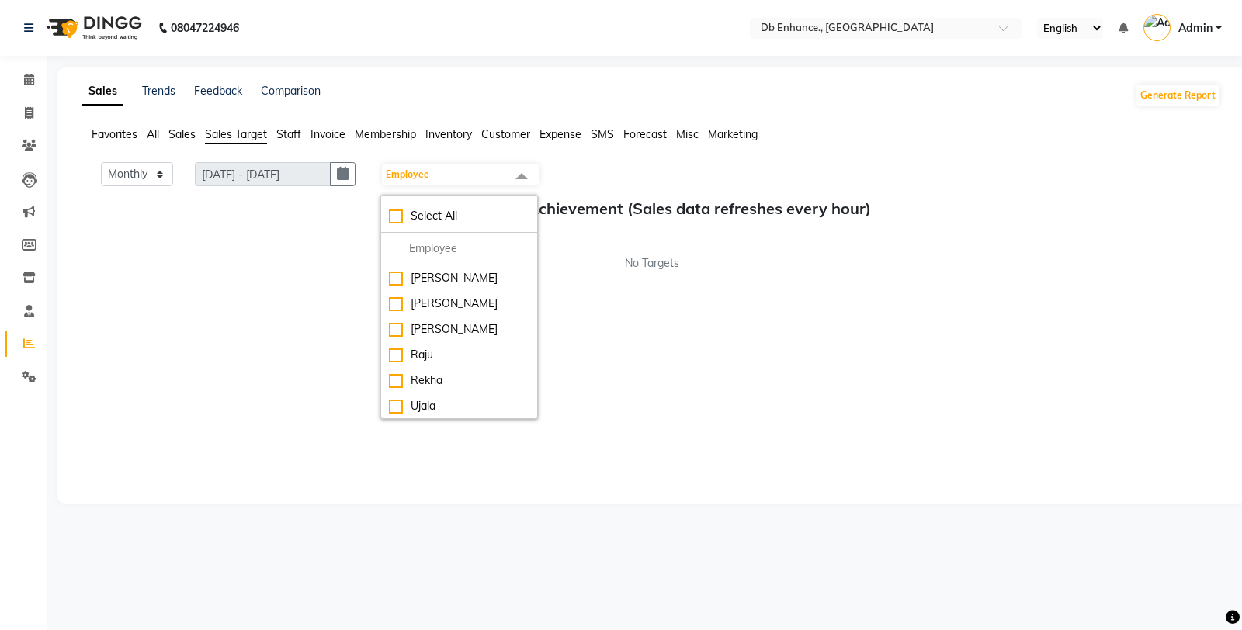
click at [223, 278] on div "Monthly Weekly 01/09/2025 - 30/09/2025 Employee Select All Amarjeet Kumar mamta…" at bounding box center [651, 325] width 1138 height 326
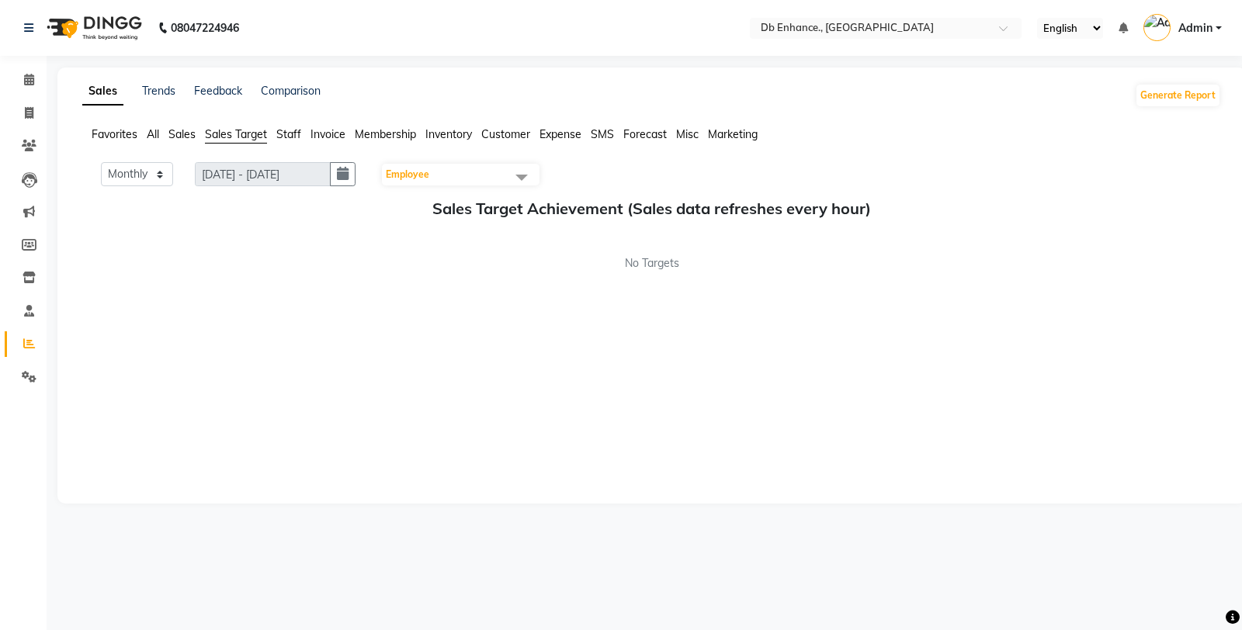
click at [441, 136] on span "Inventory" at bounding box center [448, 134] width 47 height 14
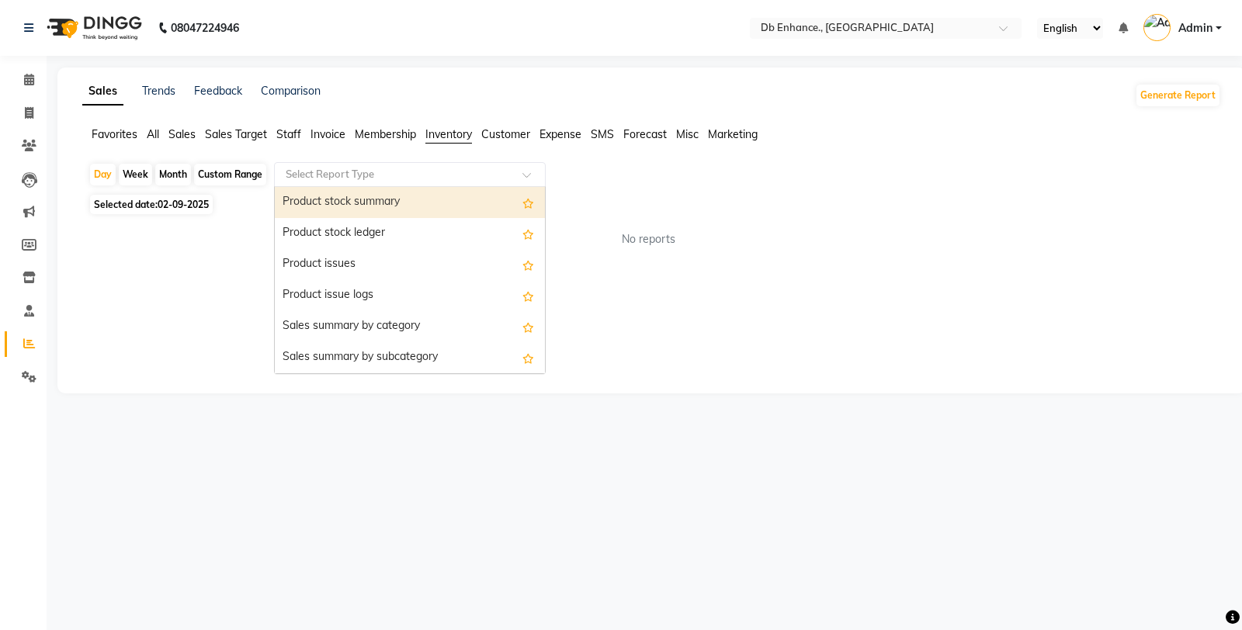
click at [463, 171] on input "text" at bounding box center [393, 175] width 223 height 16
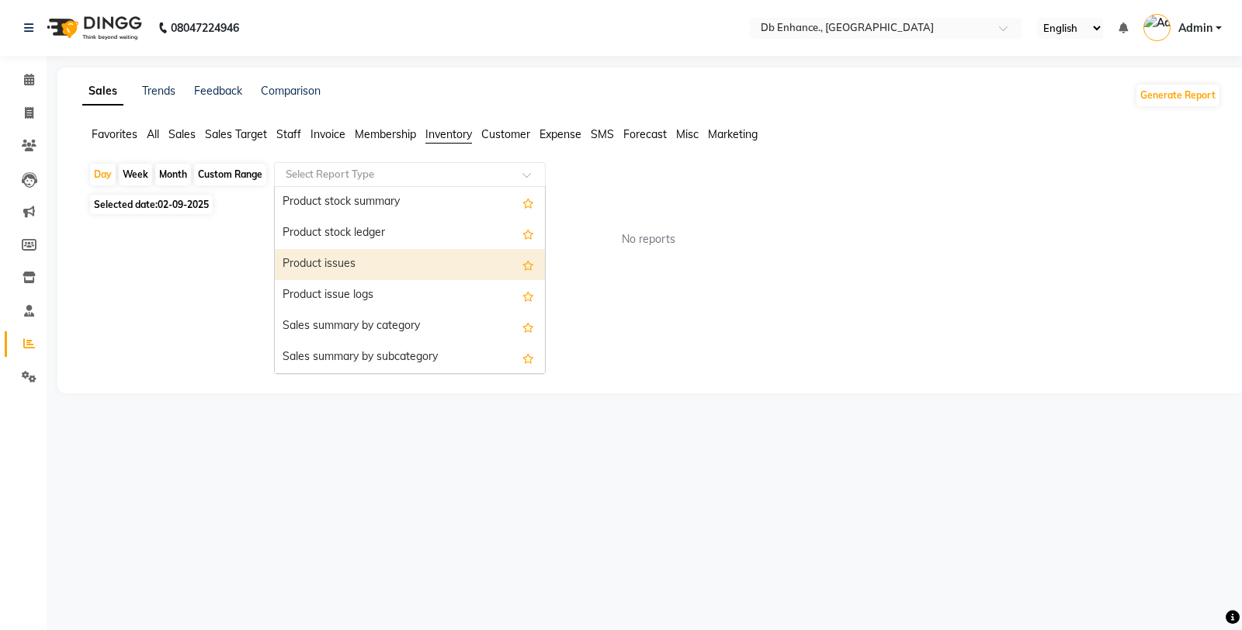
click at [383, 259] on div "Product issues" at bounding box center [410, 264] width 270 height 31
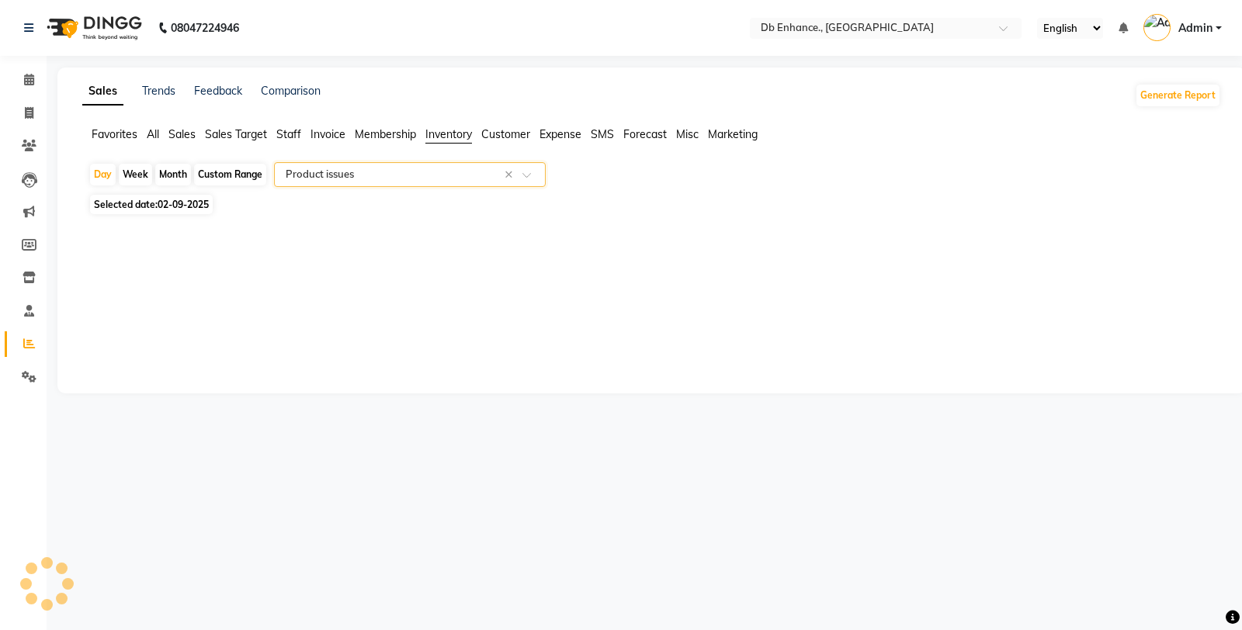
select select "full_report"
select select "csv"
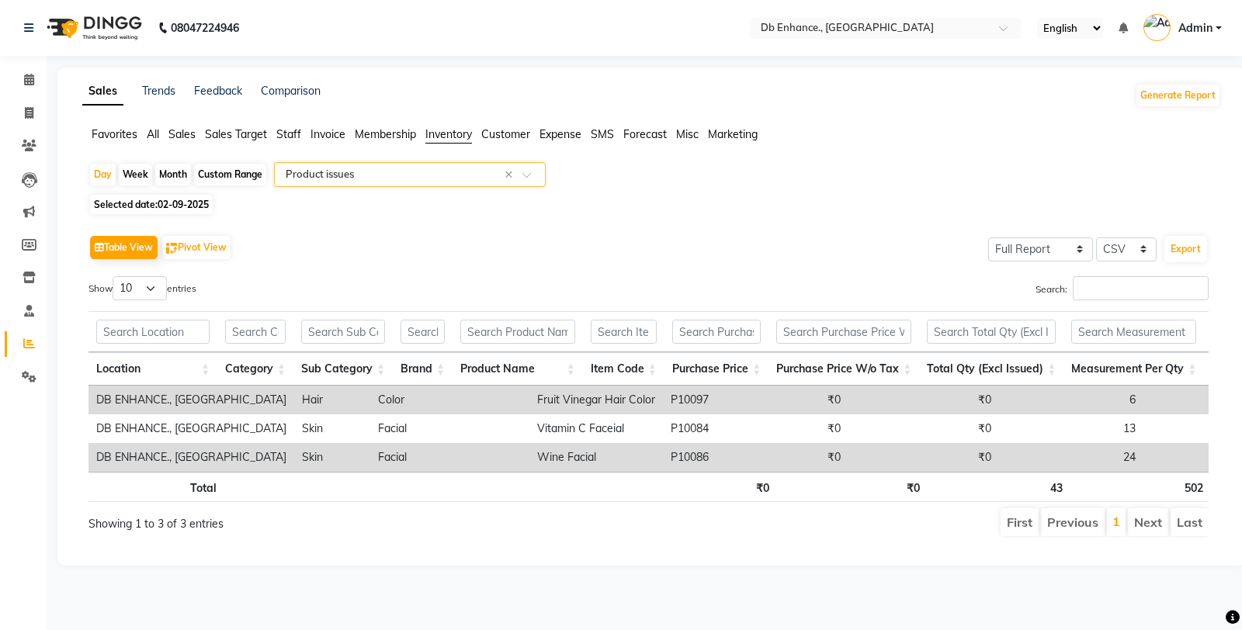
click at [182, 205] on span "02-09-2025" at bounding box center [183, 205] width 51 height 12
select select "9"
select select "2025"
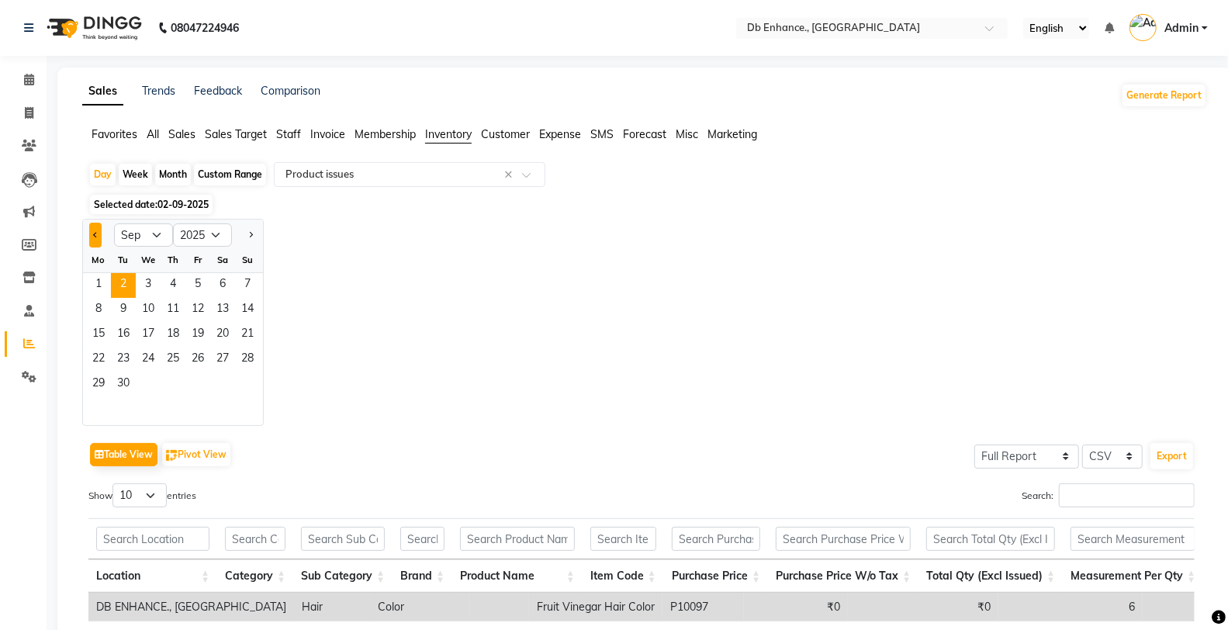
click at [91, 230] on button "Previous month" at bounding box center [95, 235] width 12 height 25
click at [95, 235] on span "Previous month" at bounding box center [95, 234] width 5 height 5
click at [243, 235] on div at bounding box center [247, 235] width 31 height 25
click at [249, 235] on span "Next month" at bounding box center [250, 234] width 5 height 5
select select "8"
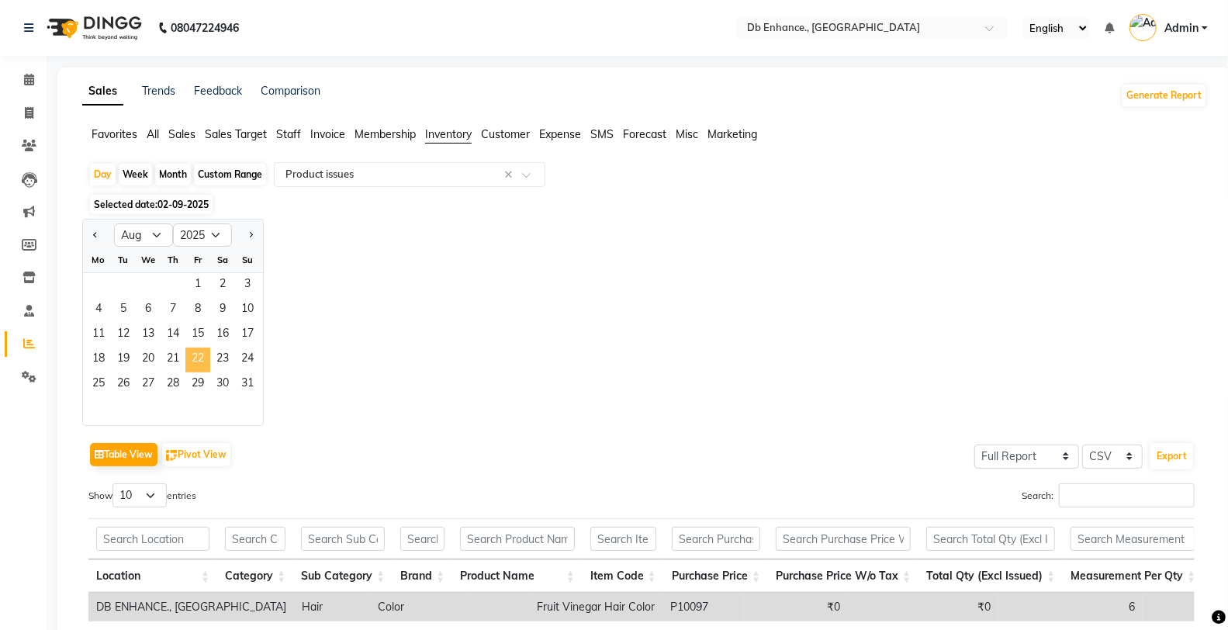
click at [195, 359] on span "22" at bounding box center [197, 360] width 25 height 25
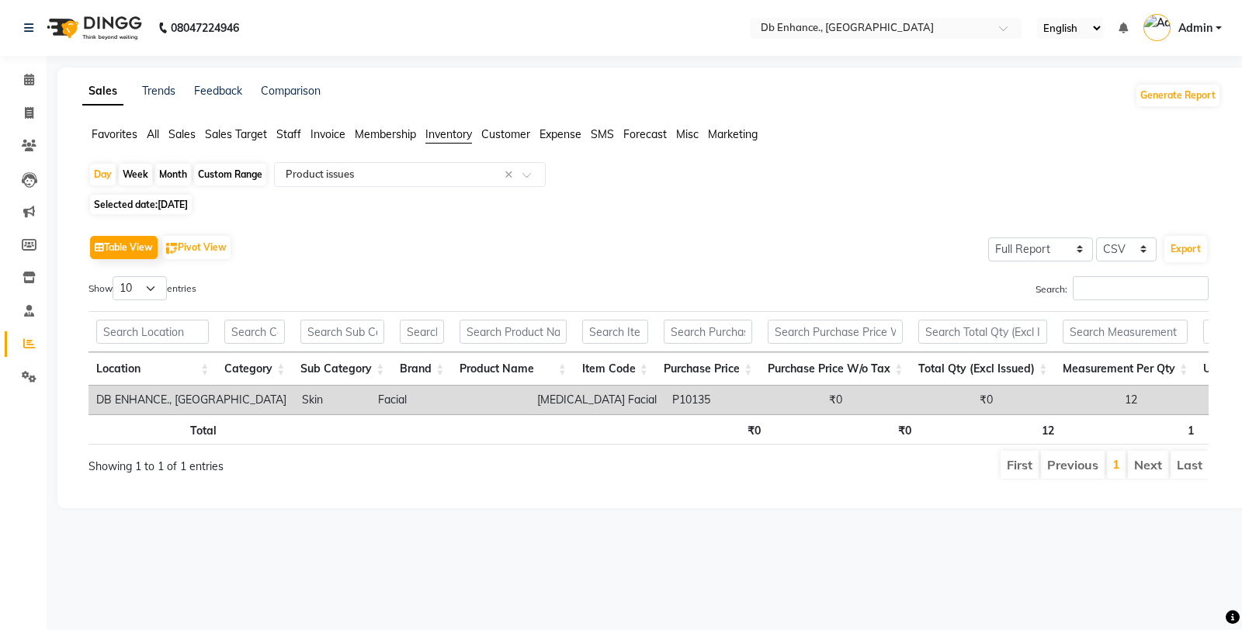
click at [188, 205] on span "22-08-2025" at bounding box center [173, 205] width 30 height 12
select select "8"
select select "2025"
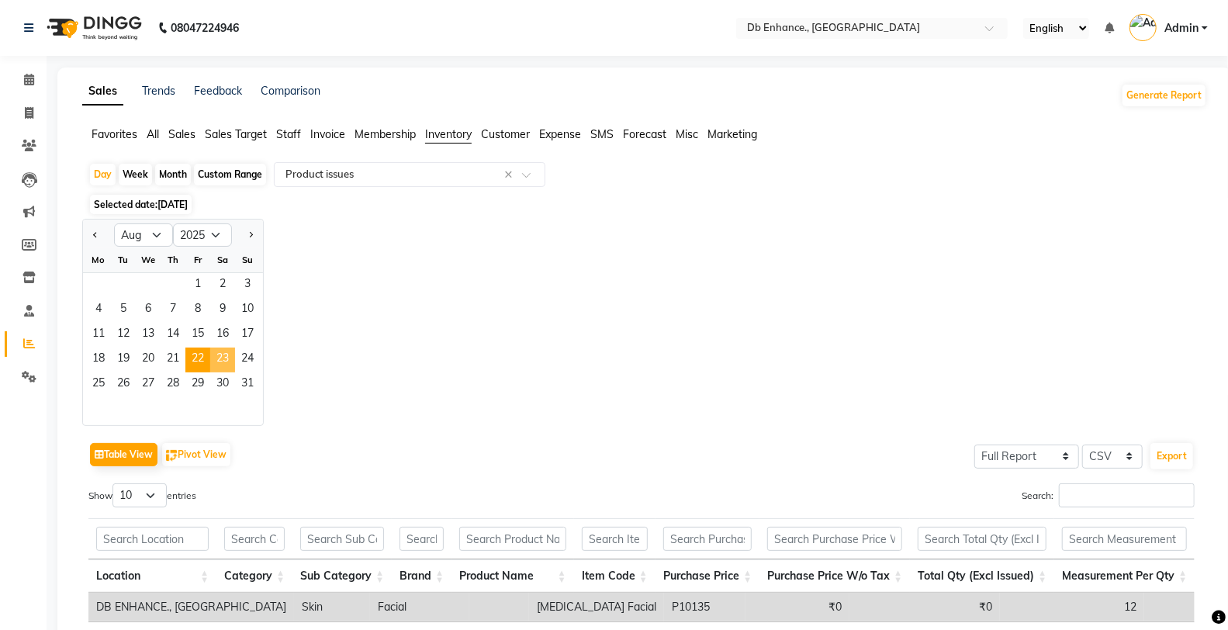
click at [217, 353] on span "23" at bounding box center [222, 360] width 25 height 25
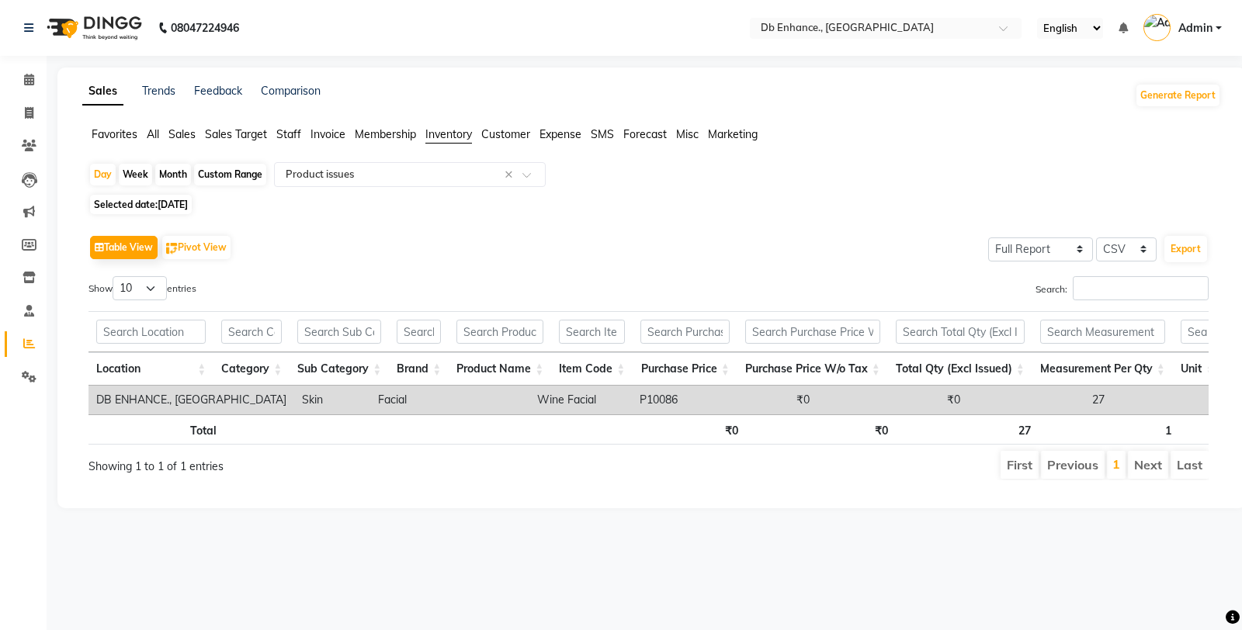
click at [188, 202] on span "[DATE]" at bounding box center [173, 205] width 30 height 12
select select "8"
select select "2025"
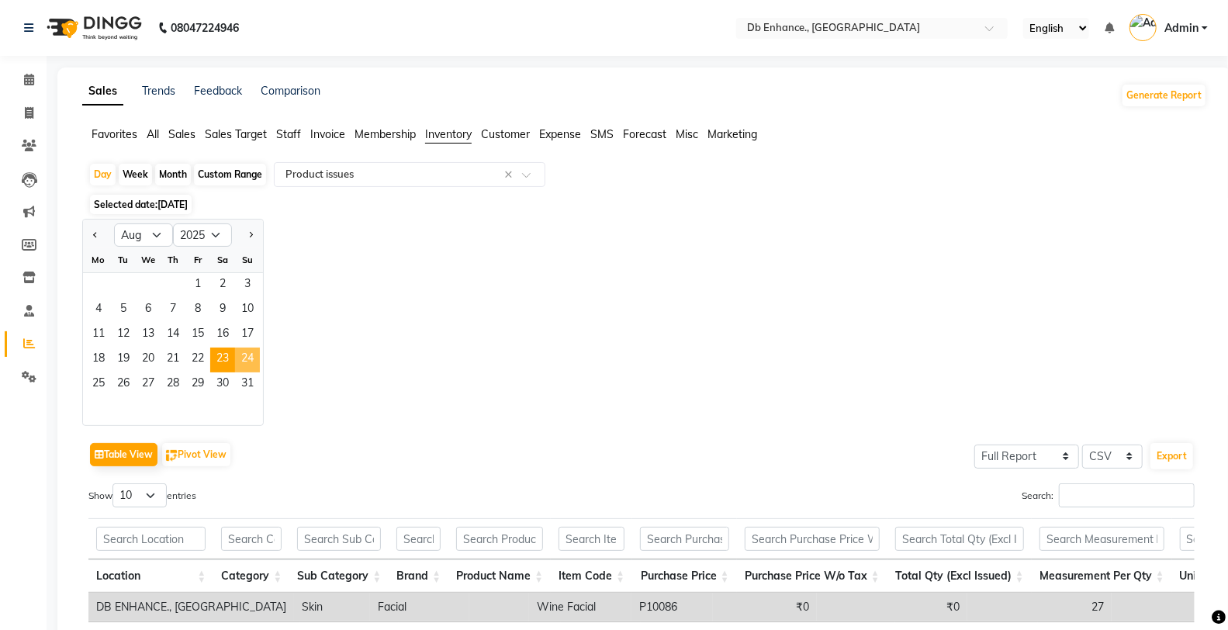
click at [247, 360] on span "24" at bounding box center [247, 360] width 25 height 25
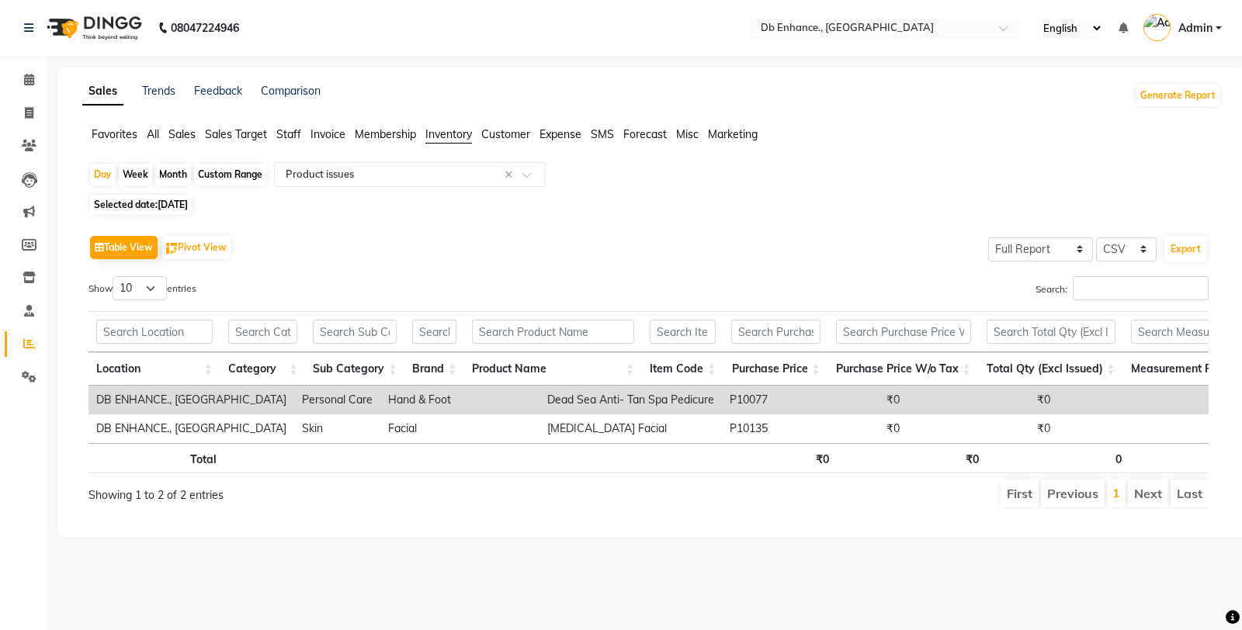
click at [188, 205] on span "[DATE]" at bounding box center [173, 205] width 30 height 12
select select "8"
select select "2025"
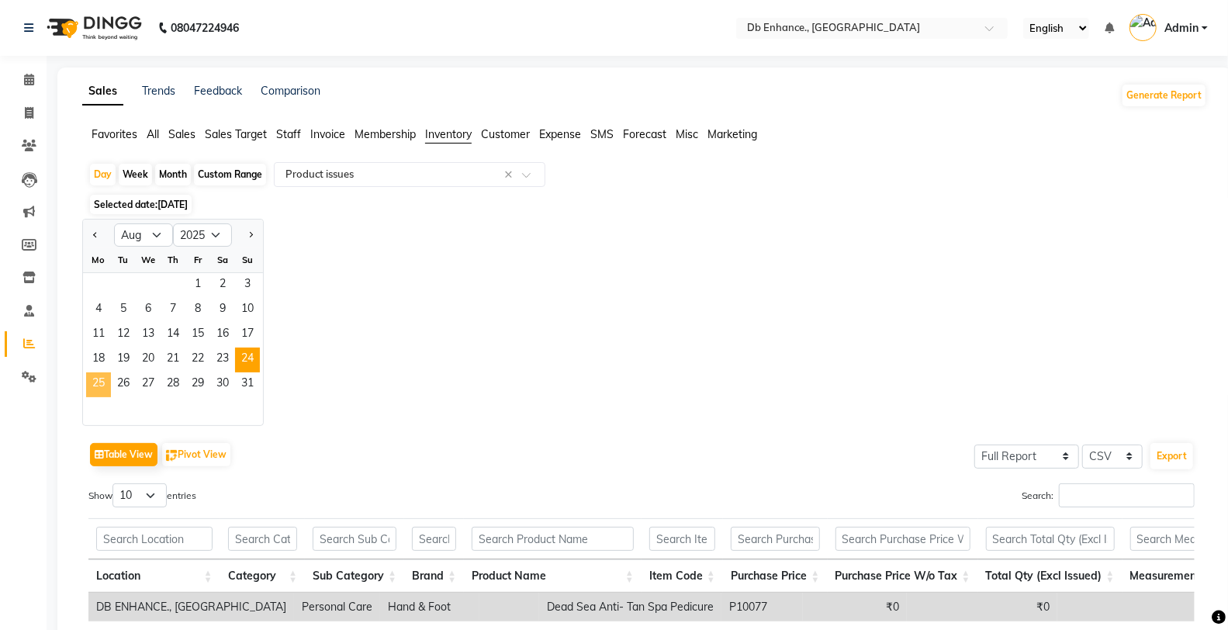
click at [102, 383] on span "25" at bounding box center [98, 384] width 25 height 25
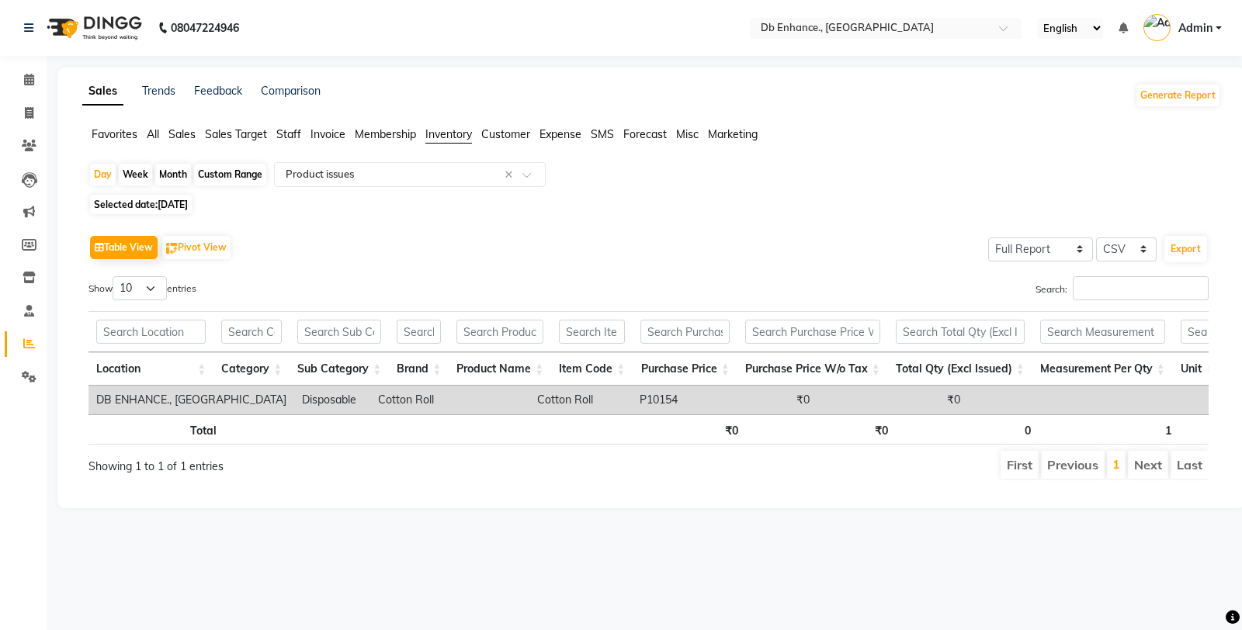
click at [188, 203] on span "[DATE]" at bounding box center [173, 205] width 30 height 12
select select "8"
select select "2025"
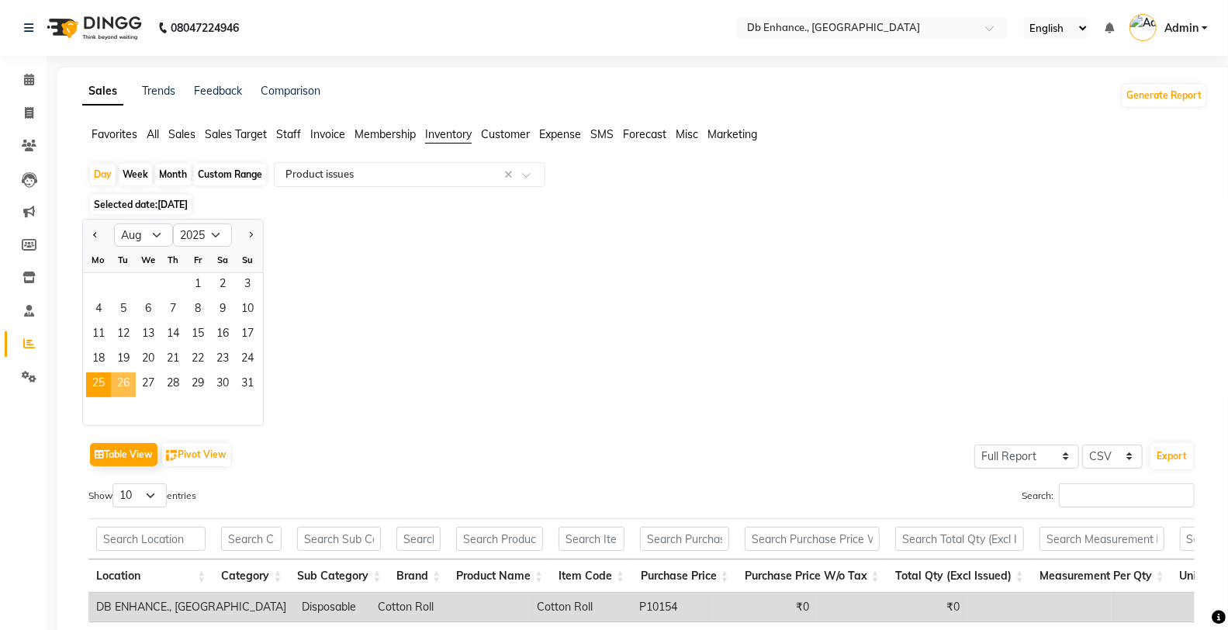
click at [126, 381] on span "26" at bounding box center [123, 384] width 25 height 25
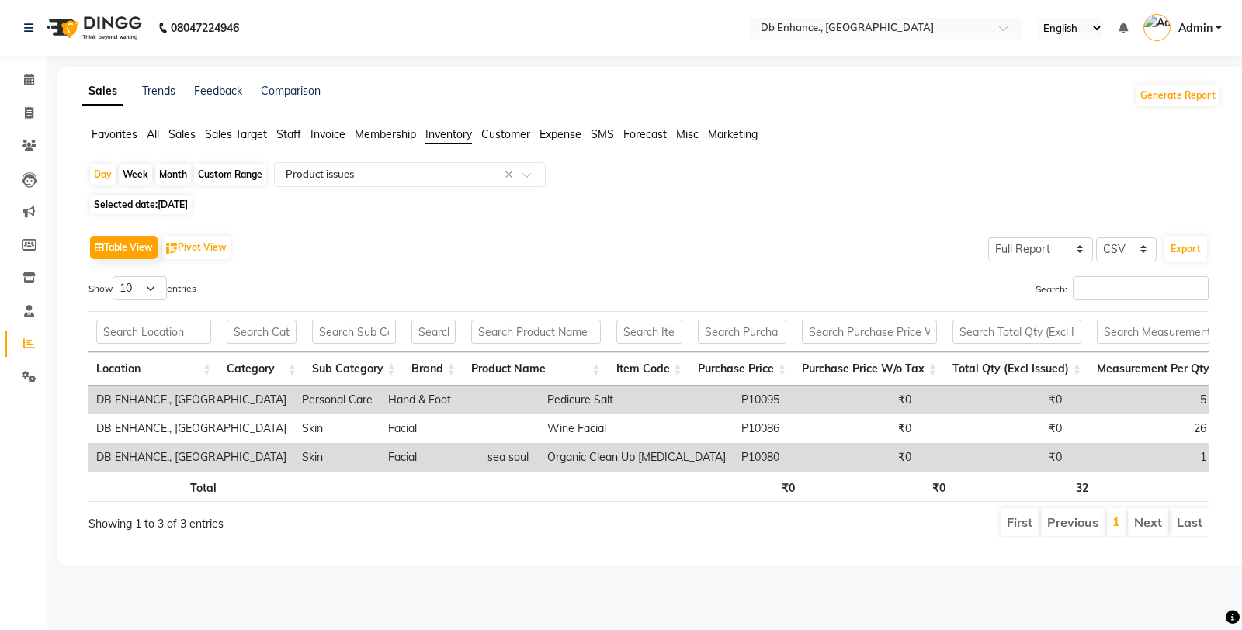
click at [186, 208] on span "[DATE]" at bounding box center [173, 205] width 30 height 12
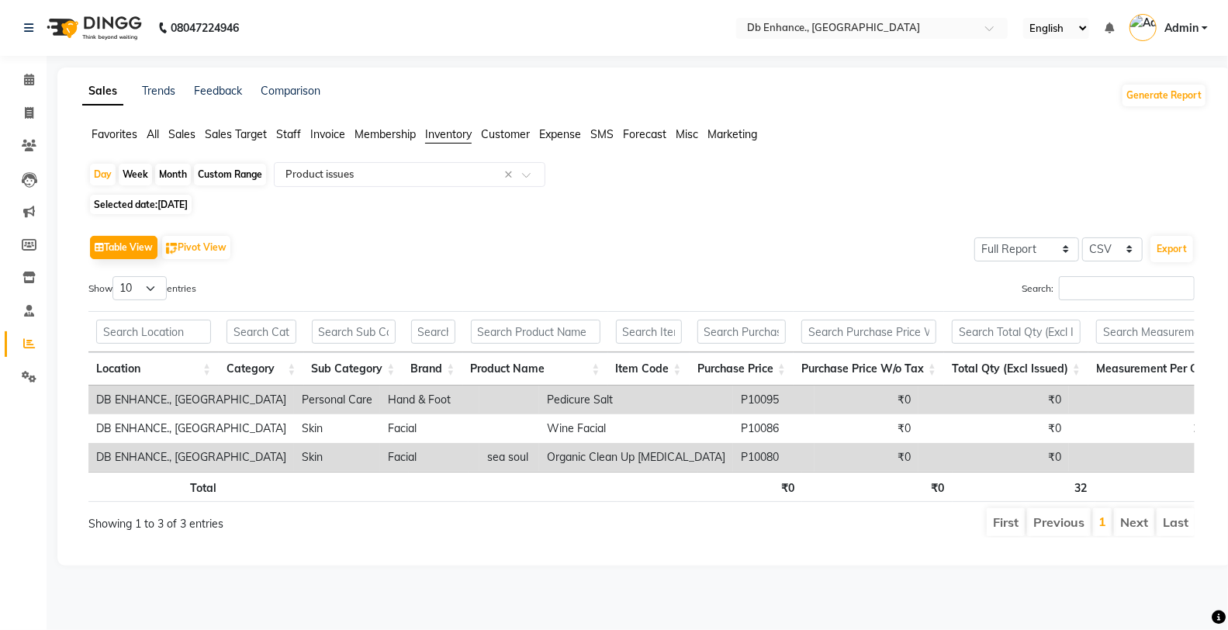
select select "8"
select select "2025"
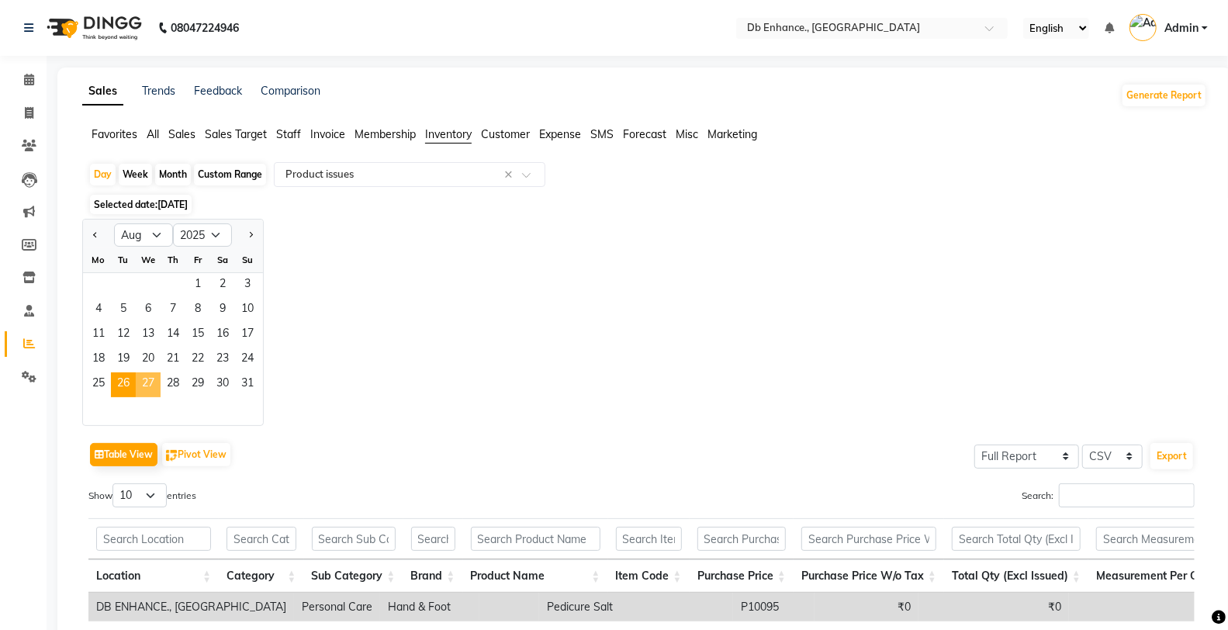
click at [154, 389] on span "27" at bounding box center [148, 384] width 25 height 25
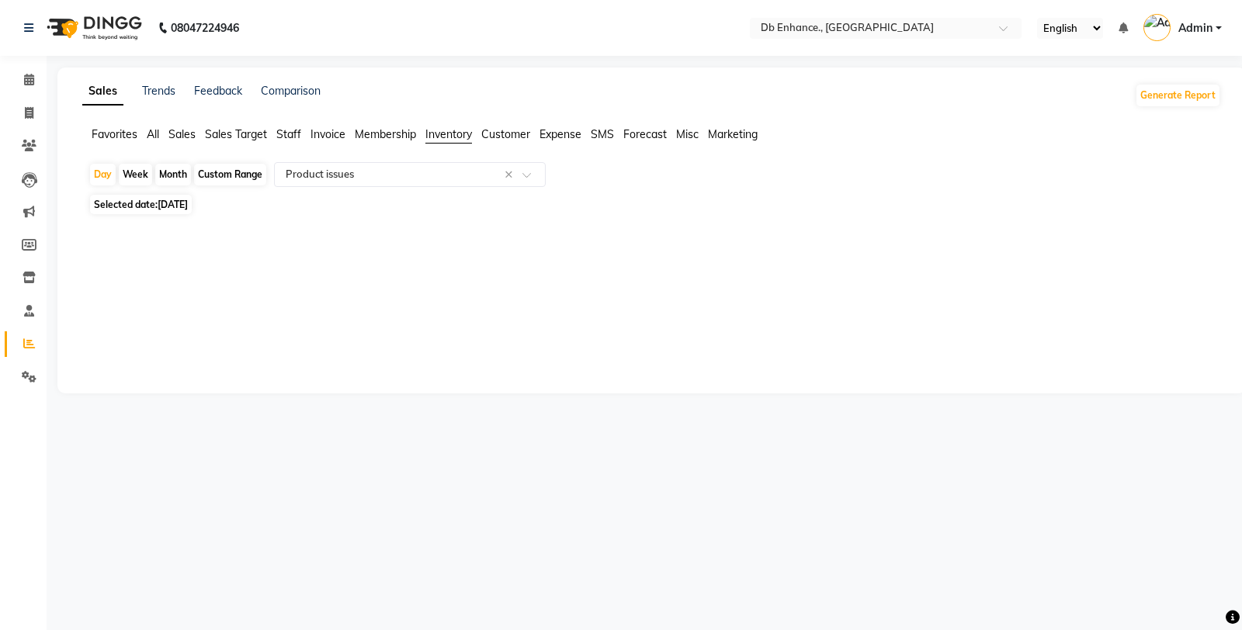
click at [192, 207] on span "Selected date: 27-08-2025" at bounding box center [141, 204] width 102 height 19
select select "8"
select select "2025"
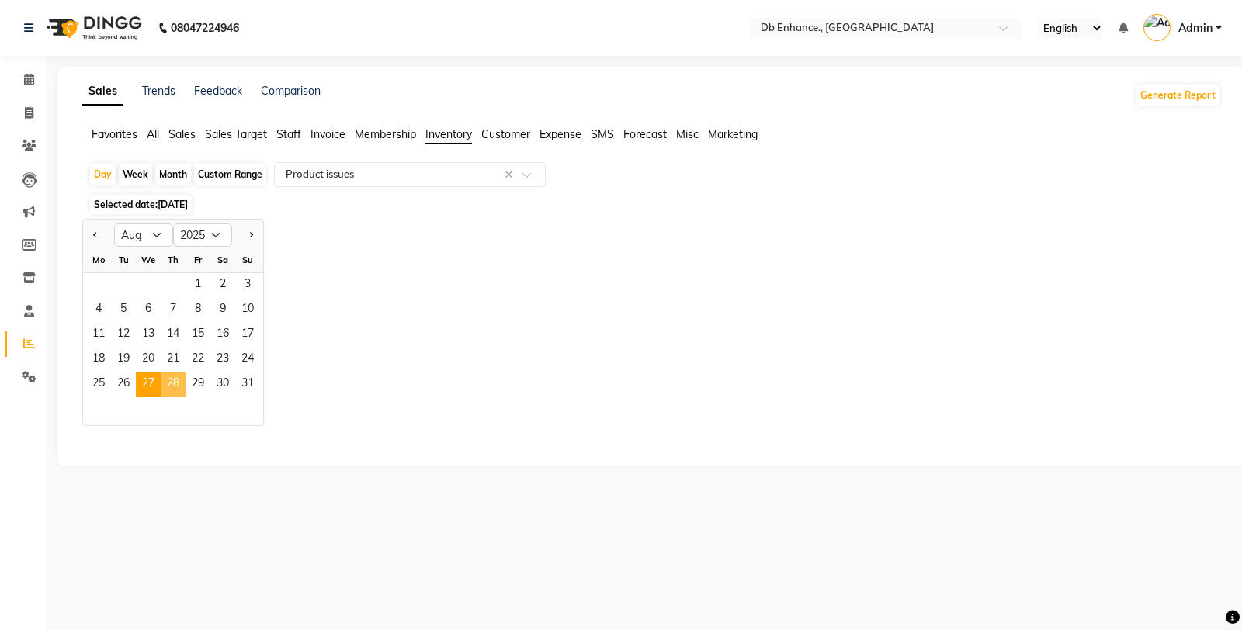
click at [178, 381] on span "28" at bounding box center [173, 384] width 25 height 25
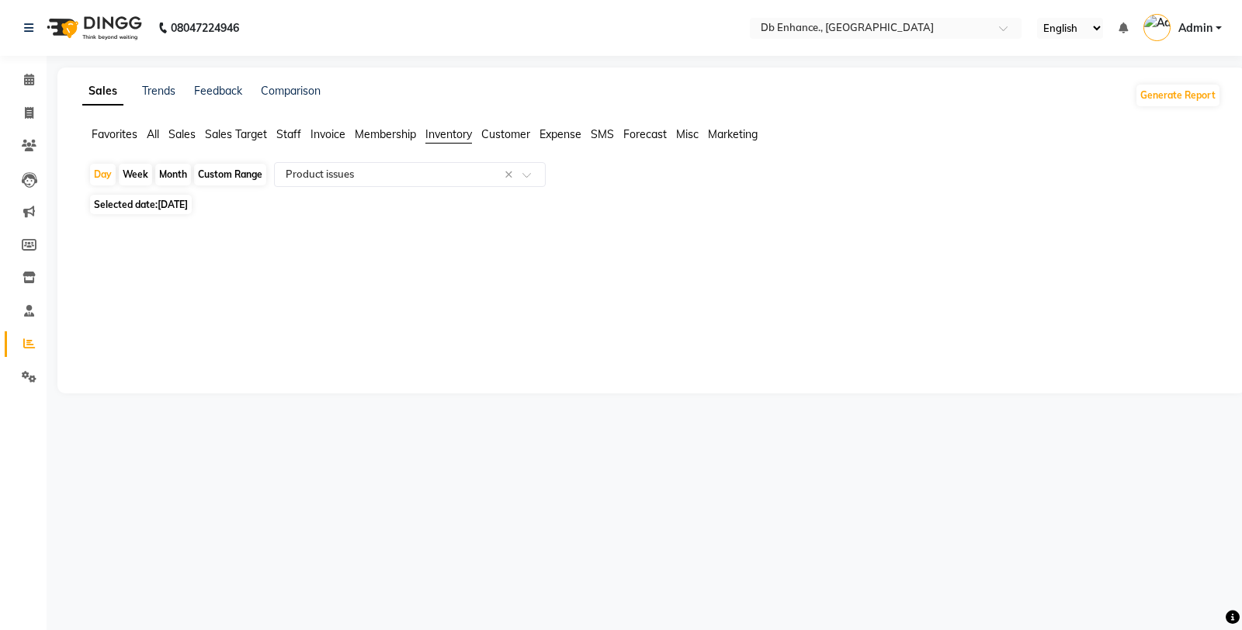
click at [188, 210] on span "28-08-2025" at bounding box center [173, 205] width 30 height 12
select select "8"
select select "2025"
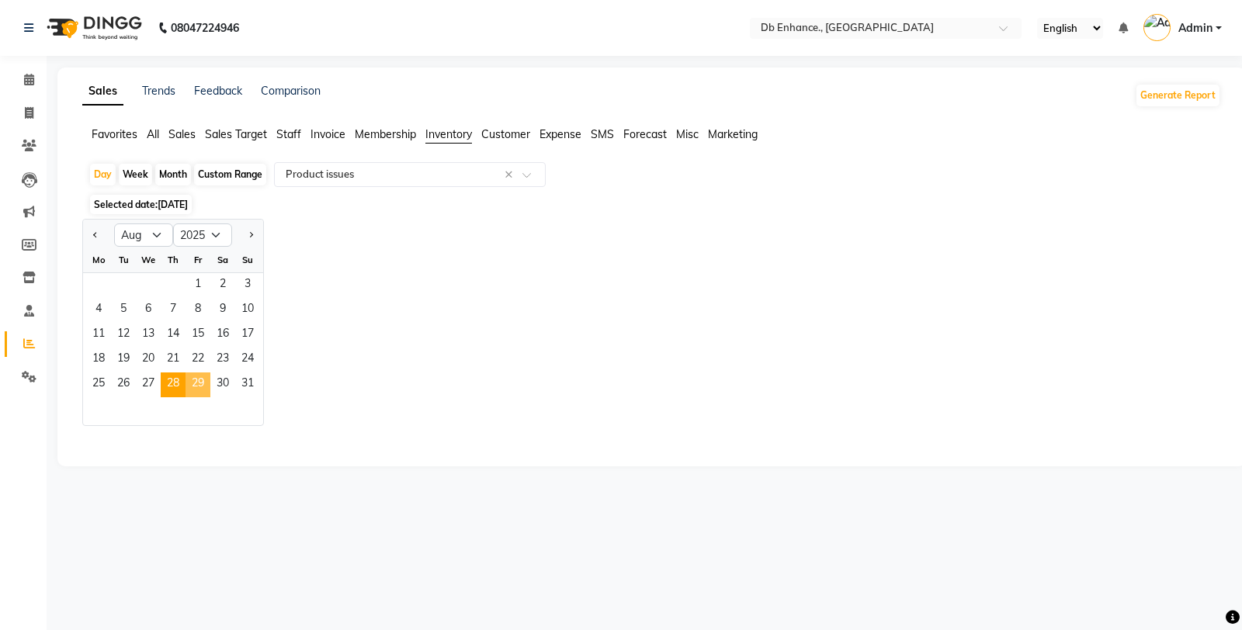
click at [204, 381] on span "29" at bounding box center [197, 384] width 25 height 25
select select "full_report"
select select "csv"
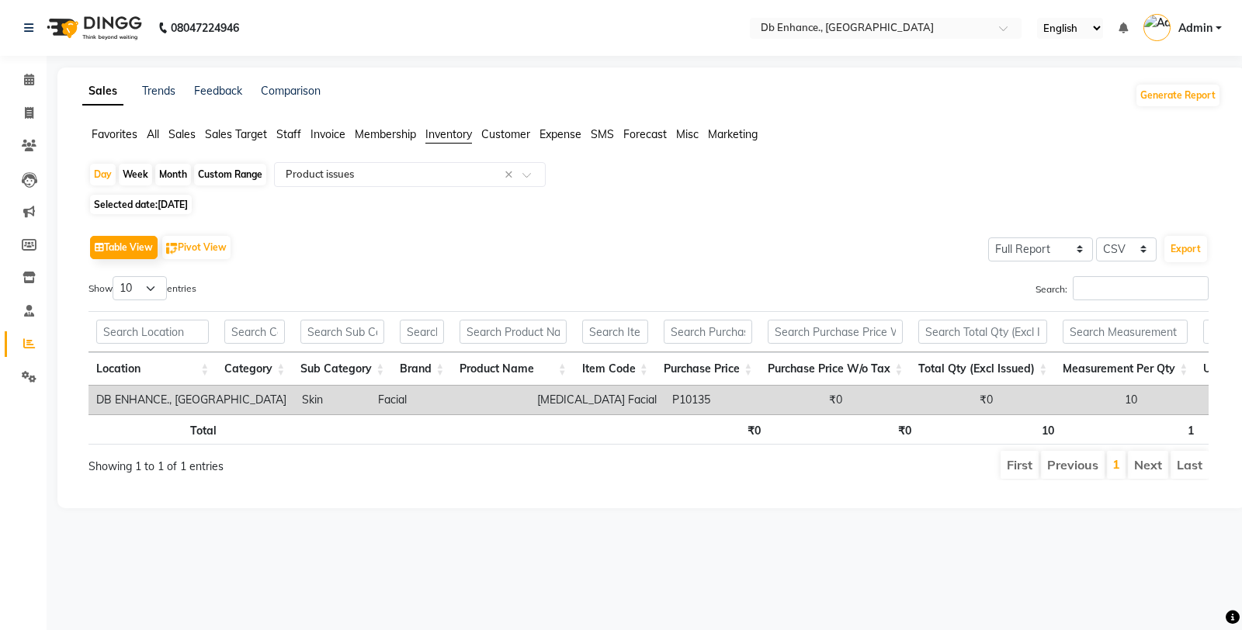
drag, startPoint x: 194, startPoint y: 203, endPoint x: 199, endPoint y: 213, distance: 10.8
click at [188, 203] on span "[DATE]" at bounding box center [173, 205] width 30 height 12
select select "8"
select select "2025"
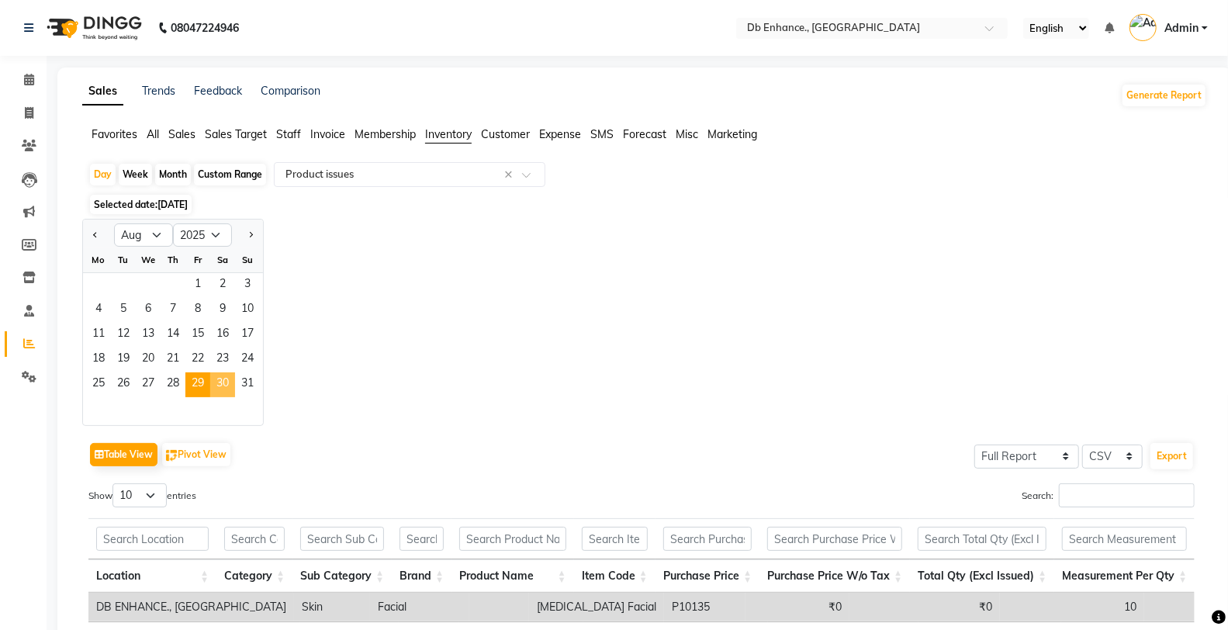
click at [221, 377] on span "30" at bounding box center [222, 384] width 25 height 25
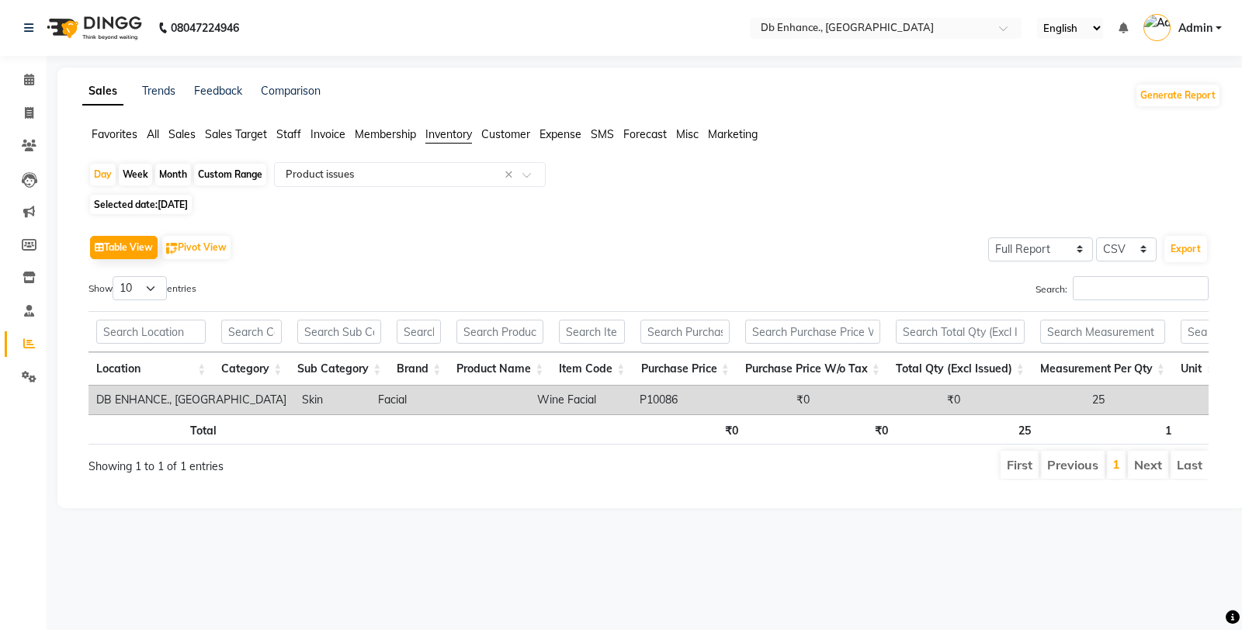
click at [187, 206] on span "[DATE]" at bounding box center [173, 205] width 30 height 12
select select "8"
select select "2025"
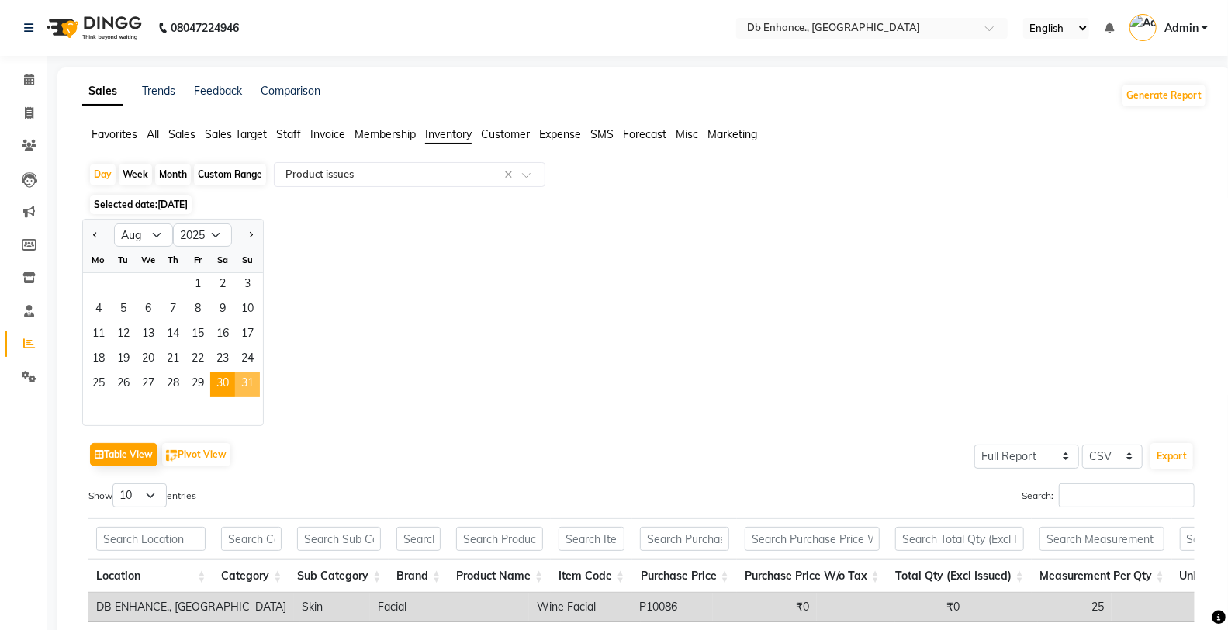
click at [242, 383] on span "31" at bounding box center [247, 384] width 25 height 25
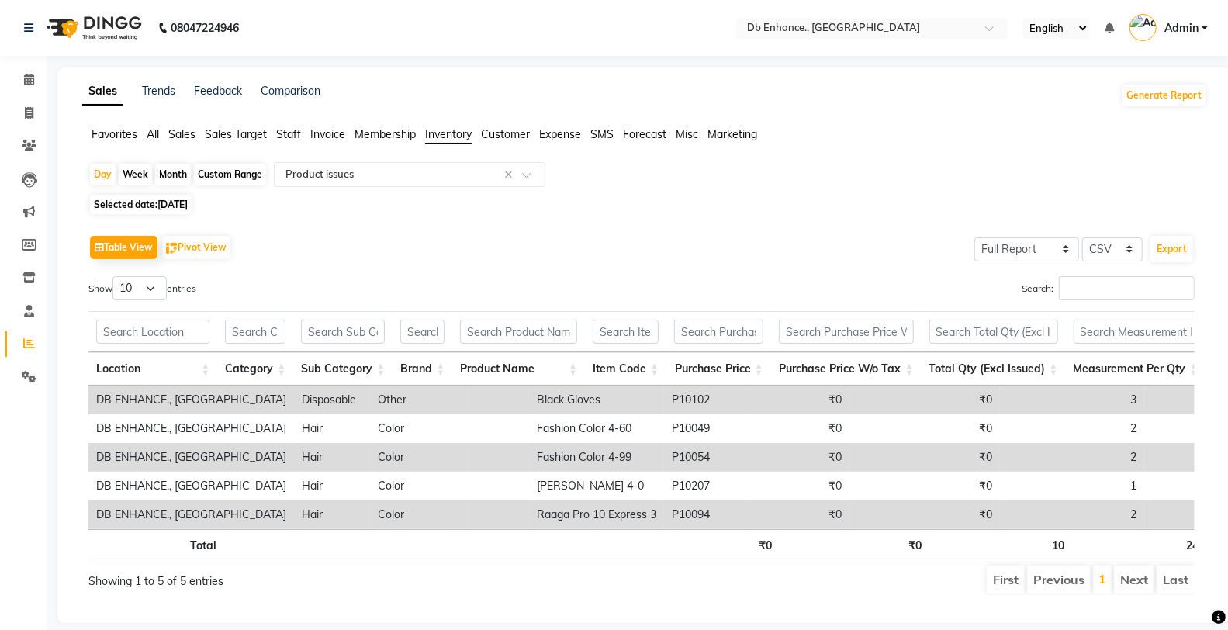
click at [175, 168] on div "Month" at bounding box center [173, 175] width 36 height 22
select select "8"
select select "2025"
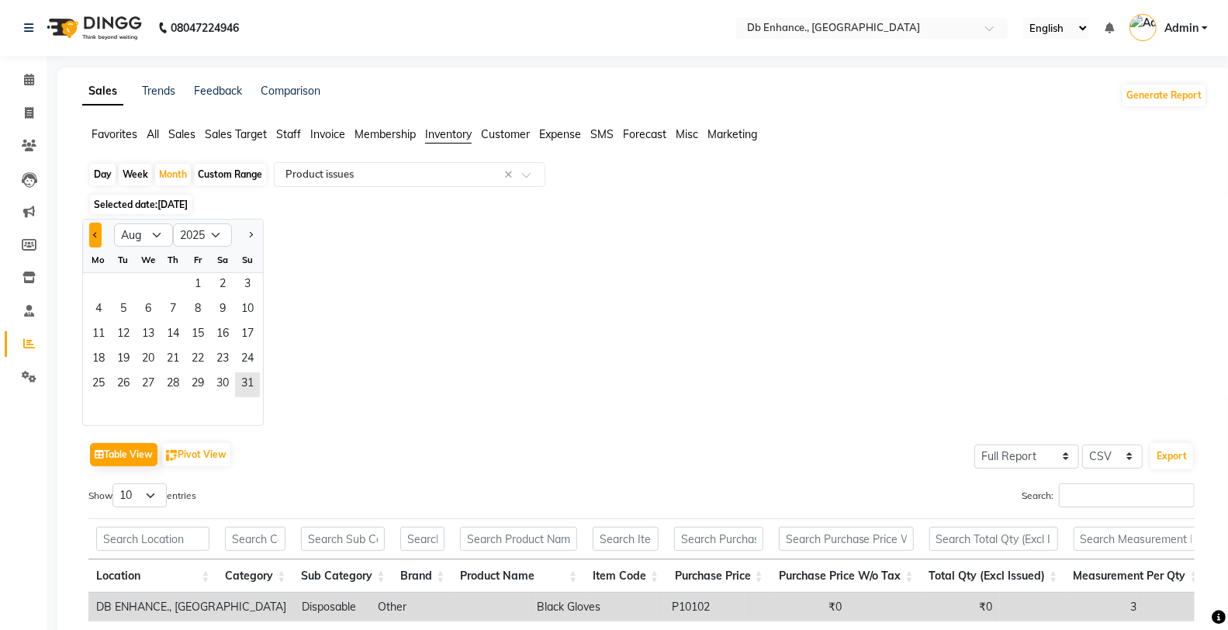
click at [95, 232] on span "Previous month" at bounding box center [95, 234] width 5 height 5
click at [251, 230] on button "Next month" at bounding box center [250, 235] width 12 height 25
select select "8"
click at [203, 282] on span "1" at bounding box center [197, 285] width 25 height 25
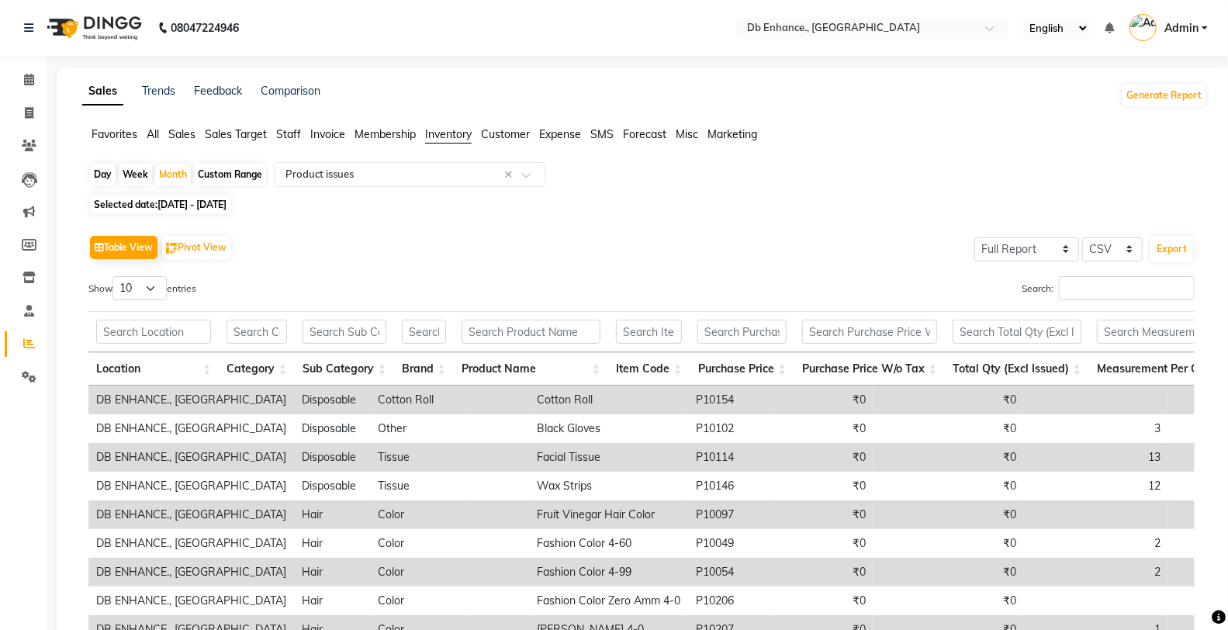
click at [149, 133] on span "All" at bounding box center [153, 134] width 12 height 14
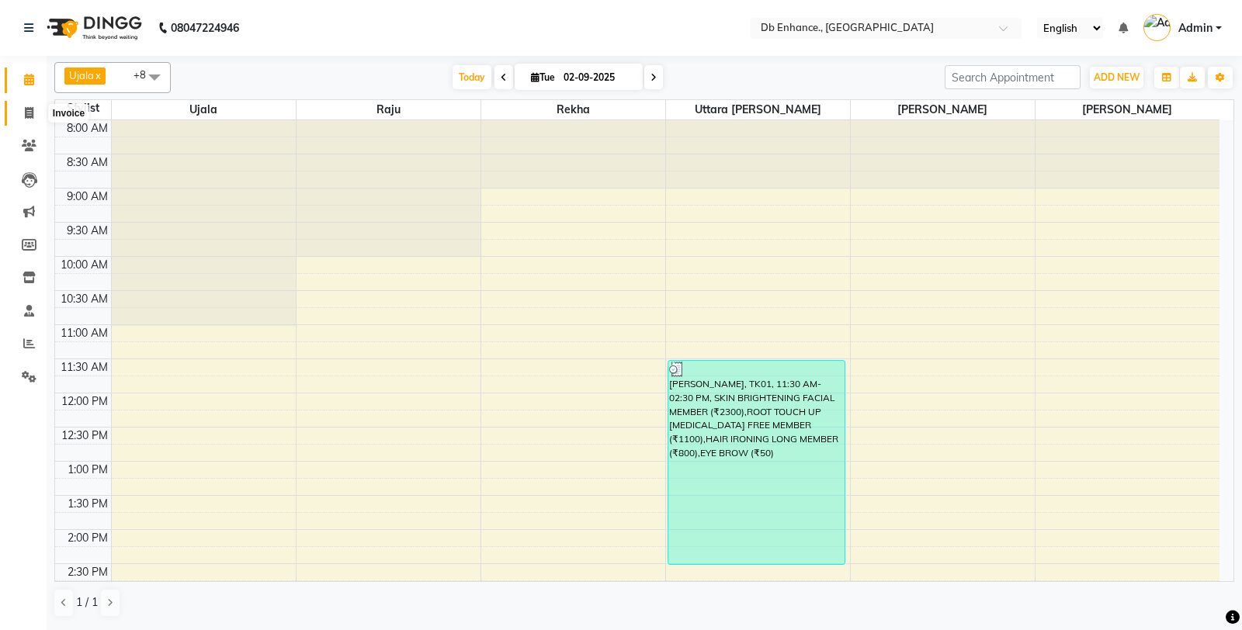
drag, startPoint x: 26, startPoint y: 105, endPoint x: 50, endPoint y: 102, distance: 23.5
click at [26, 105] on span at bounding box center [29, 114] width 27 height 18
select select "service"
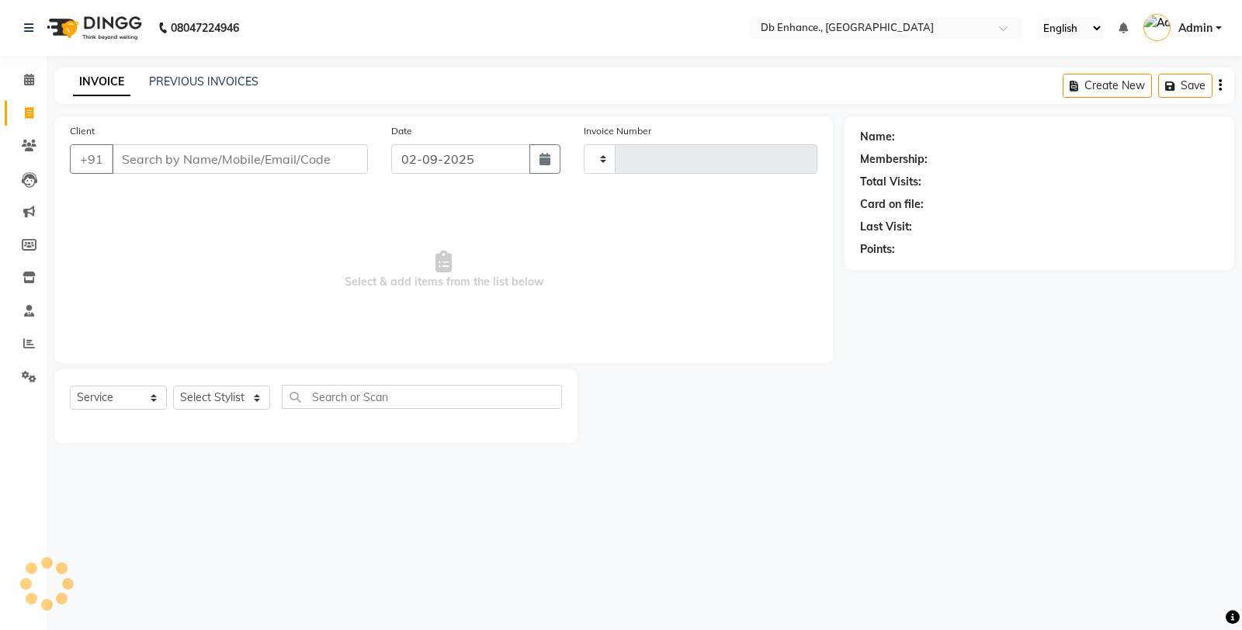
type input "0801"
select select "4474"
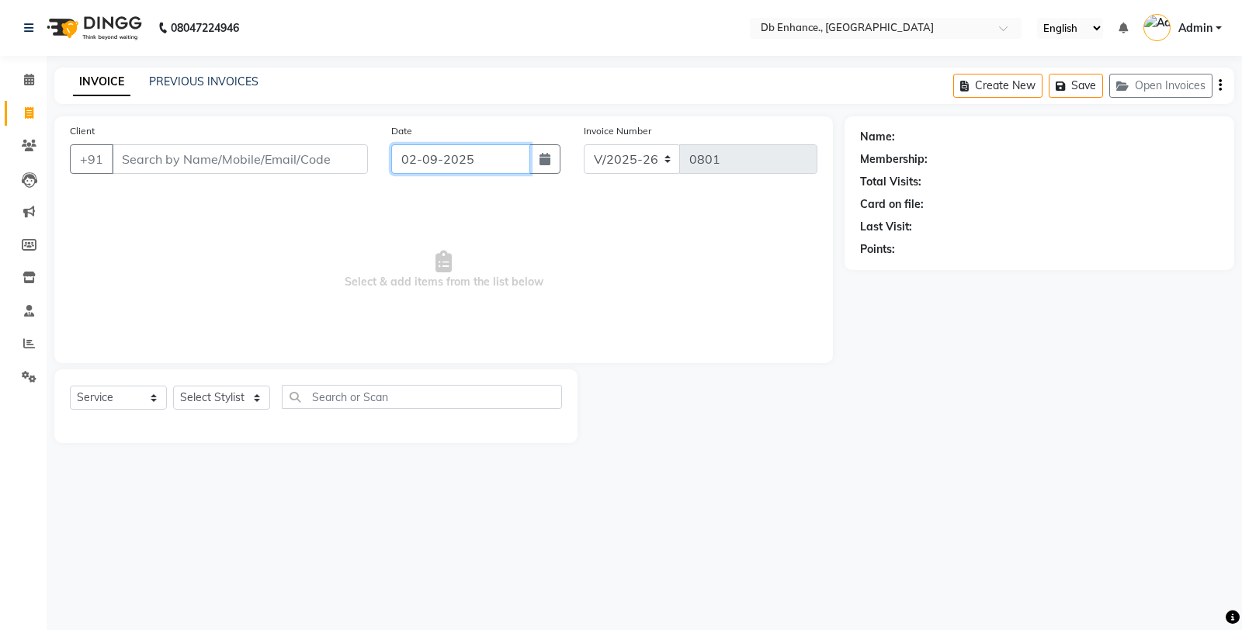
click at [467, 154] on input "02-09-2025" at bounding box center [460, 158] width 139 height 29
select select "9"
select select "2025"
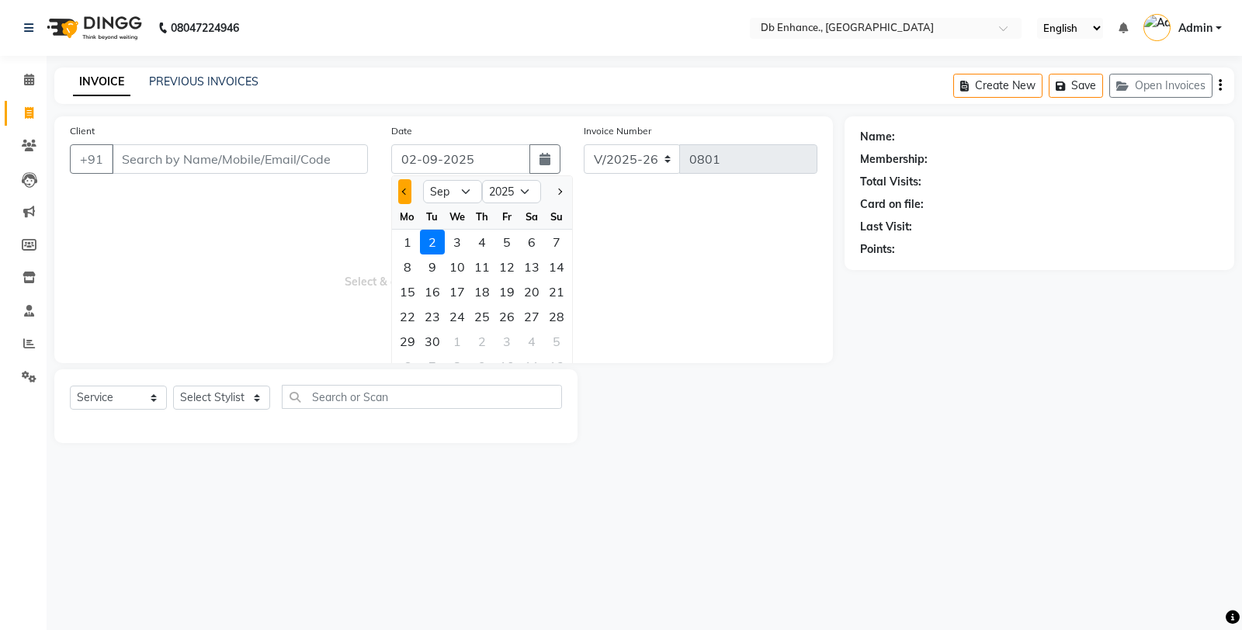
click at [404, 189] on span "Previous month" at bounding box center [405, 192] width 6 height 6
select select "8"
click at [525, 313] on div "23" at bounding box center [531, 316] width 25 height 25
type input "[DATE]"
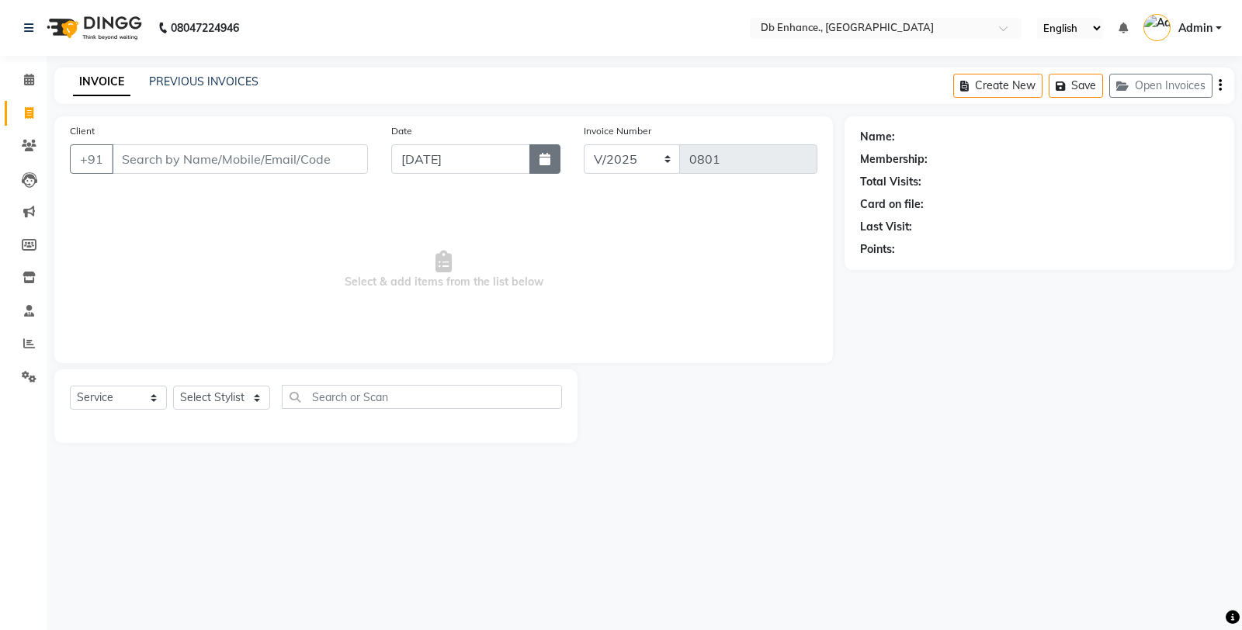
click at [551, 161] on button "button" at bounding box center [544, 158] width 31 height 29
select select "8"
select select "2025"
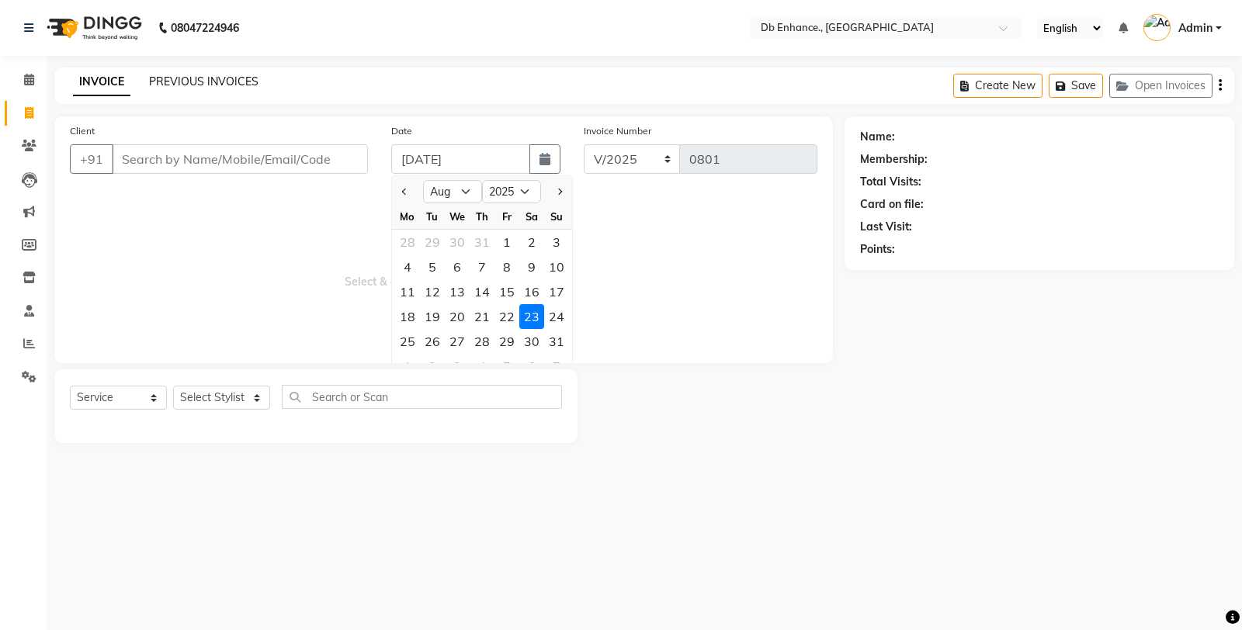
click at [192, 78] on link "PREVIOUS INVOICES" at bounding box center [203, 81] width 109 height 14
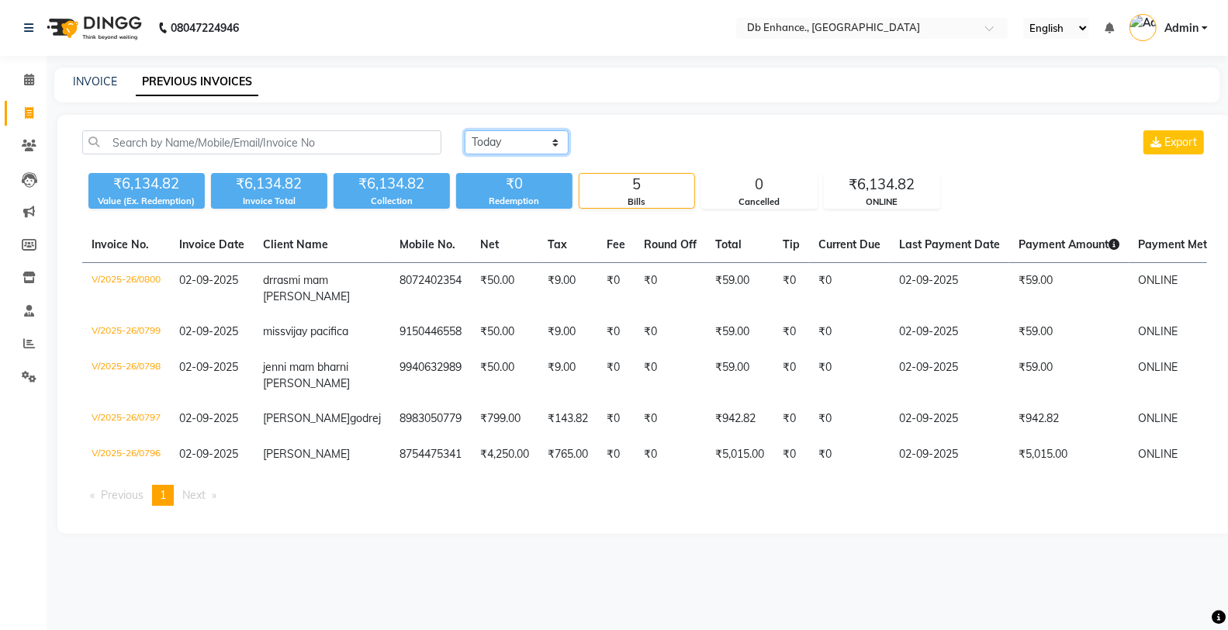
click at [517, 140] on select "[DATE] [DATE] Custom Range" at bounding box center [517, 142] width 104 height 24
select select "range"
click at [465, 130] on select "[DATE] [DATE] Custom Range" at bounding box center [517, 142] width 104 height 24
click at [634, 140] on input "02-09-2025" at bounding box center [643, 143] width 109 height 22
select select "9"
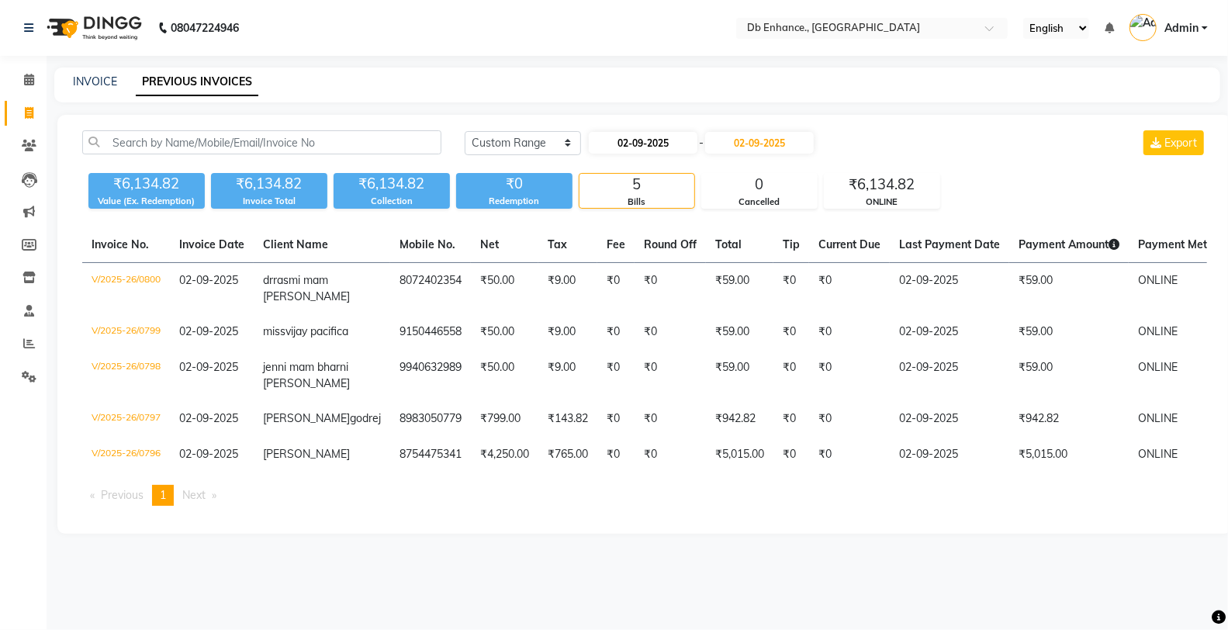
select select "2025"
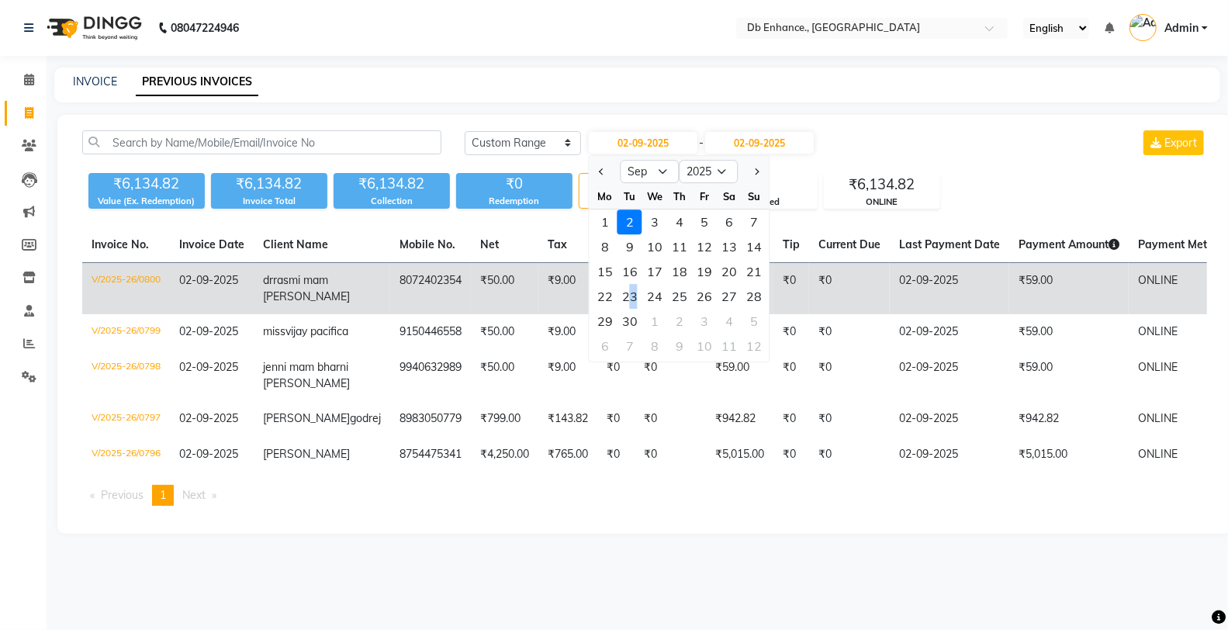
click at [632, 296] on div "23" at bounding box center [630, 296] width 25 height 25
type input "[DATE]"
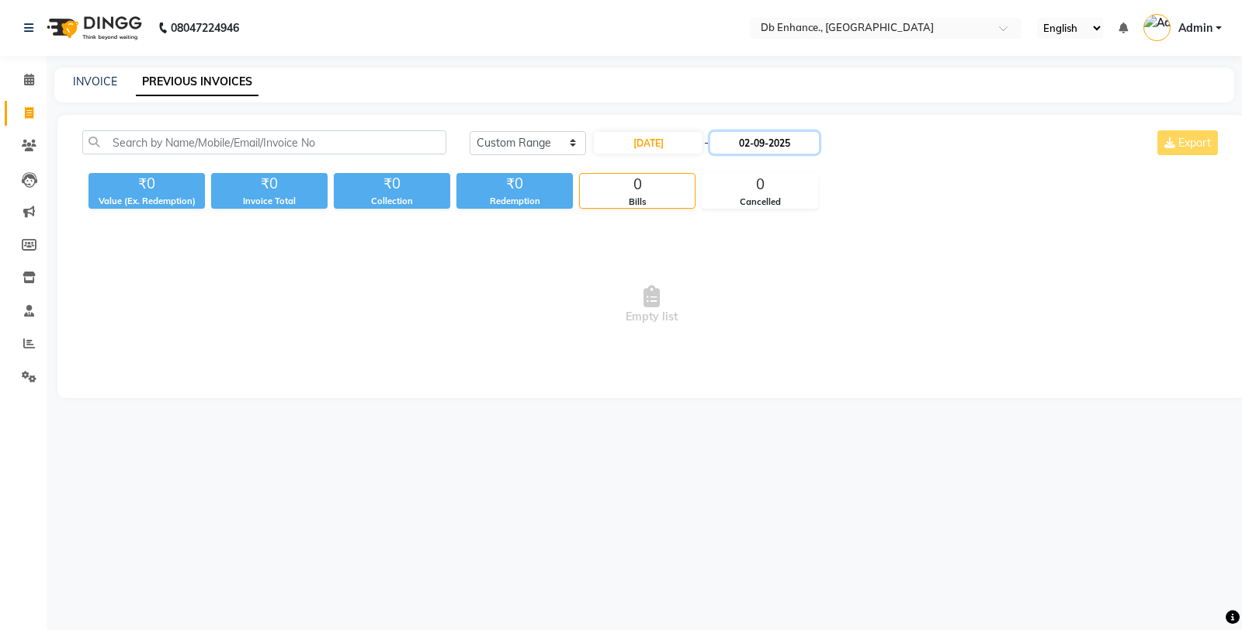
click at [762, 138] on input "02-09-2025" at bounding box center [764, 143] width 109 height 22
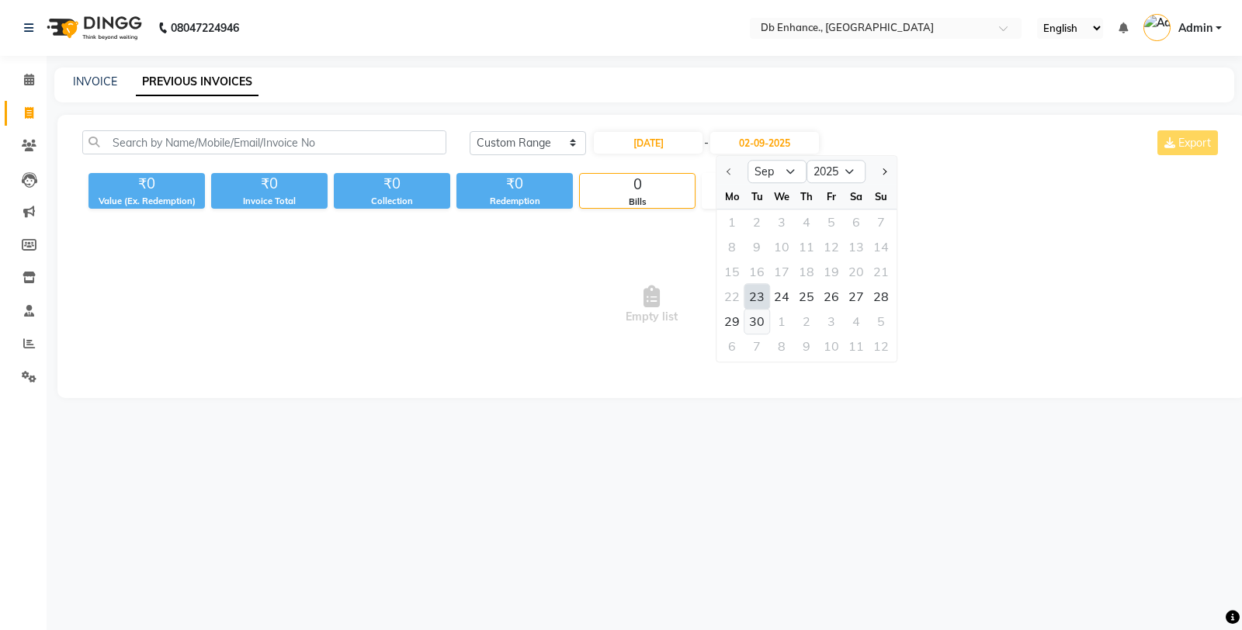
click at [757, 320] on div "30" at bounding box center [756, 321] width 25 height 25
type input "[DATE]"
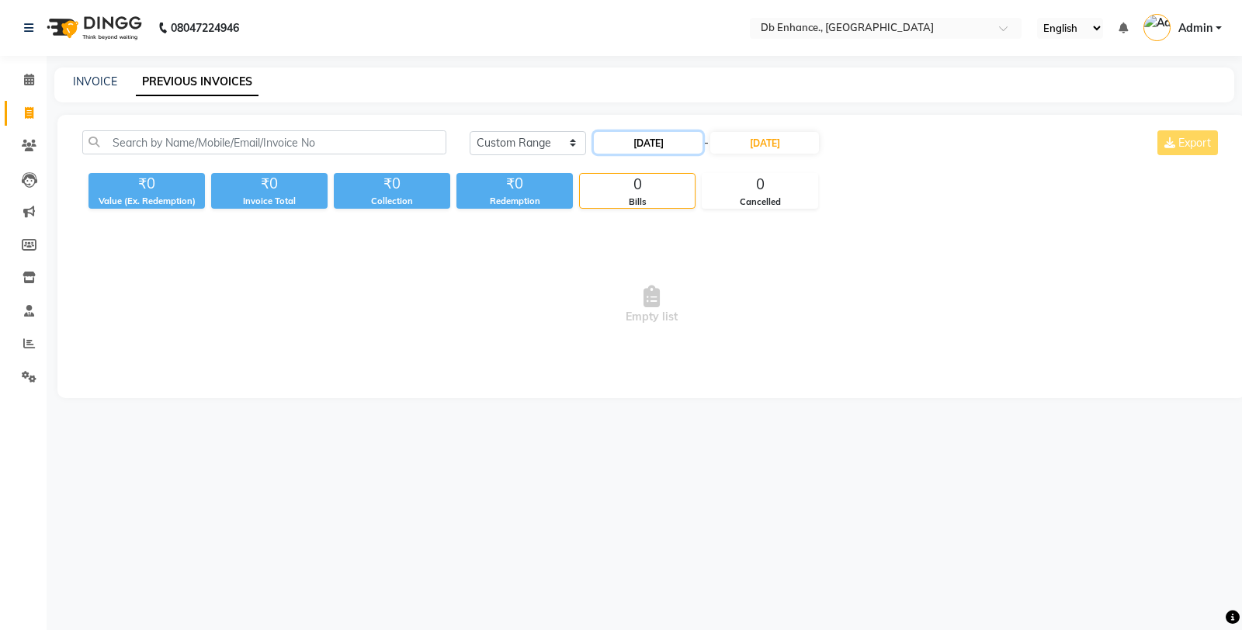
click at [667, 142] on input "[DATE]" at bounding box center [648, 143] width 109 height 22
select select "9"
select select "2025"
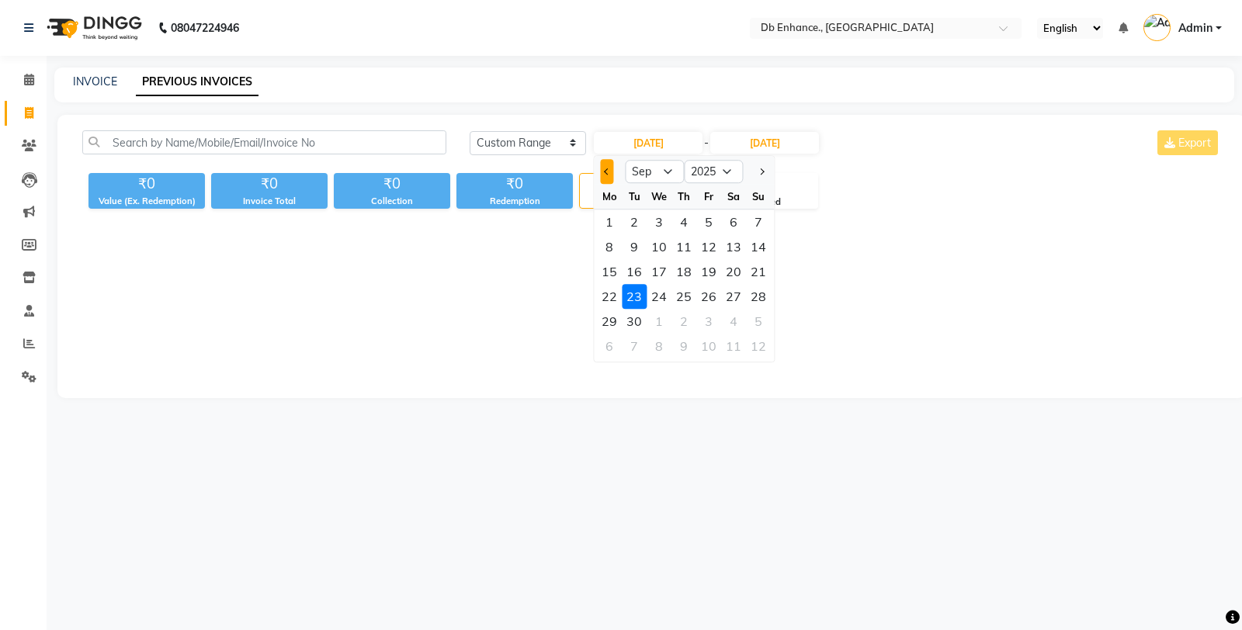
click at [611, 172] on button "Previous month" at bounding box center [606, 171] width 13 height 25
select select "8"
click at [734, 296] on div "23" at bounding box center [733, 296] width 25 height 25
type input "[DATE]"
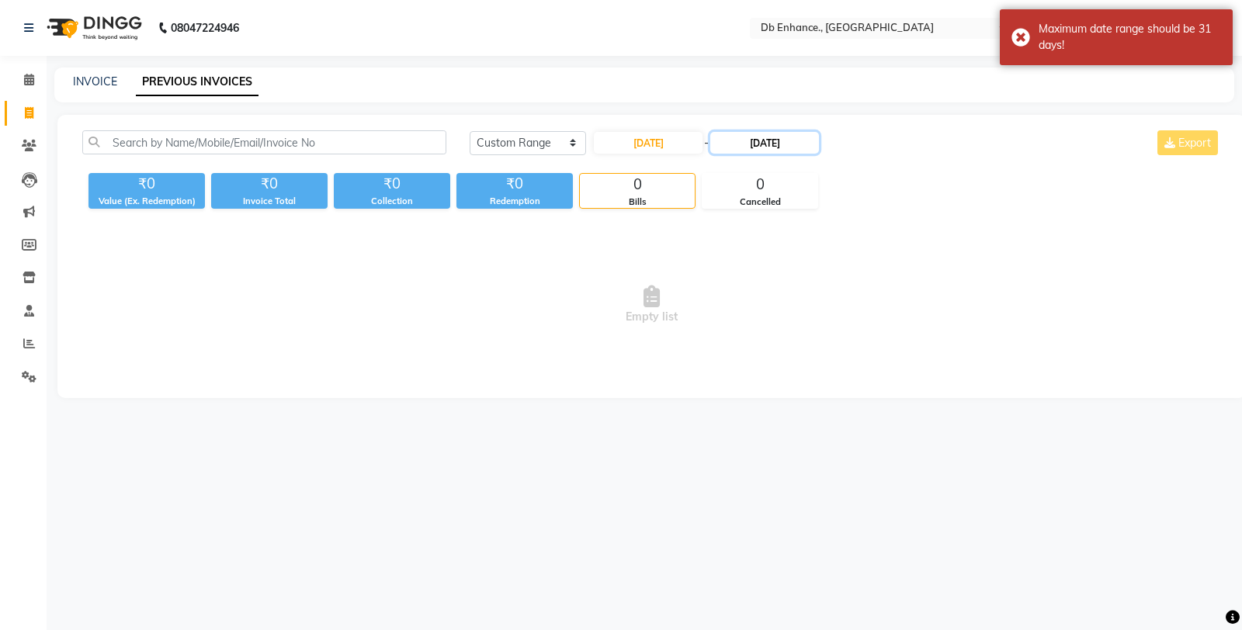
click at [758, 144] on input "[DATE]" at bounding box center [764, 143] width 109 height 22
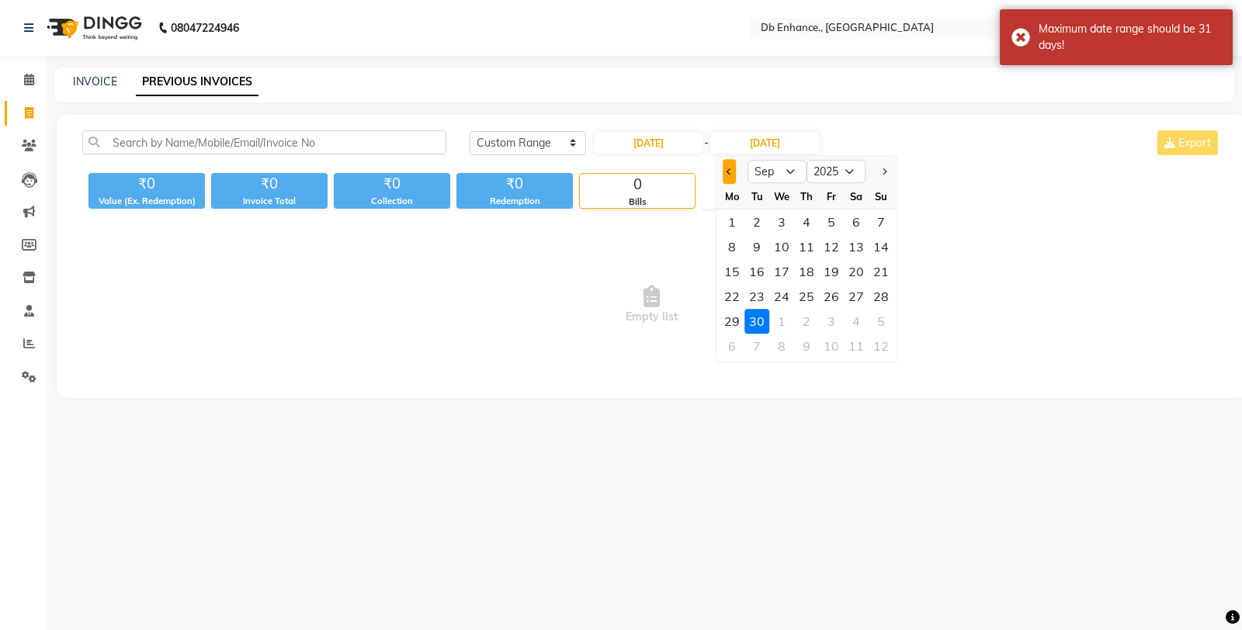
drag, startPoint x: 727, startPoint y: 169, endPoint x: 801, endPoint y: 242, distance: 103.7
click at [728, 169] on span "Previous month" at bounding box center [729, 171] width 6 height 6
select select "8"
click at [880, 320] on div "31" at bounding box center [880, 321] width 25 height 25
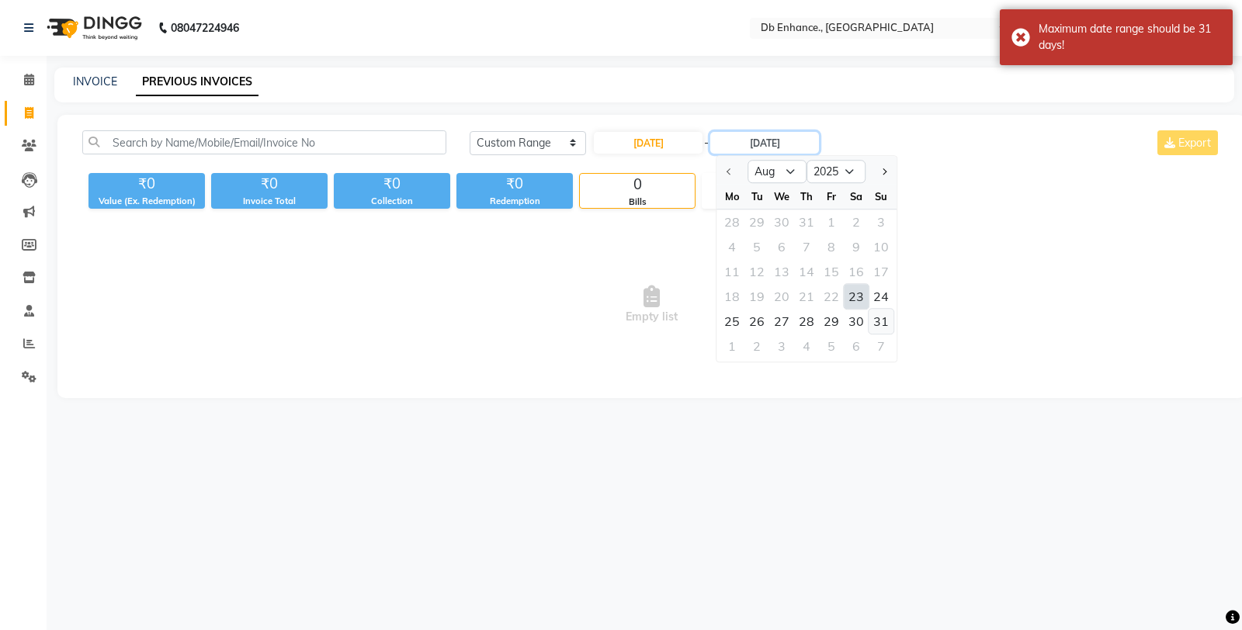
type input "[DATE]"
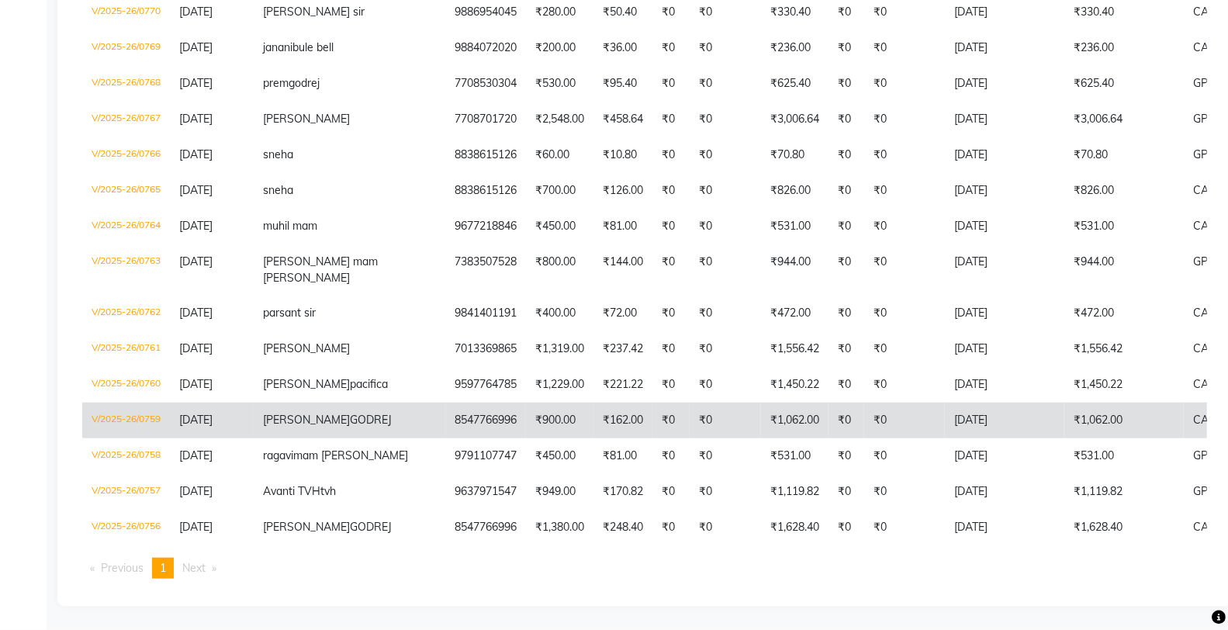
scroll to position [899, 0]
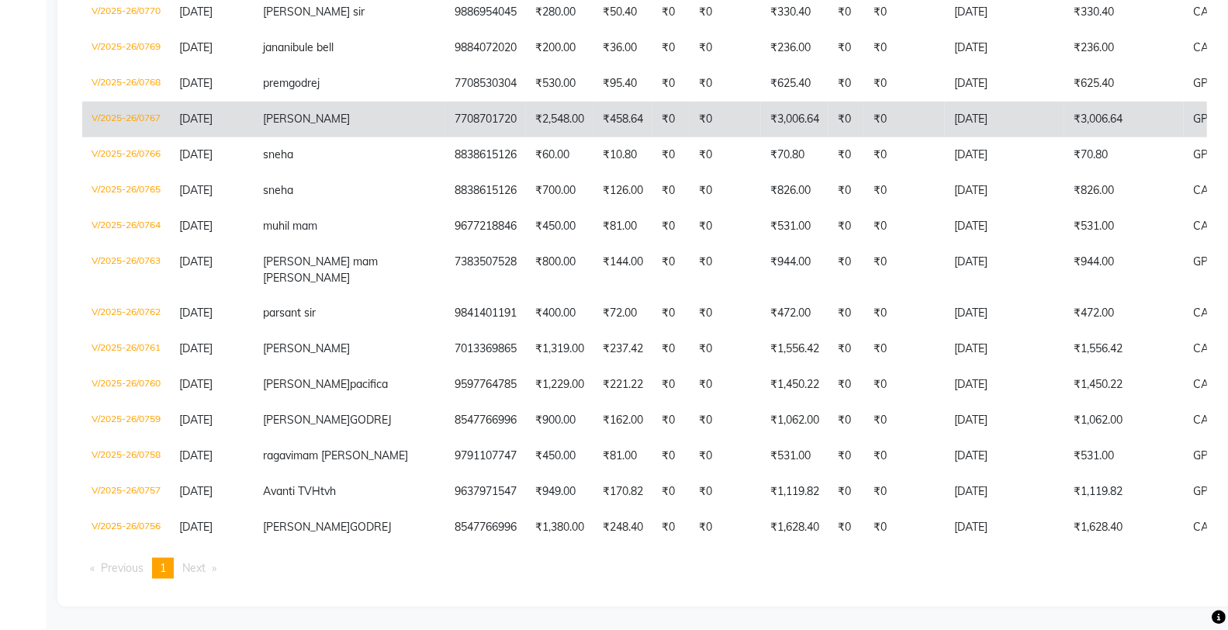
click at [945, 137] on td "[DATE]" at bounding box center [1005, 120] width 120 height 36
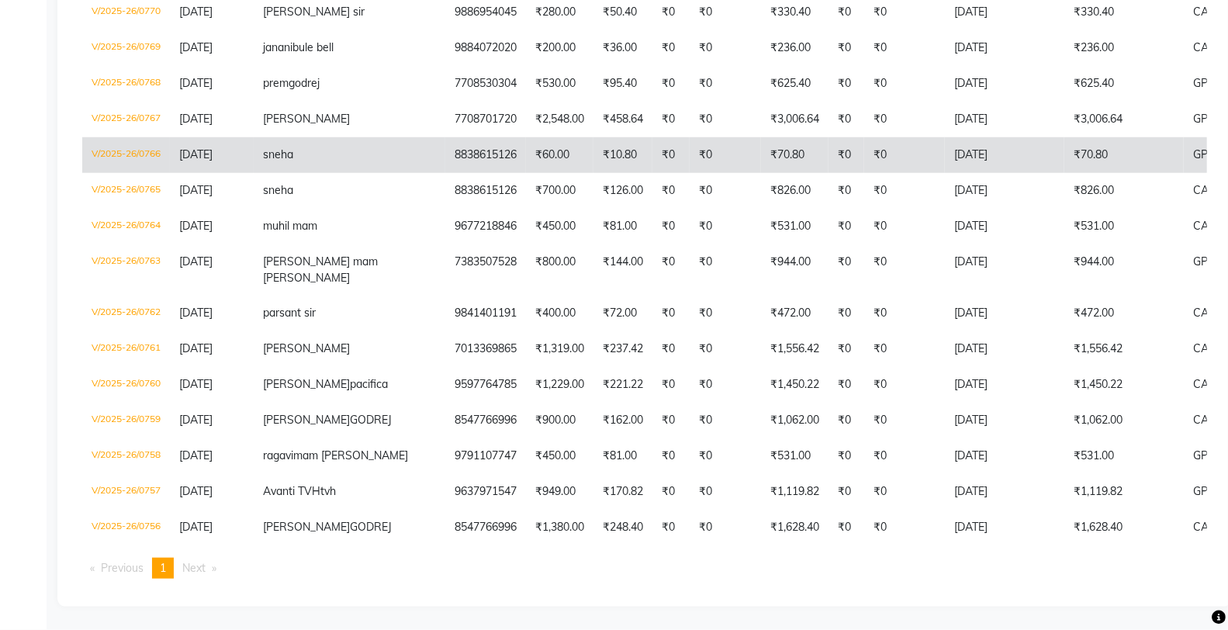
scroll to position [812, 0]
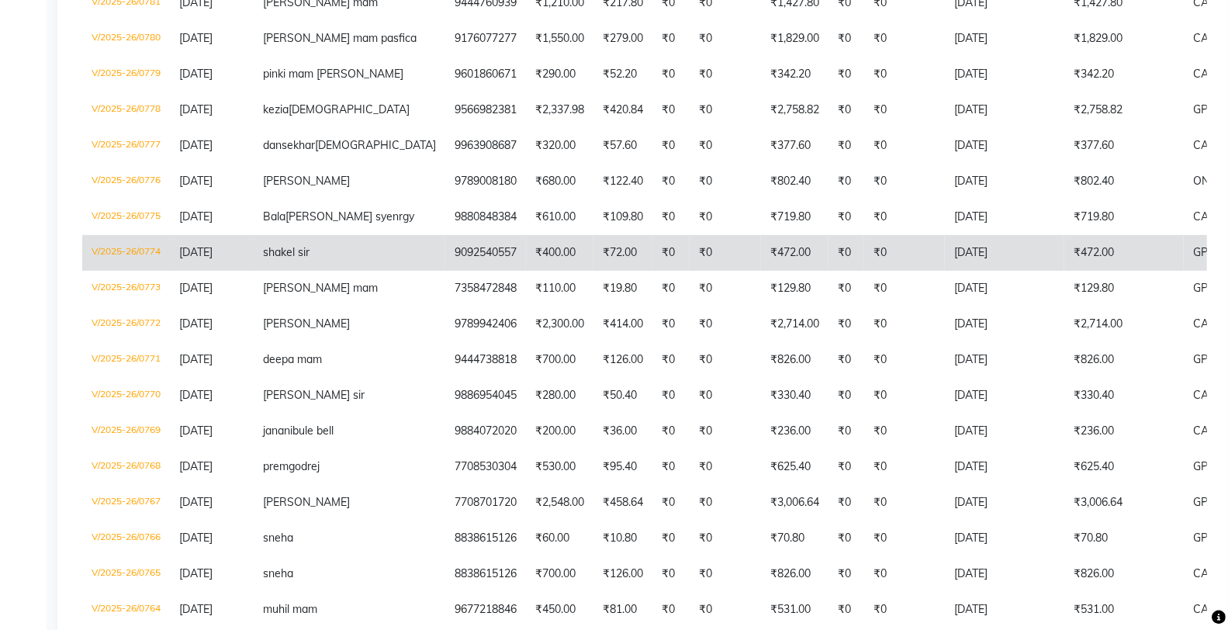
scroll to position [382, 0]
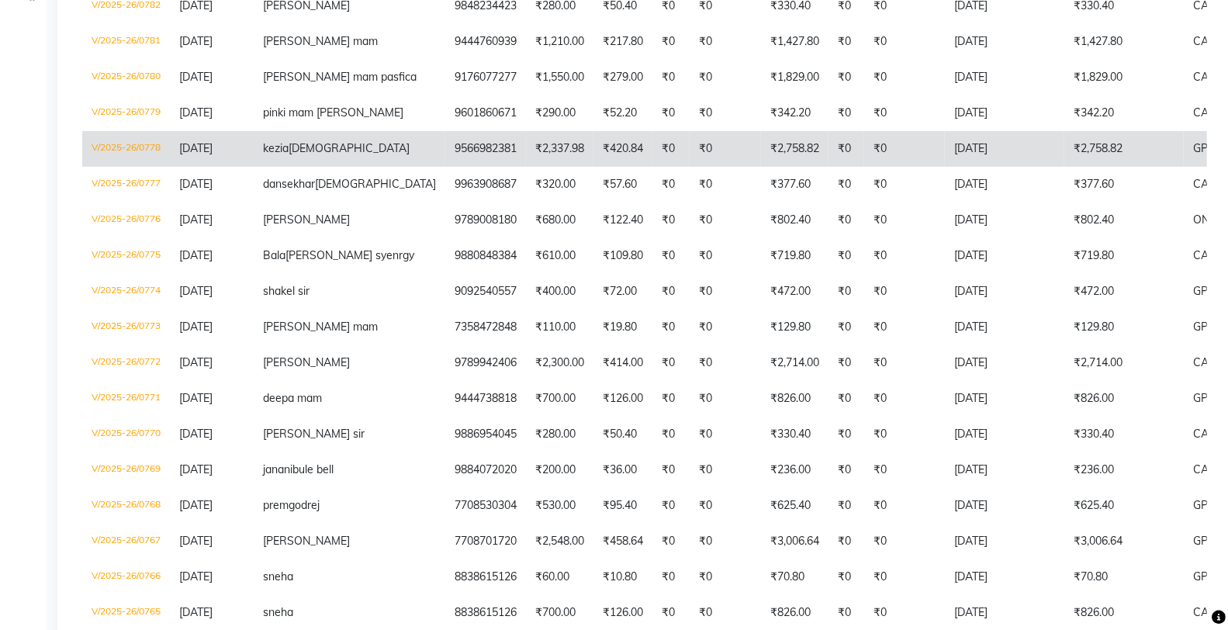
click at [761, 167] on td "₹2,758.82" at bounding box center [795, 149] width 68 height 36
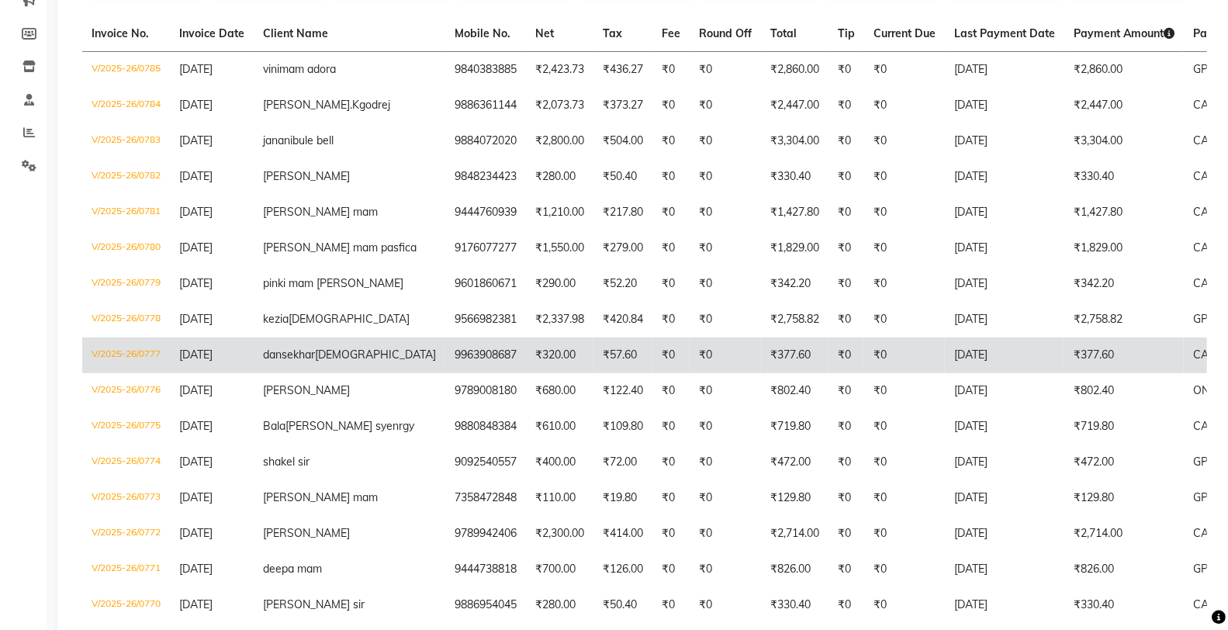
scroll to position [210, 0]
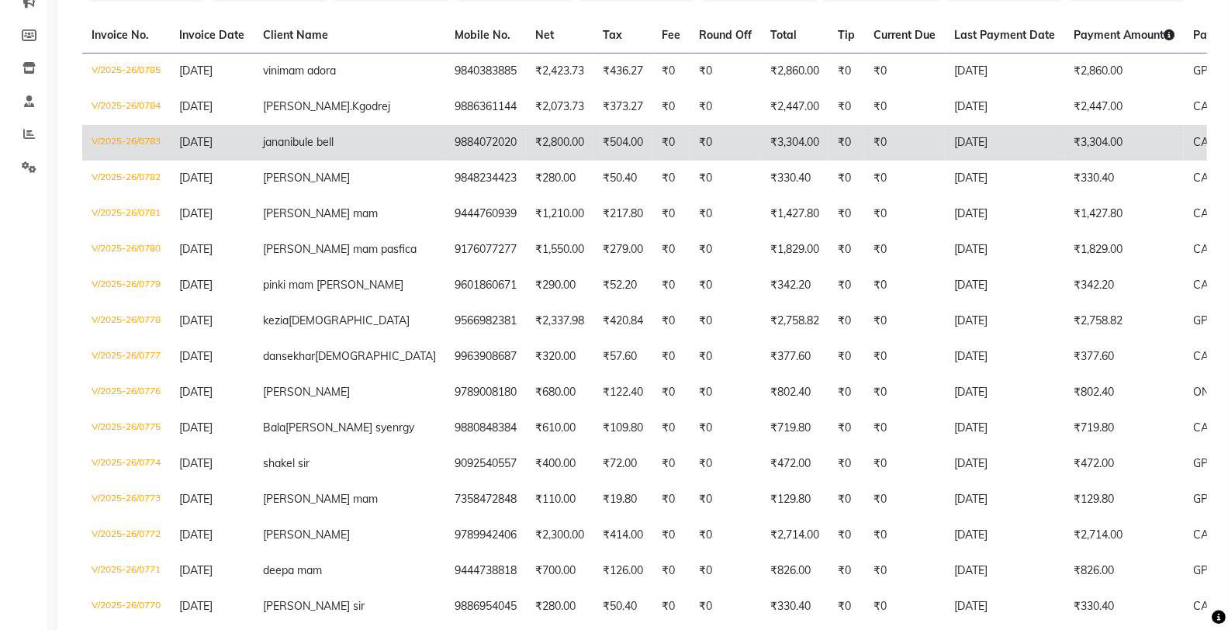
click at [594, 161] on td "₹504.00" at bounding box center [623, 143] width 59 height 36
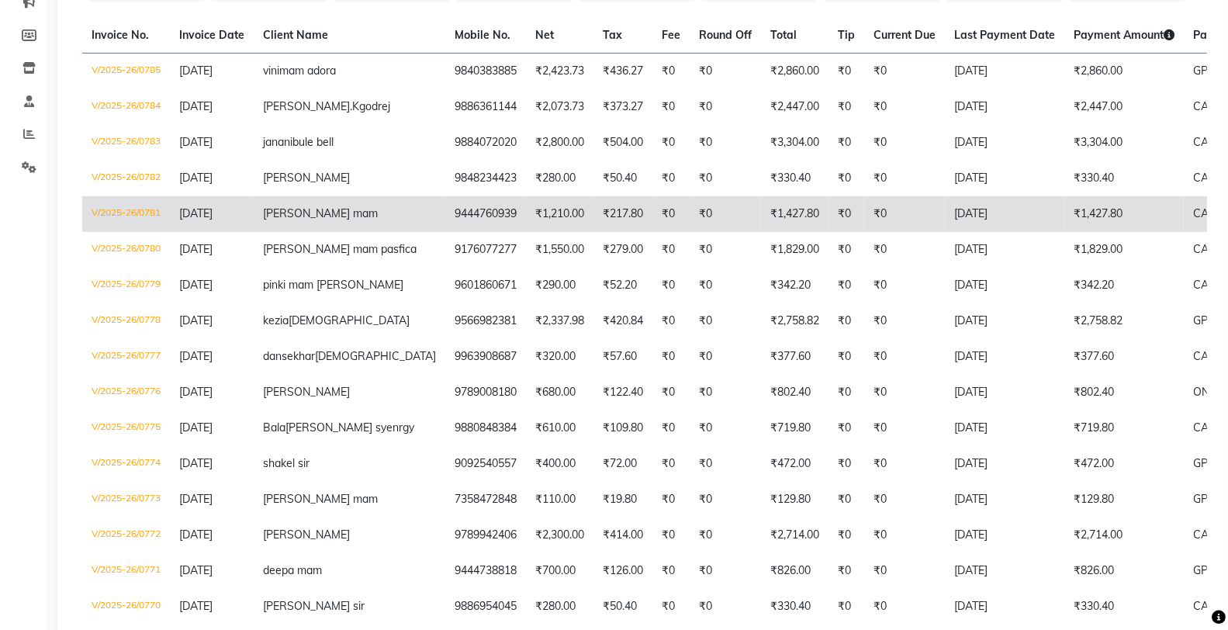
scroll to position [0, 0]
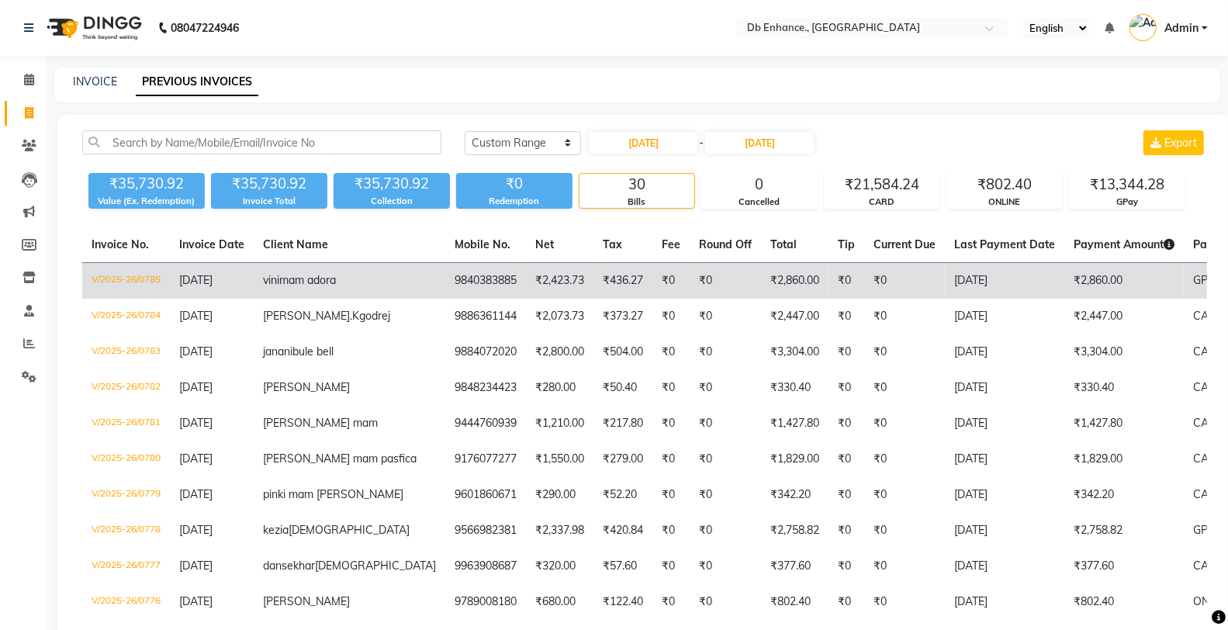
click at [594, 292] on td "₹436.27" at bounding box center [623, 281] width 59 height 36
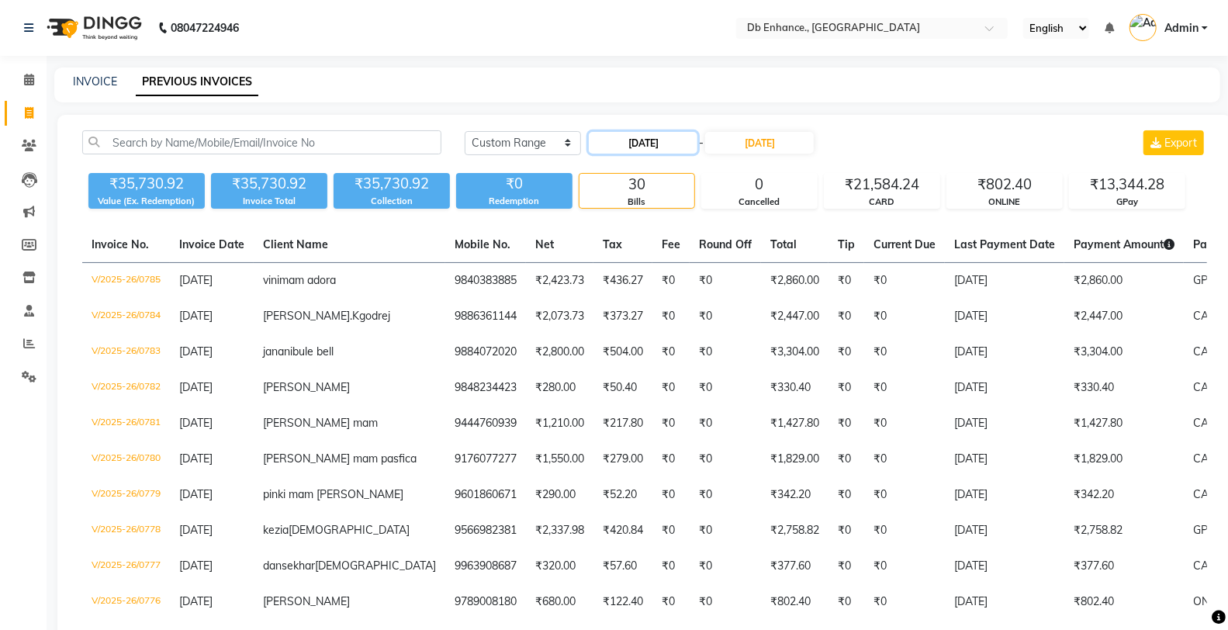
click at [668, 134] on input "[DATE]" at bounding box center [643, 143] width 109 height 22
select select "8"
select select "2025"
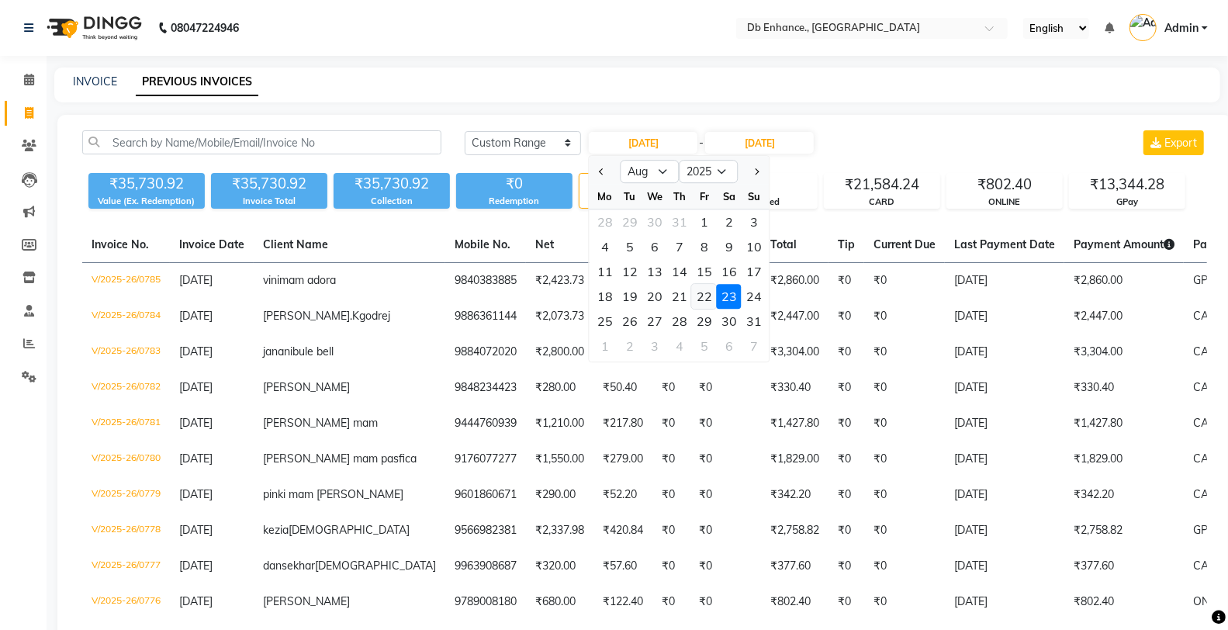
click at [702, 296] on div "22" at bounding box center [704, 296] width 25 height 25
type input "[DATE]"
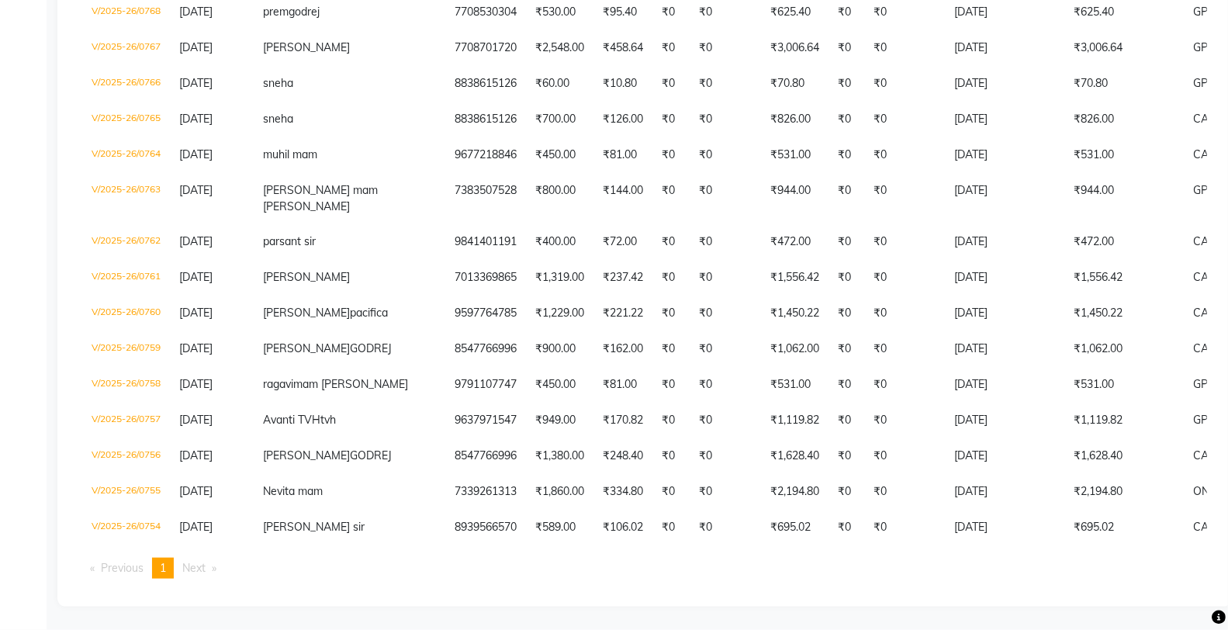
scroll to position [1244, 0]
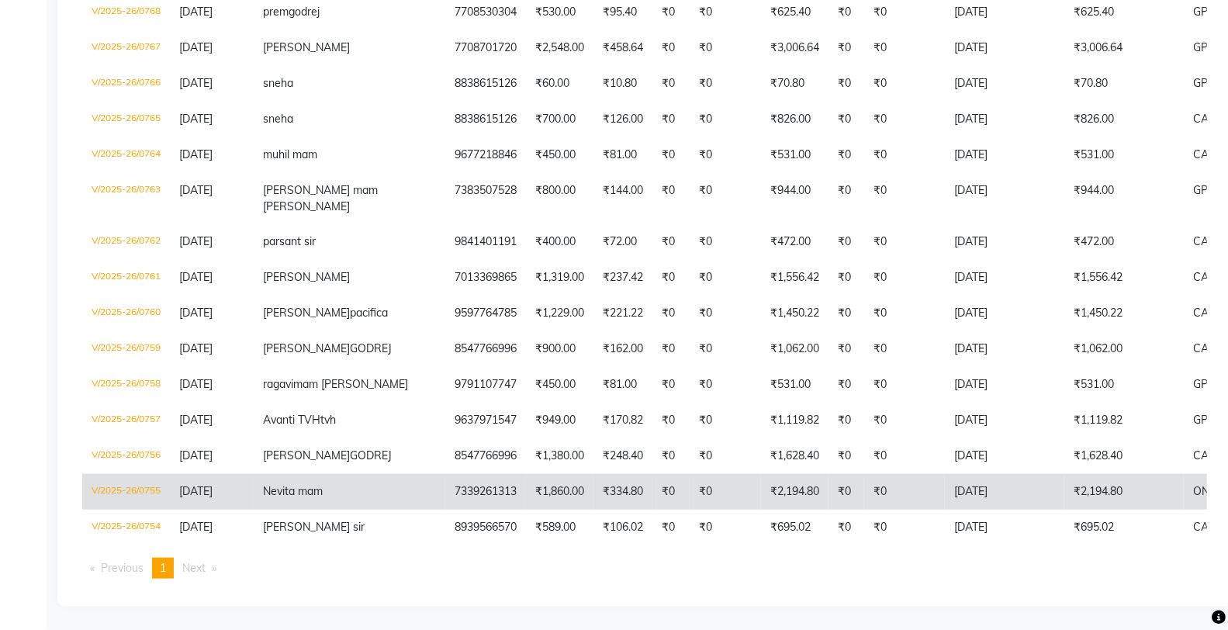
click at [653, 474] on td "₹0" at bounding box center [671, 492] width 37 height 36
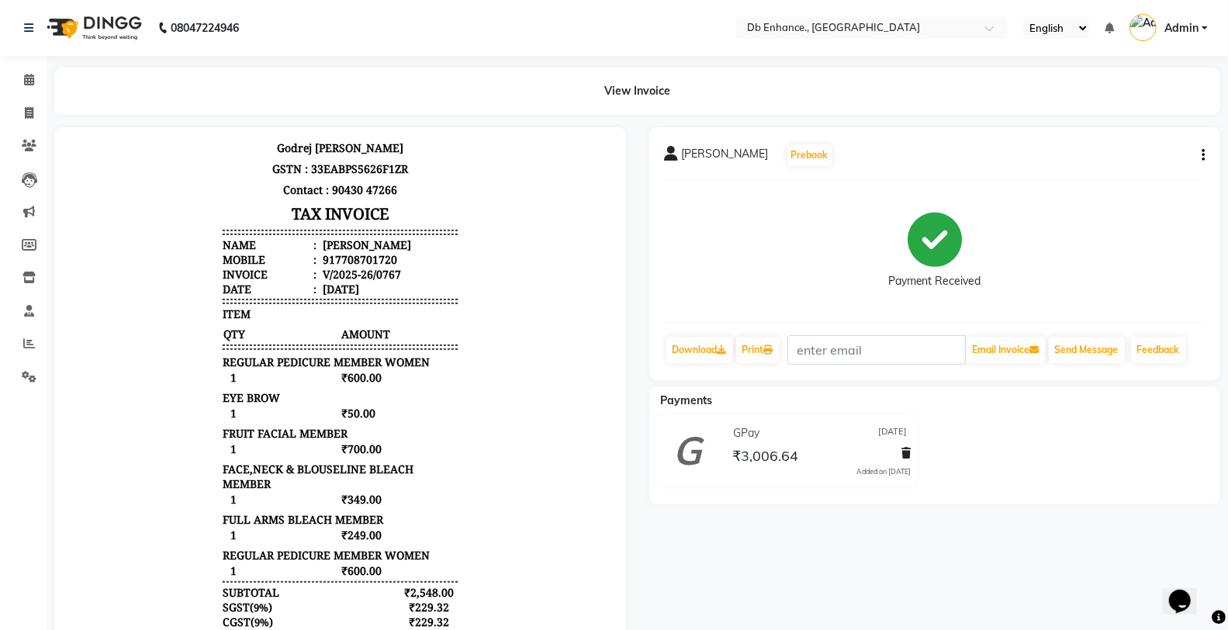
scroll to position [64, 0]
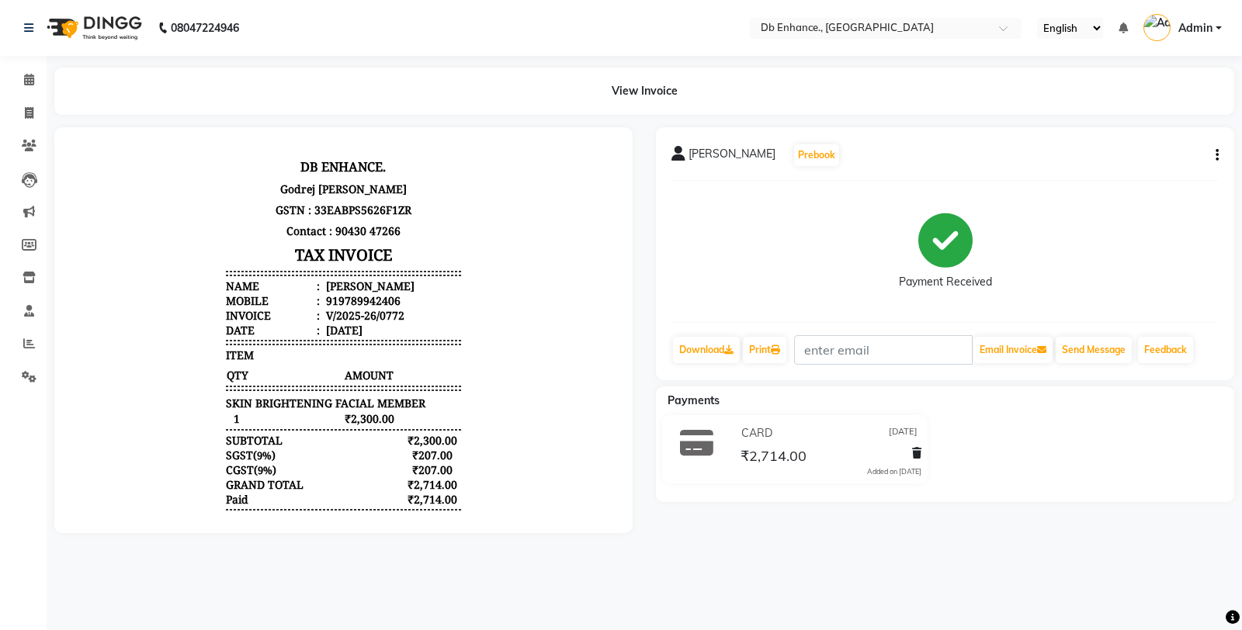
click at [1214, 159] on button "button" at bounding box center [1213, 155] width 9 height 16
click at [1107, 153] on div "Edit Item Staff" at bounding box center [1139, 155] width 106 height 19
select select "67593"
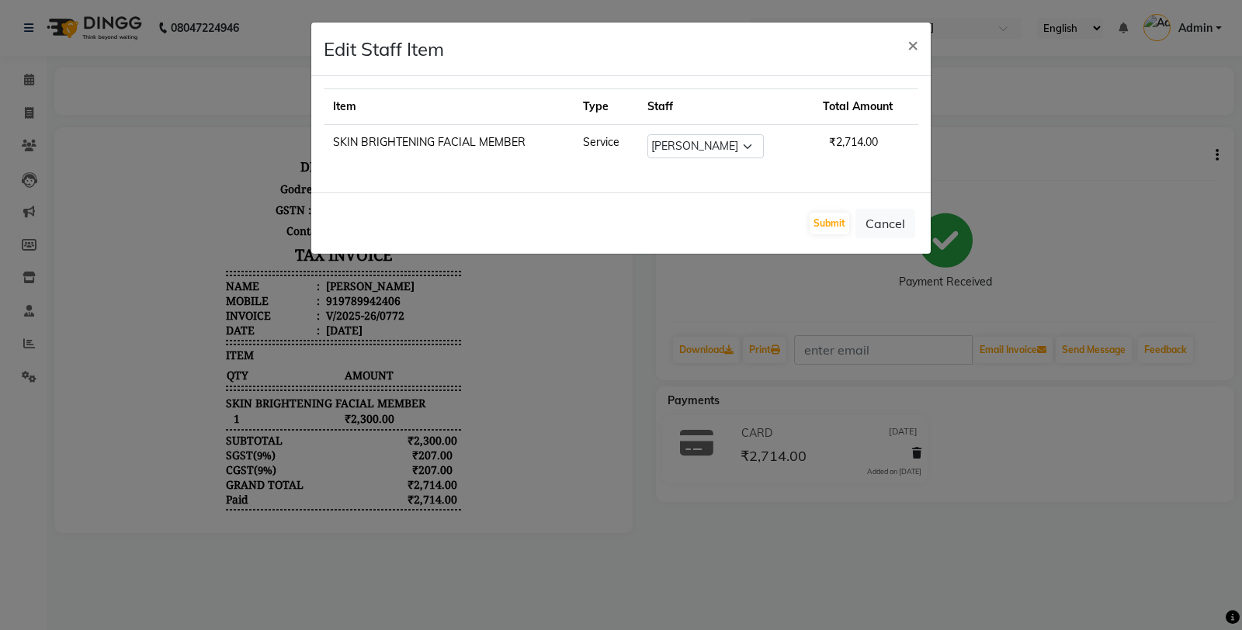
click at [729, 276] on ngb-modal-window "Edit Staff Item × Item Type Staff Total Amount SKIN BRIGHTENING FACIAL MEMBER S…" at bounding box center [621, 315] width 1242 height 630
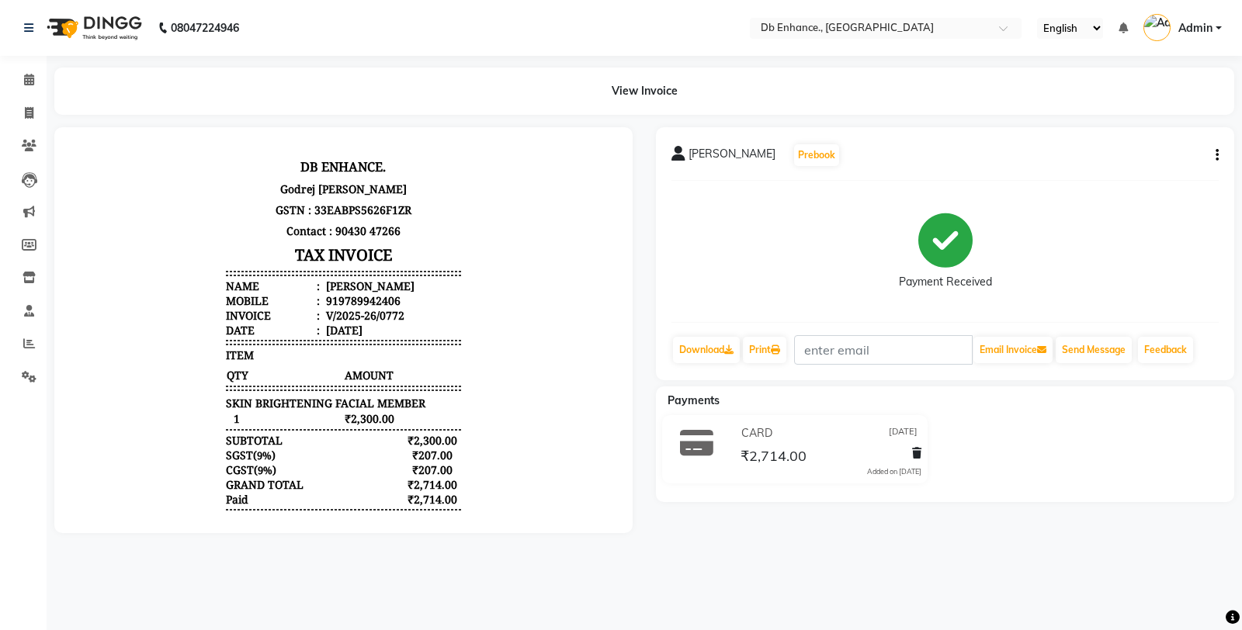
scroll to position [12, 0]
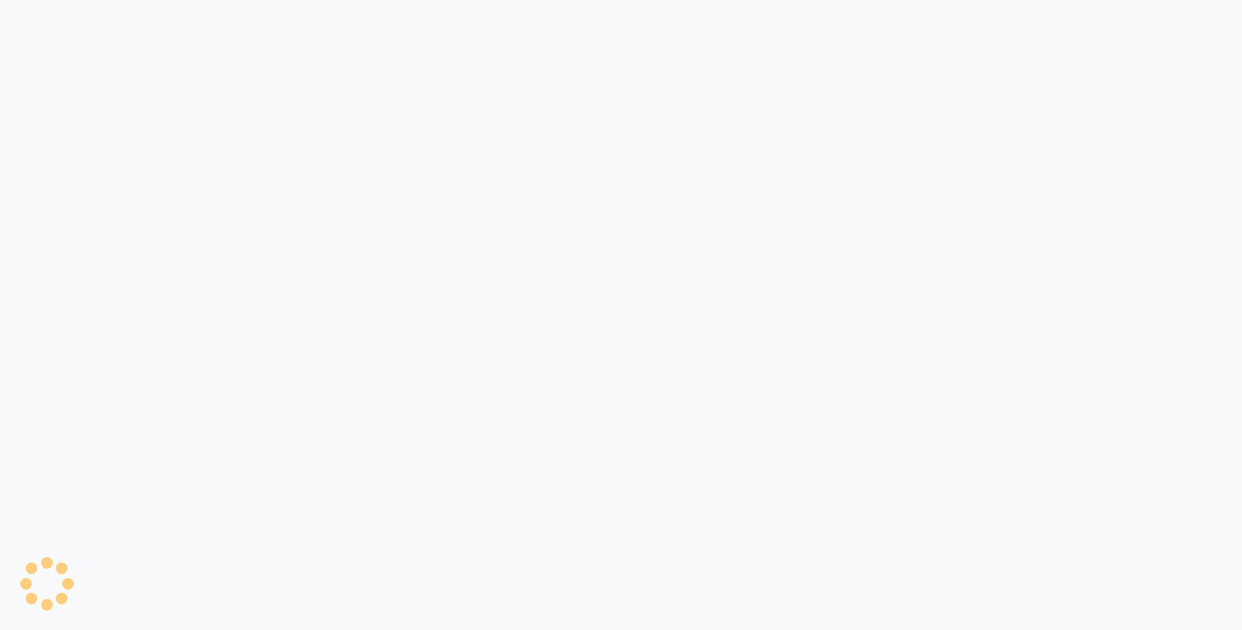
select select "4474"
select select "service"
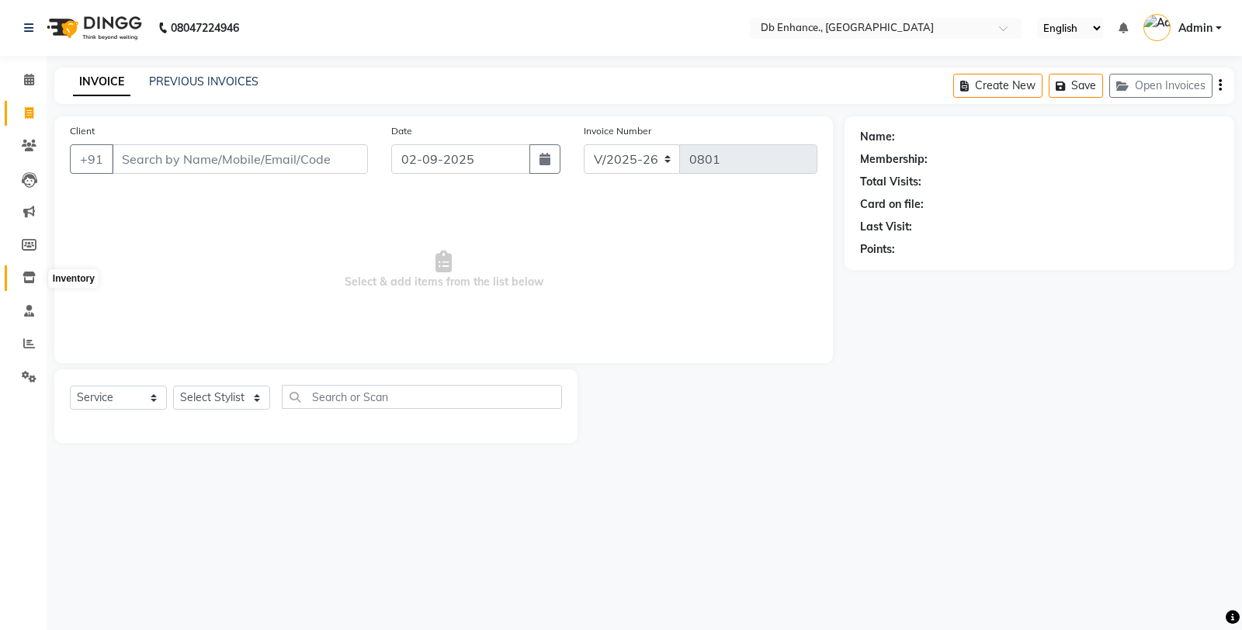
click at [29, 277] on icon at bounding box center [29, 278] width 13 height 12
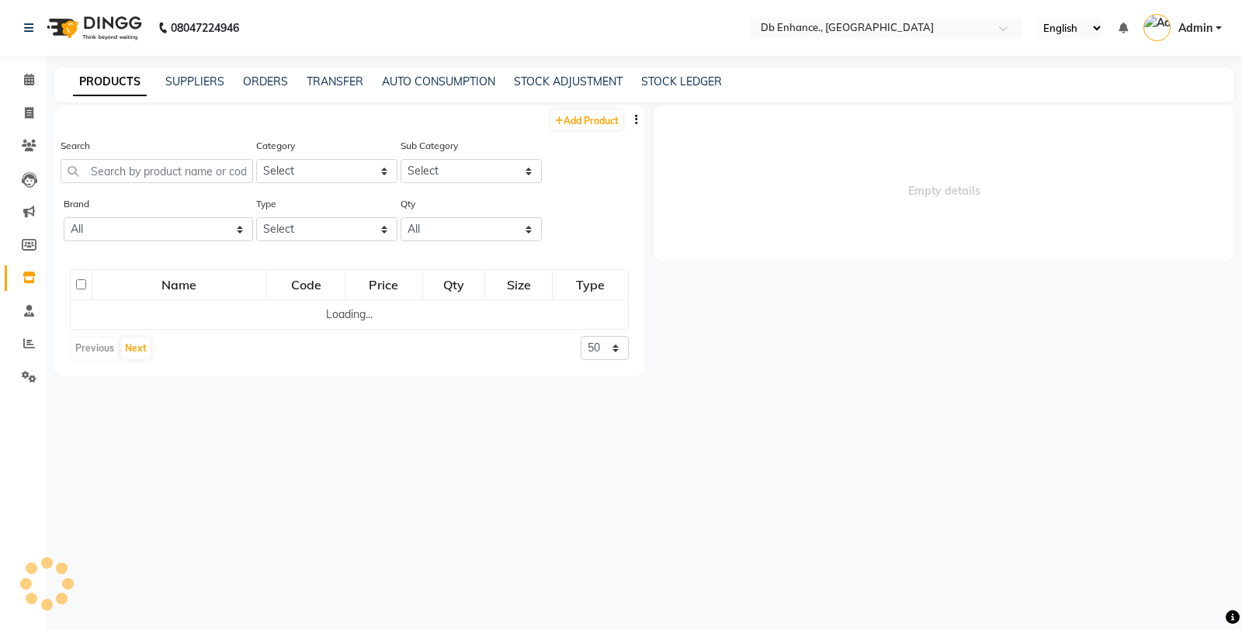
select select
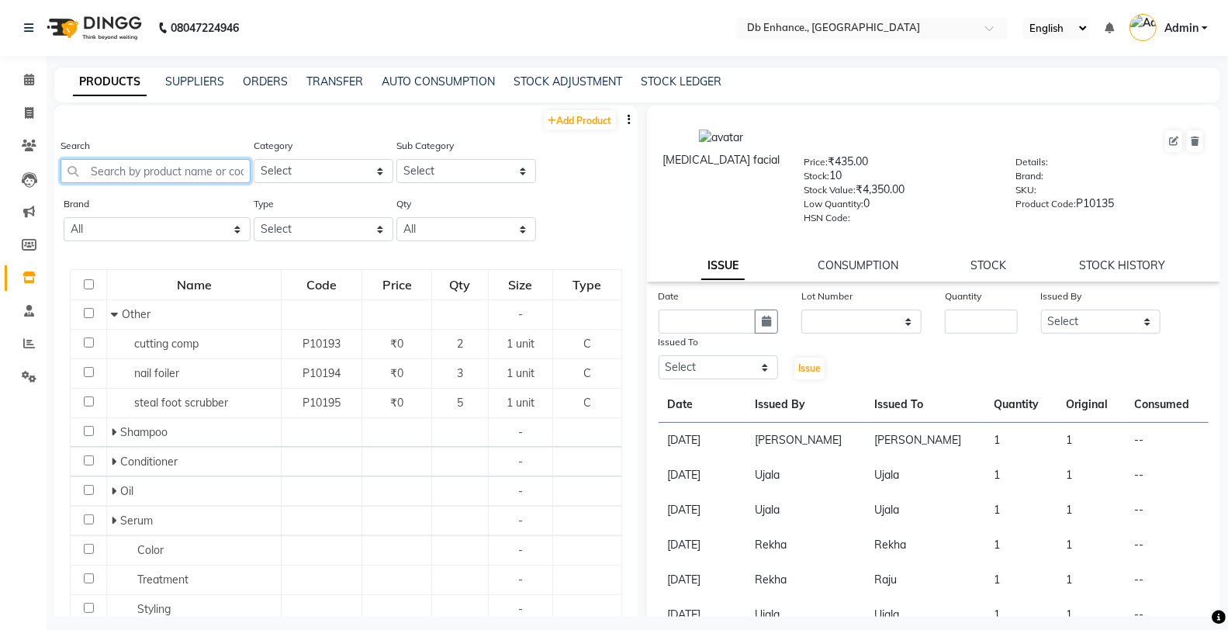
click at [161, 167] on input "text" at bounding box center [156, 171] width 190 height 24
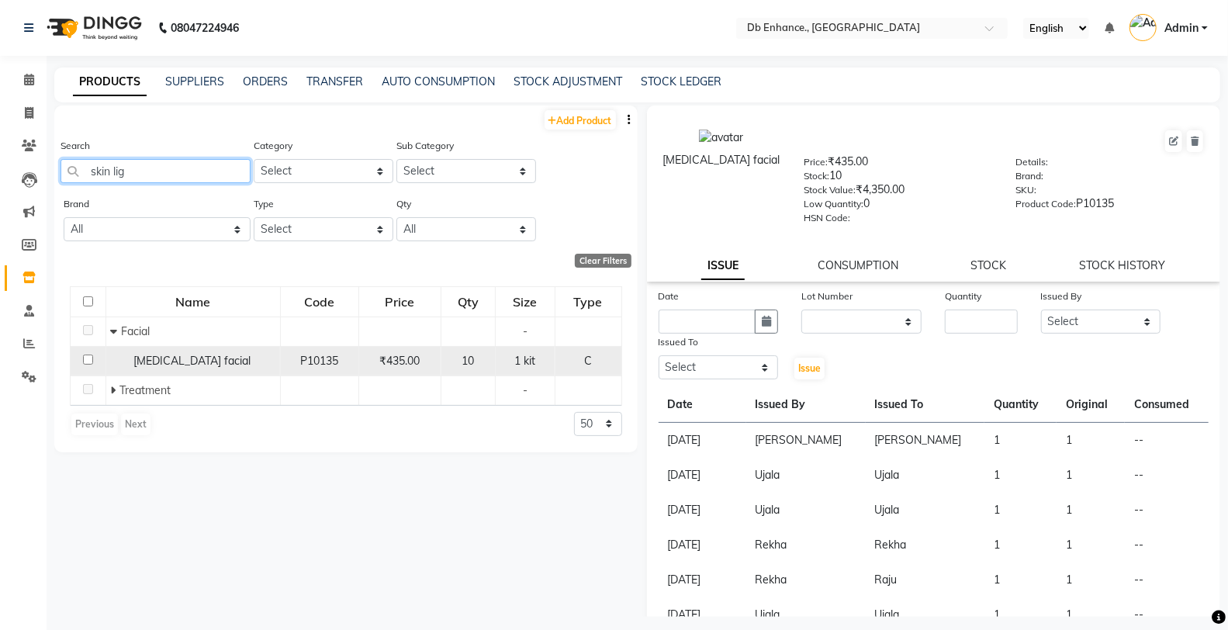
type input "skin lig"
click at [86, 355] on input "checkbox" at bounding box center [88, 360] width 10 height 10
checkbox input "true"
select select
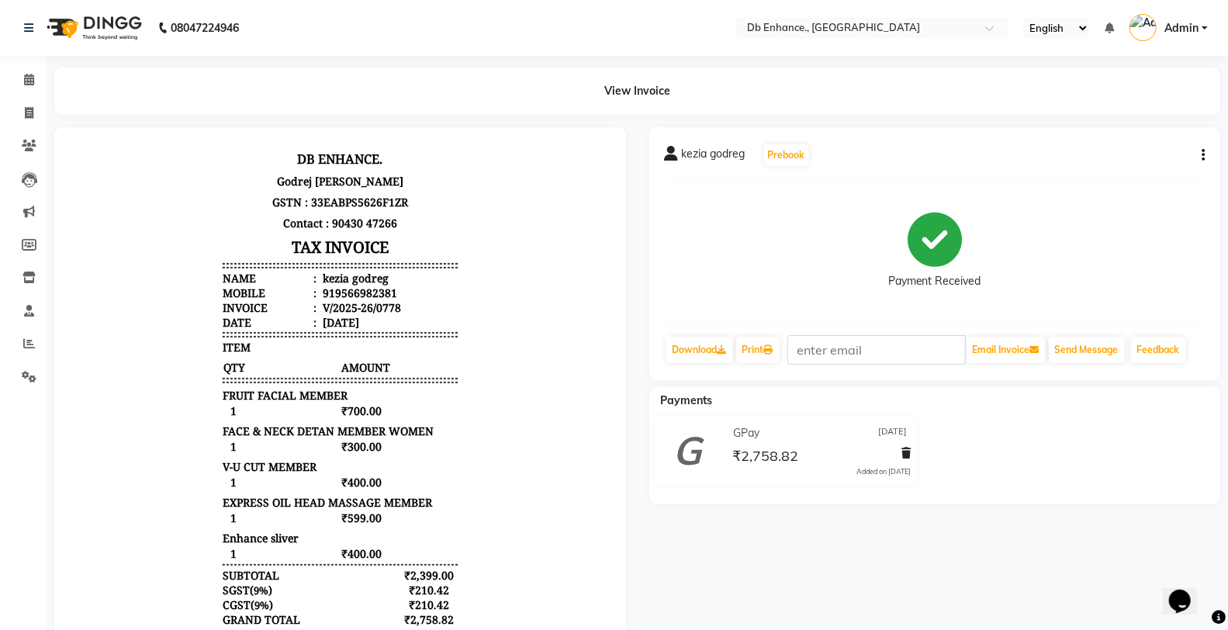
scroll to position [12, 0]
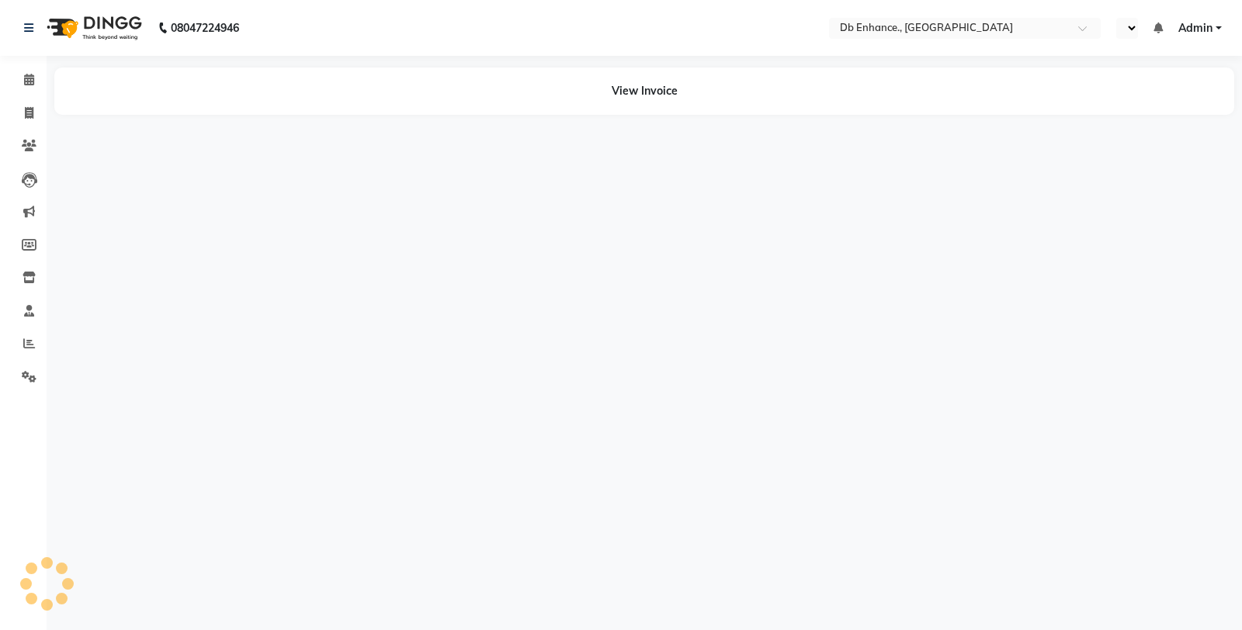
select select "en"
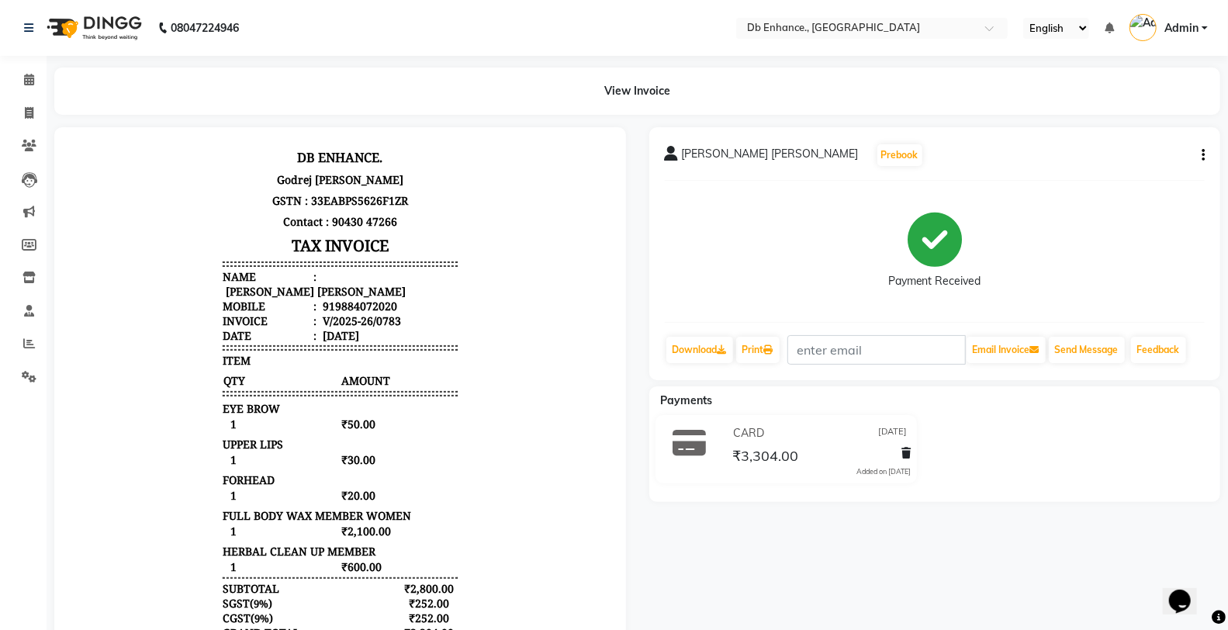
scroll to position [12, 0]
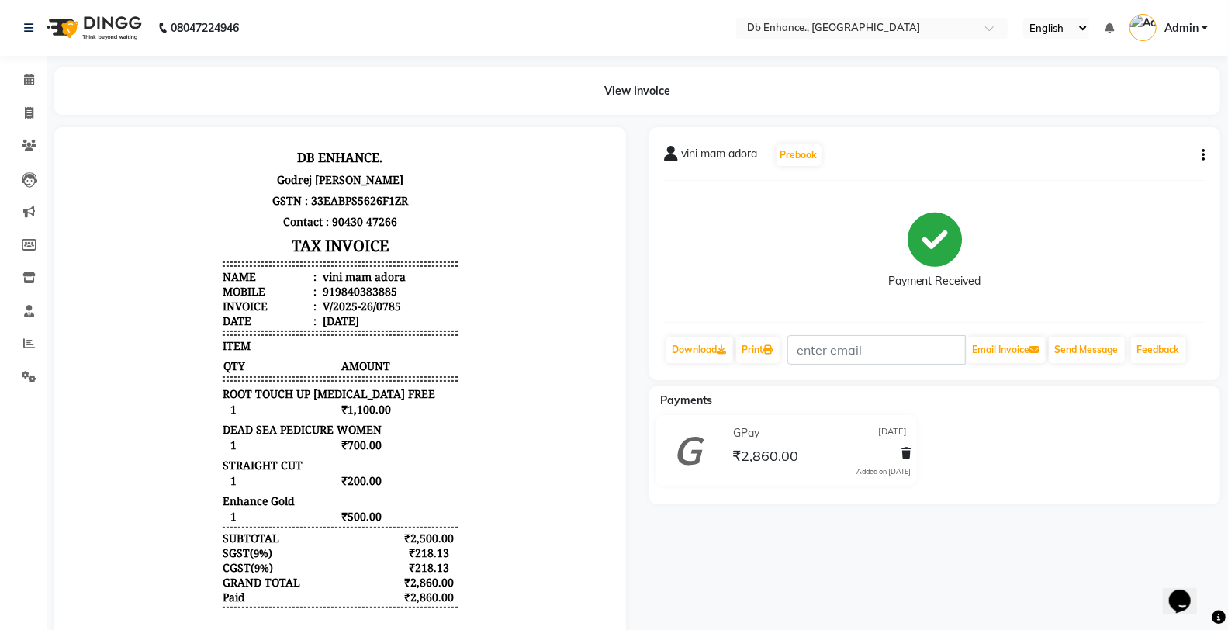
scroll to position [12, 0]
